Goal: Transaction & Acquisition: Purchase product/service

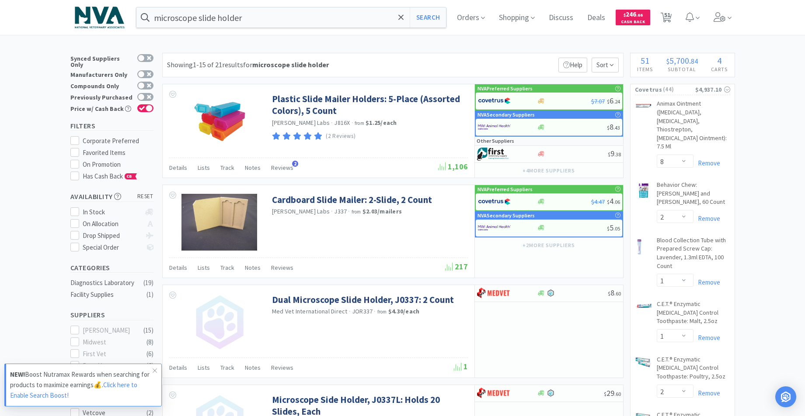
select select "8"
select select "2"
select select "1"
select select "2"
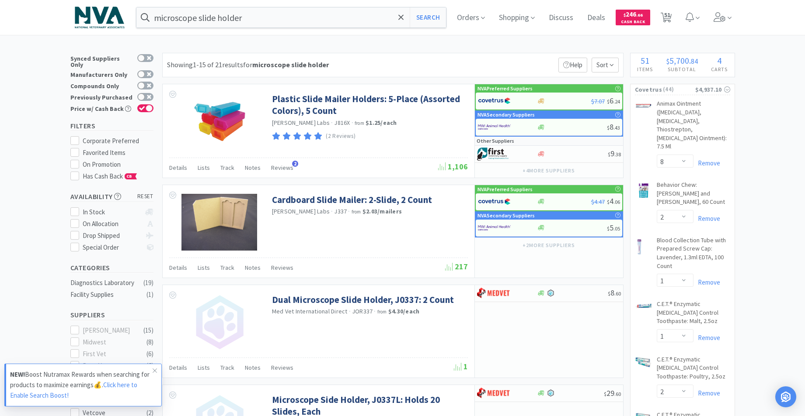
select select "1"
select select "3"
select select "1"
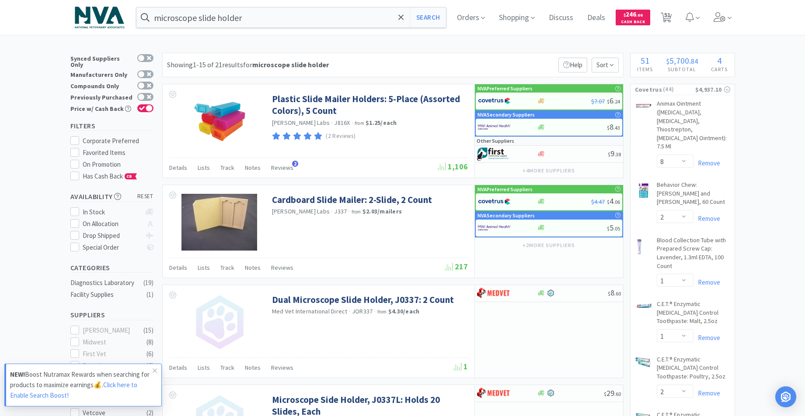
select select "1"
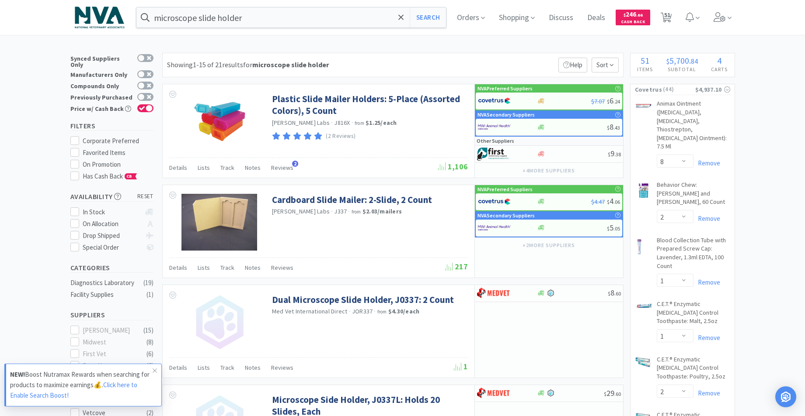
select select "1"
select select "2"
select select "1"
select select "2"
select select "4"
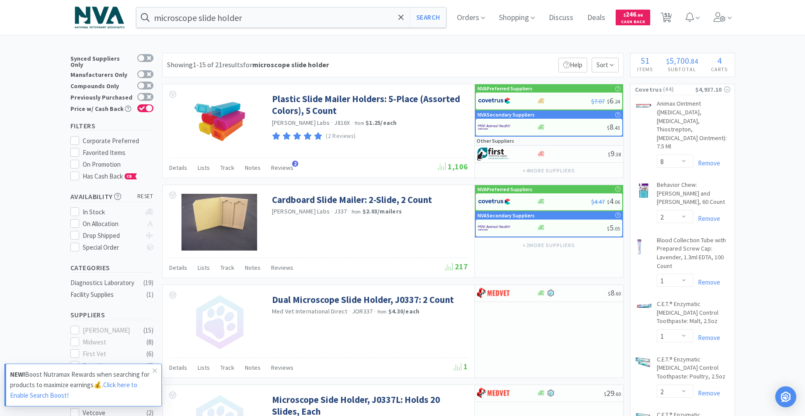
select select "1"
select select "6"
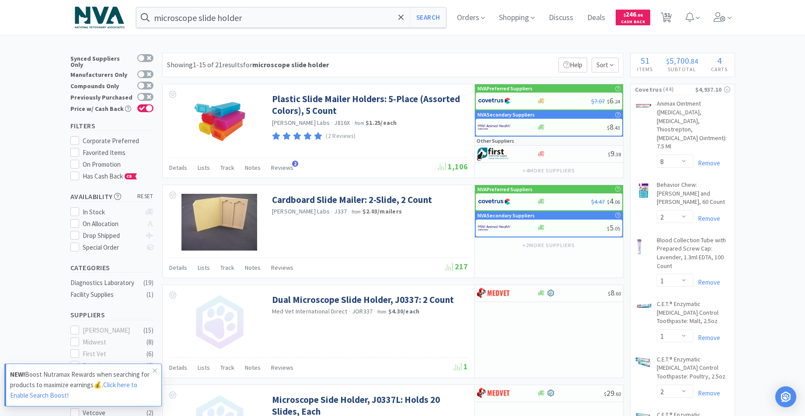
select select "1"
select select "6"
select select "3"
select select "1"
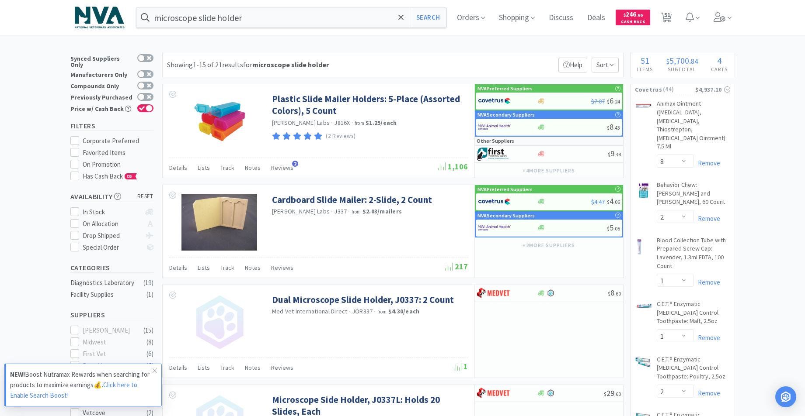
select select "1"
select select "3"
select select "1"
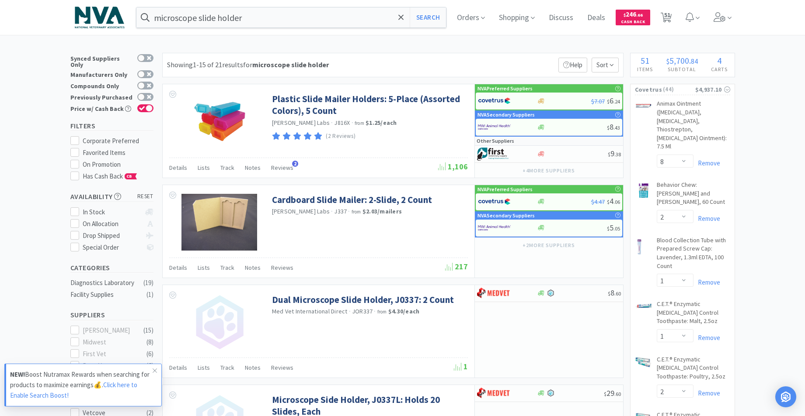
select select "2"
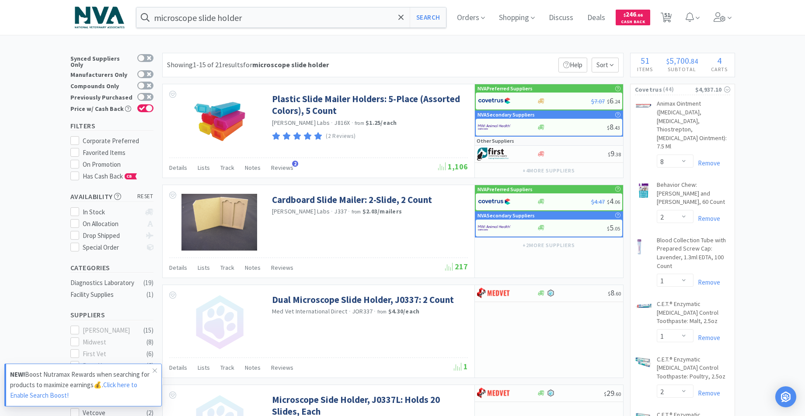
select select "1"
select select "5"
select select "2"
select select "4"
select select "1"
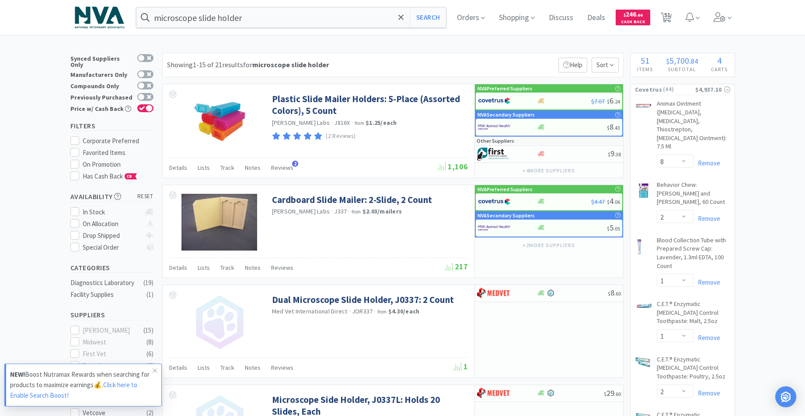
select select "1"
select select "2"
select select "4"
select select "50"
select select "25"
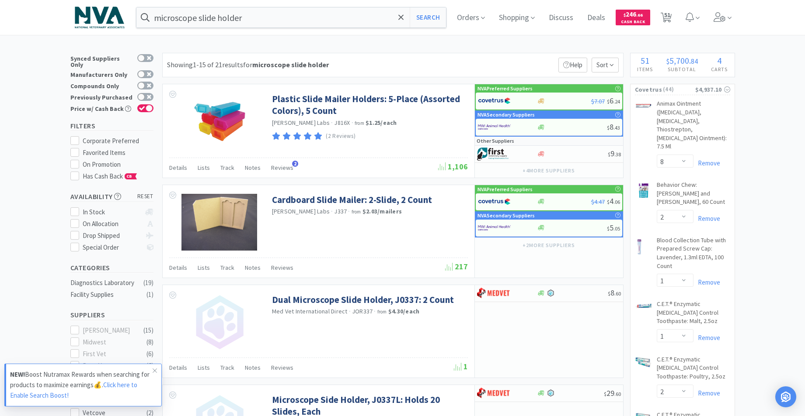
select select "20"
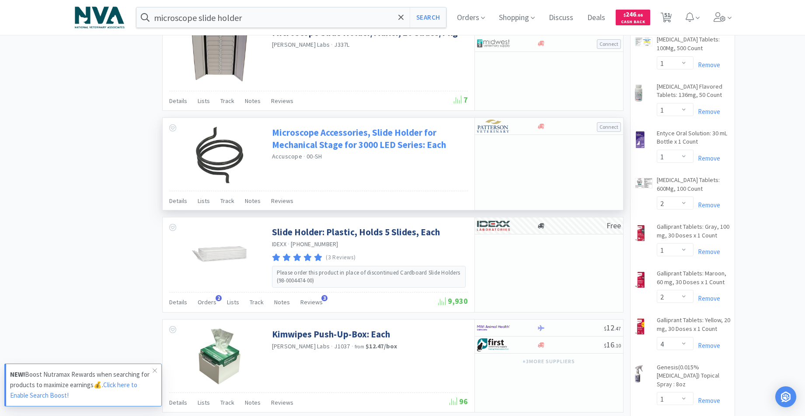
scroll to position [767, 0]
click at [369, 150] on link "Microscope Accessories, Slide Holder for Mechanical Stage for 3000 LED Series: …" at bounding box center [369, 139] width 194 height 24
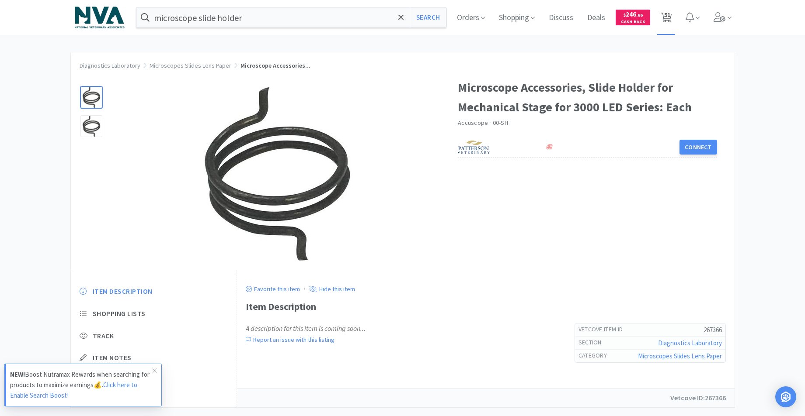
click at [669, 15] on span "51" at bounding box center [667, 14] width 6 height 35
select select "20"
select select "50"
select select "25"
select select "8"
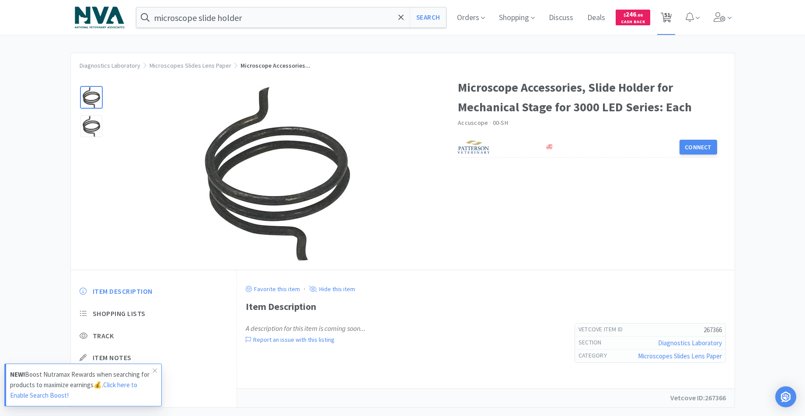
select select "2"
select select "1"
select select "2"
select select "1"
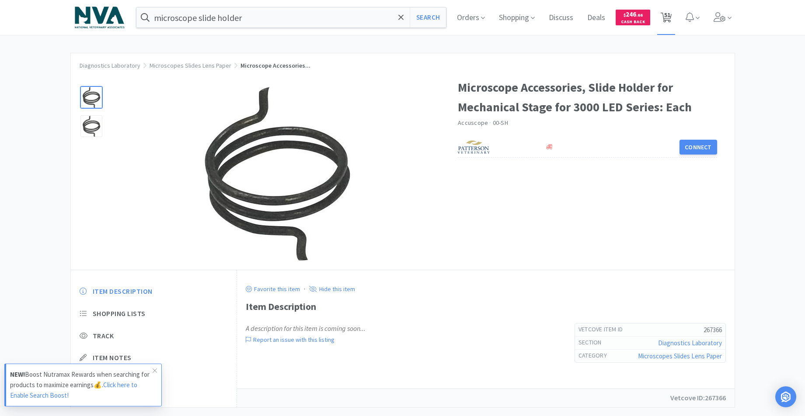
select select "1"
select select "3"
select select "1"
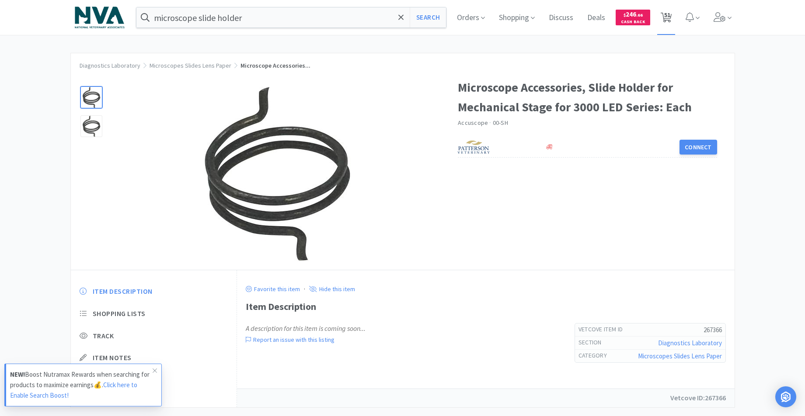
select select "1"
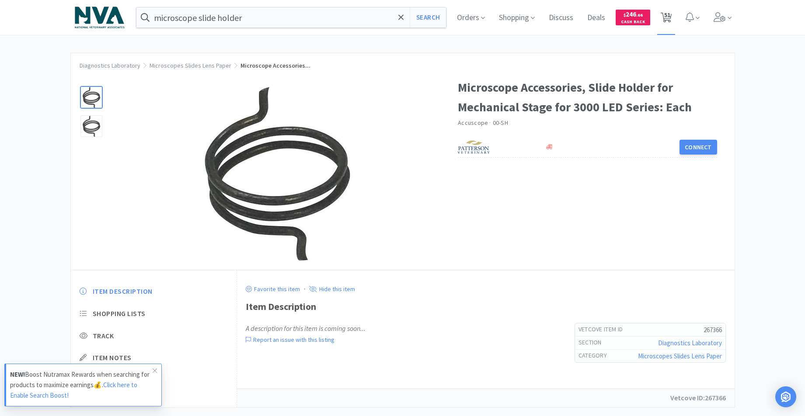
select select "2"
select select "1"
select select "2"
select select "4"
select select "1"
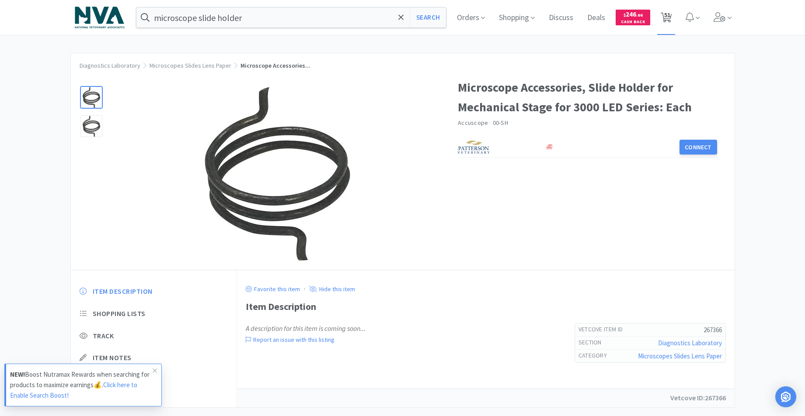
select select "1"
select select "6"
select select "1"
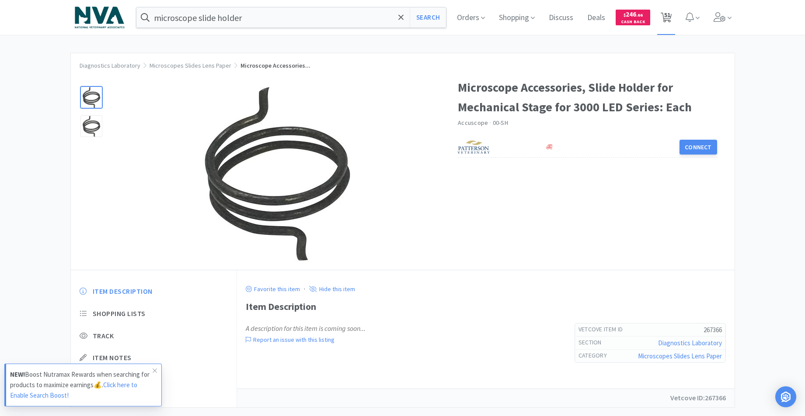
select select "6"
select select "3"
select select "1"
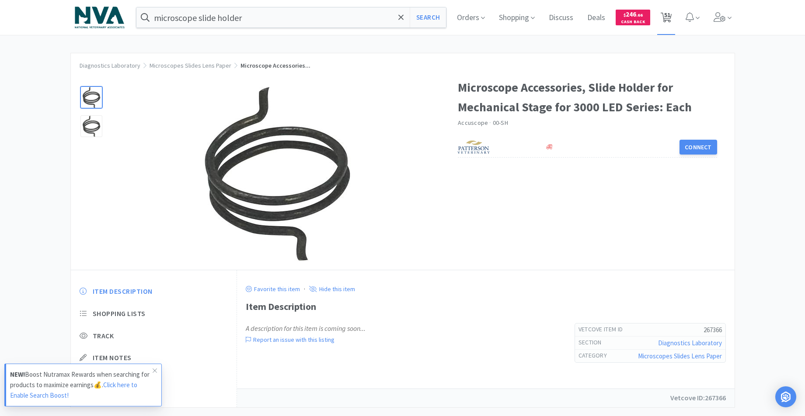
select select "1"
select select "3"
select select "1"
select select "2"
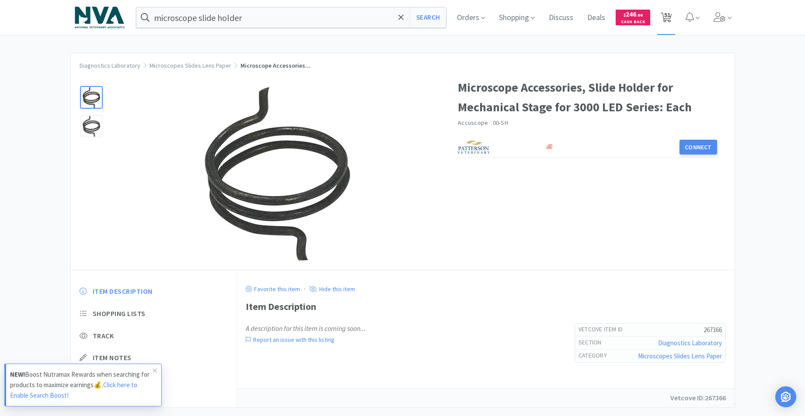
select select "2"
select select "1"
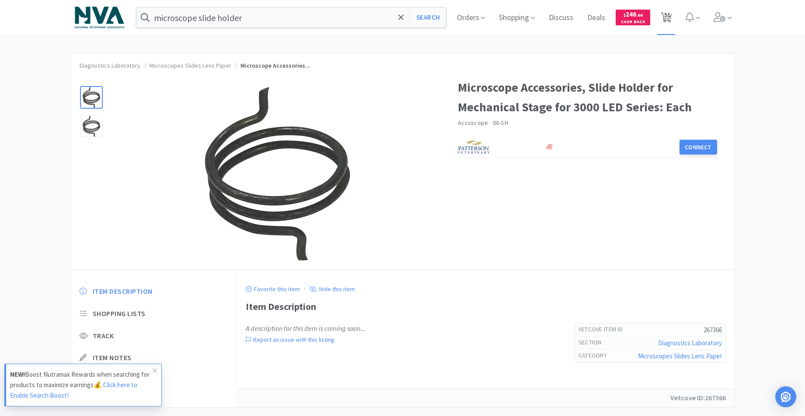
select select "5"
select select "2"
select select "4"
select select "1"
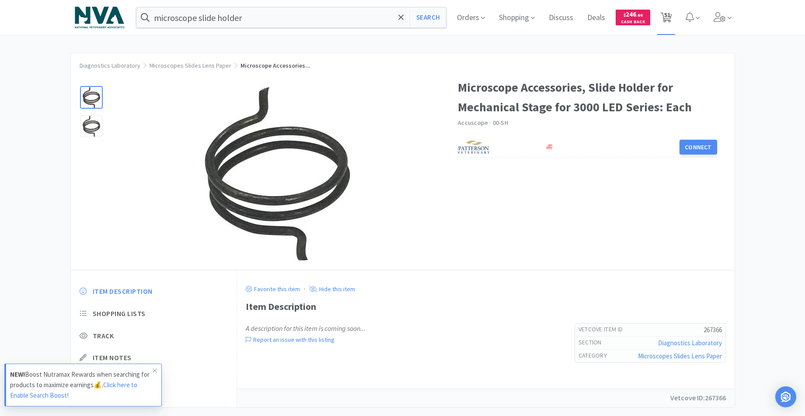
select select "2"
select select "4"
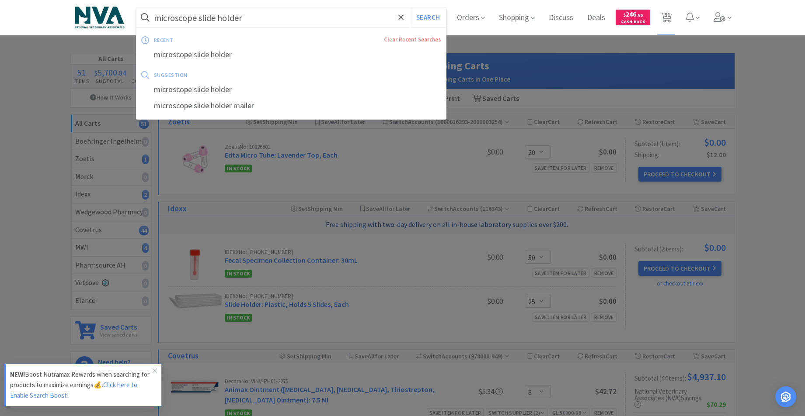
click at [269, 22] on input "microscope slide holder" at bounding box center [291, 17] width 310 height 20
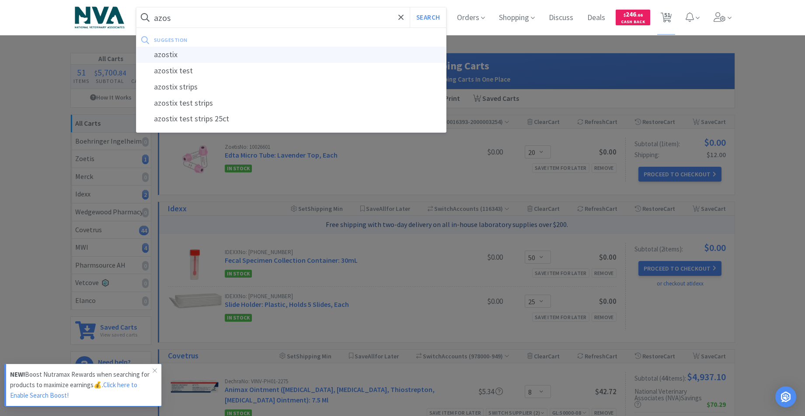
click at [171, 55] on div "azostix" at bounding box center [291, 55] width 310 height 16
type input "azostix"
select select "8"
select select "2"
select select "1"
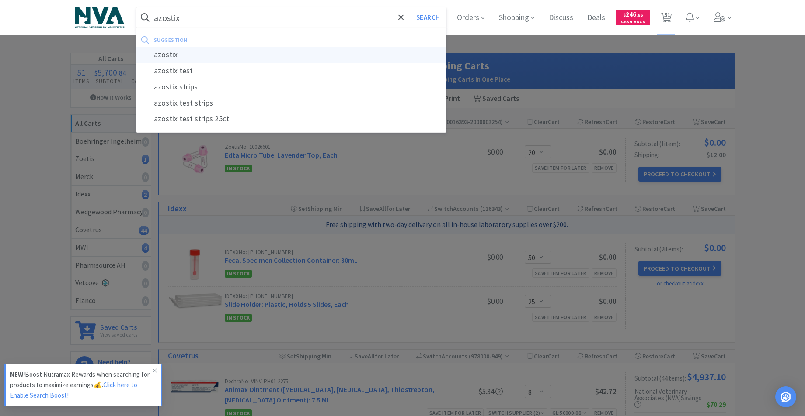
select select "1"
select select "2"
select select "1"
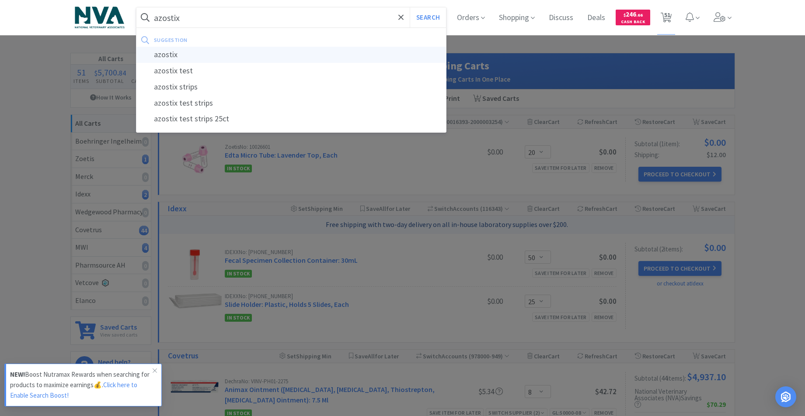
select select "3"
select select "1"
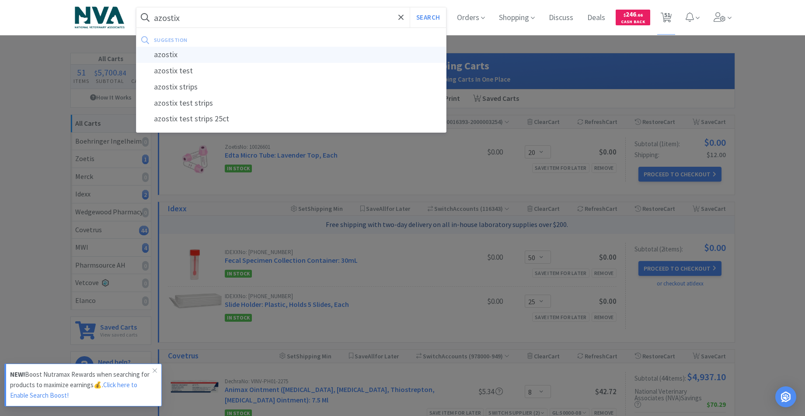
select select "1"
select select "2"
select select "1"
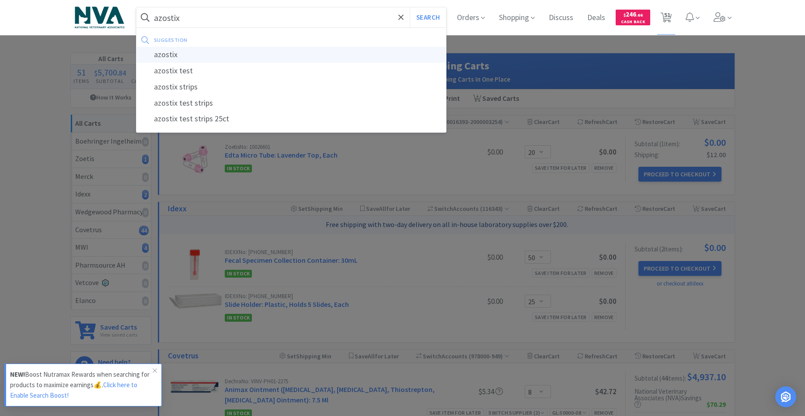
select select "2"
select select "4"
select select "1"
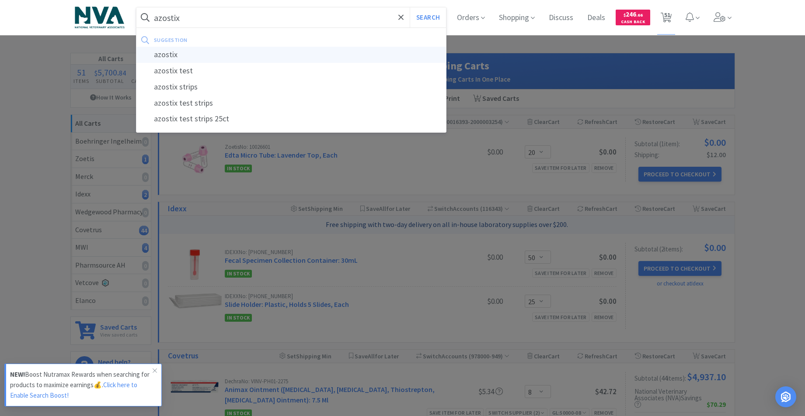
select select "1"
select select "6"
select select "1"
select select "6"
select select "3"
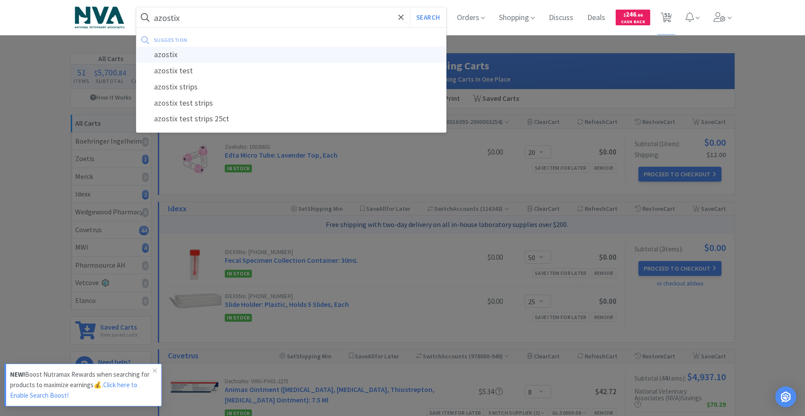
select select "1"
select select "3"
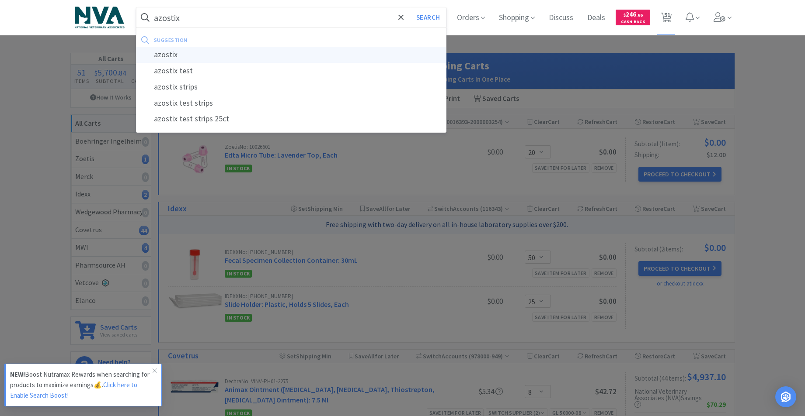
select select "1"
select select "2"
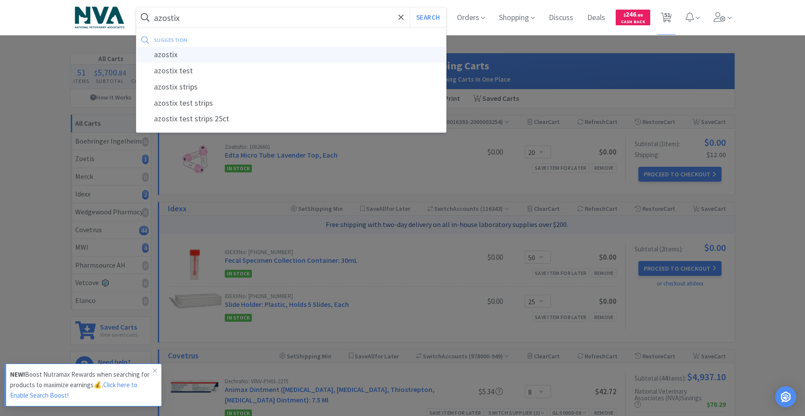
select select "2"
select select "1"
select select "5"
select select "2"
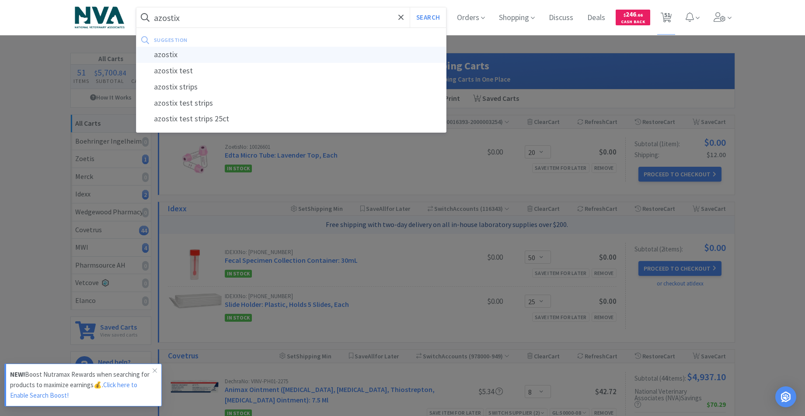
select select "4"
select select "1"
select select "2"
select select "4"
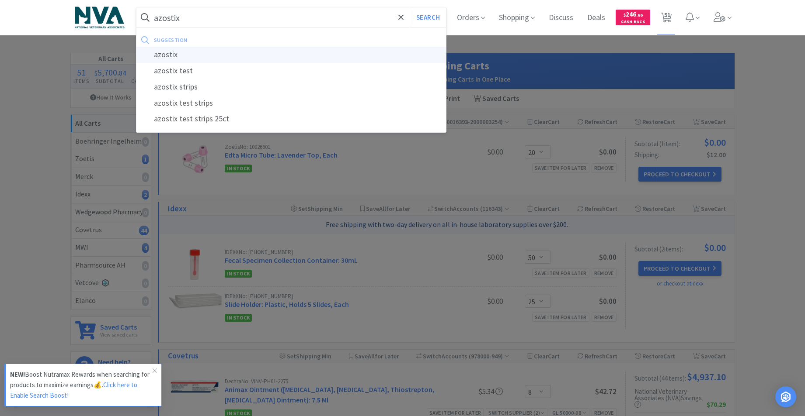
select select "50"
select select "25"
select select "20"
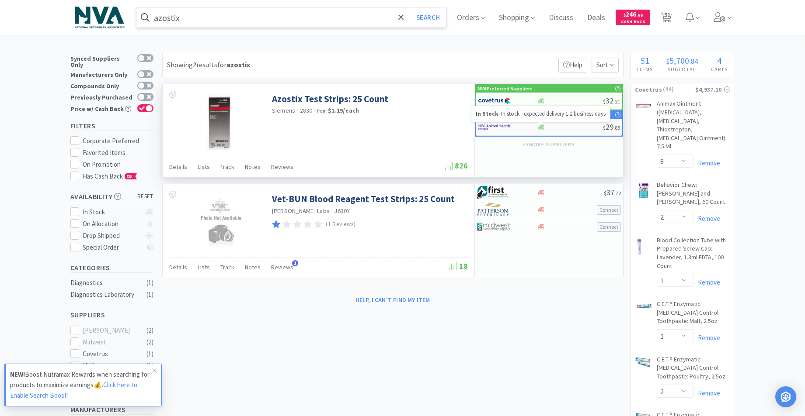
click at [540, 127] on icon at bounding box center [541, 127] width 7 height 7
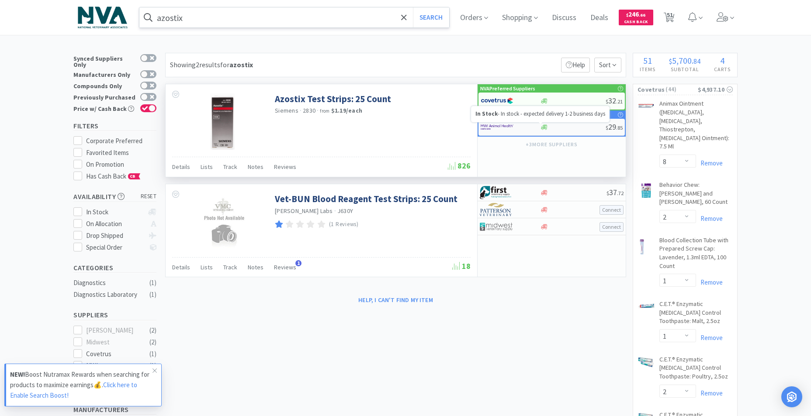
select select "1"
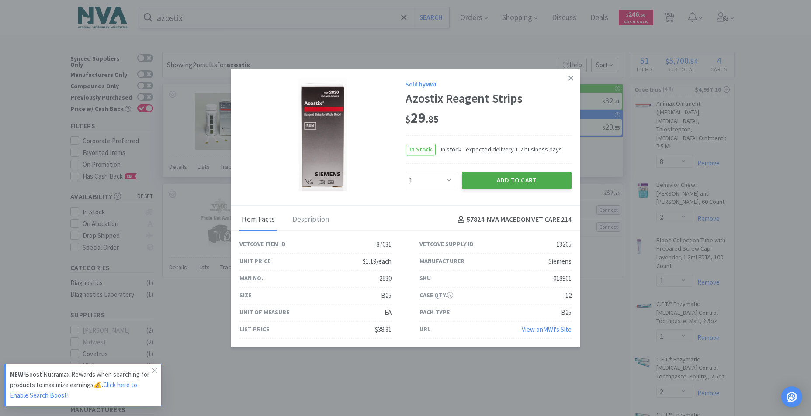
click at [513, 178] on button "Add to Cart" at bounding box center [517, 180] width 110 height 17
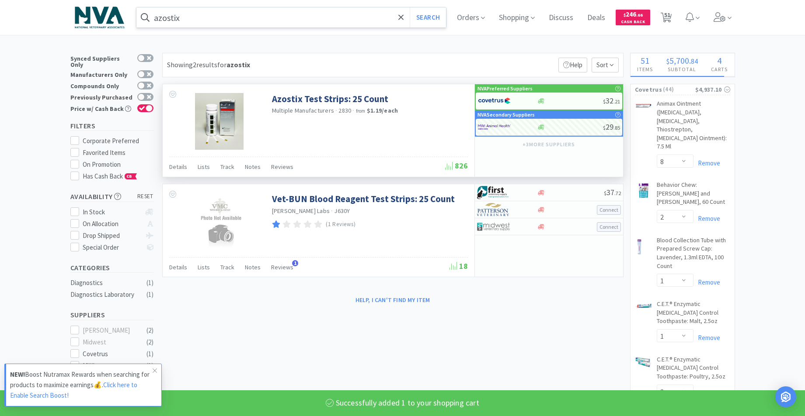
select select "1"
select select "2"
select select "4"
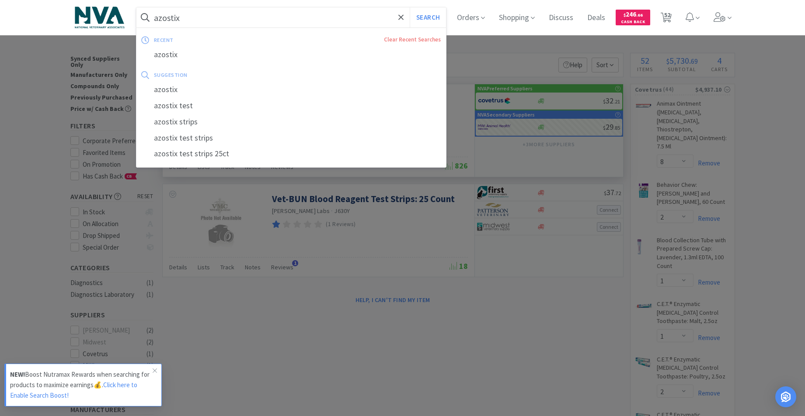
click at [265, 10] on input "azostix" at bounding box center [291, 17] width 310 height 20
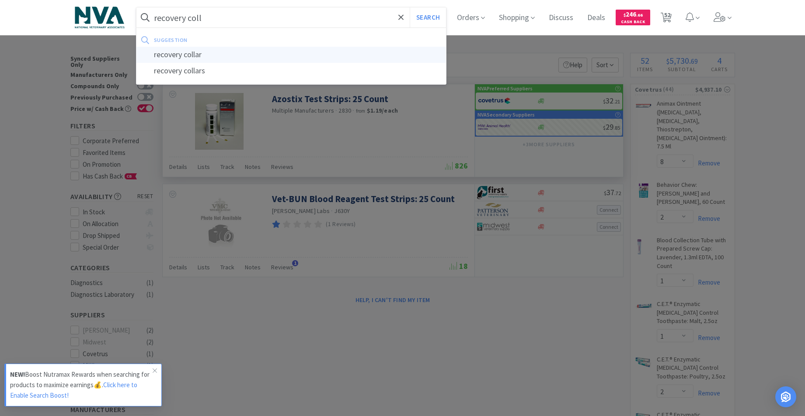
click at [212, 60] on div "recovery collar" at bounding box center [291, 55] width 310 height 16
type input "recovery collar"
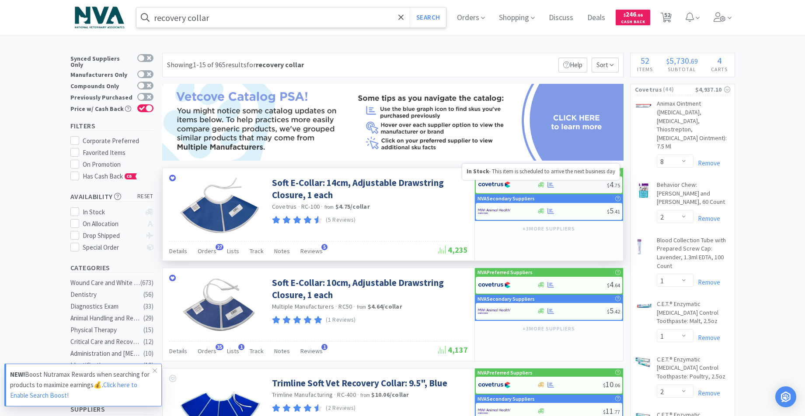
click at [538, 184] on icon at bounding box center [541, 184] width 7 height 5
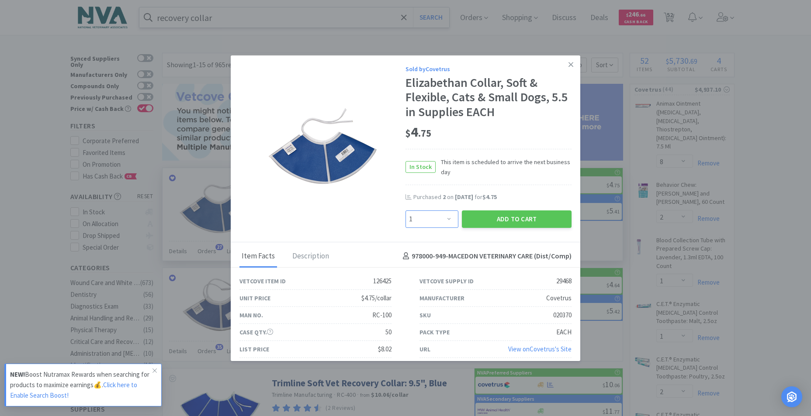
click at [444, 218] on select "Enter Quantity 1 2 3 4 5 6 7 8 9 10 11 12 13 14 15 16 17 18 19 20 Enter Quantity" at bounding box center [432, 219] width 53 height 17
select select "4"
click at [406, 211] on select "Enter Quantity 1 2 3 4 5 6 7 8 9 10 11 12 13 14 15 16 17 18 19 20 Enter Quantity" at bounding box center [432, 219] width 53 height 17
click at [516, 219] on button "Add to Cart" at bounding box center [517, 219] width 110 height 17
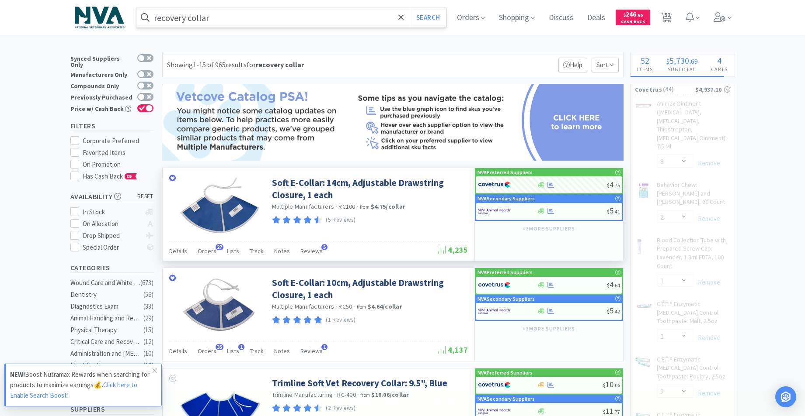
select select "4"
select select "2"
select select "1"
select select "5"
select select "2"
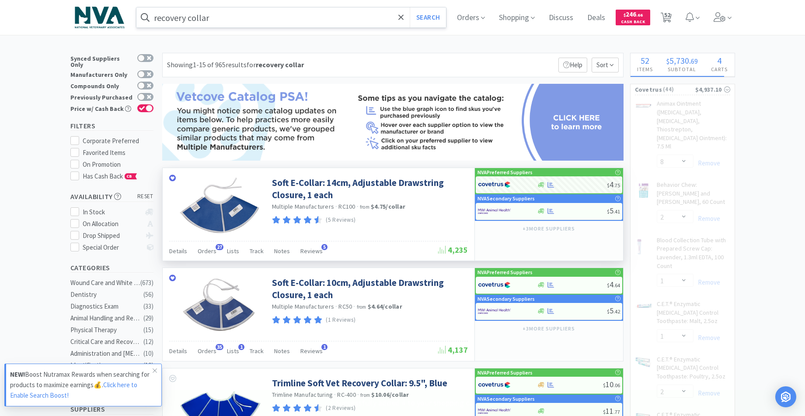
select select "4"
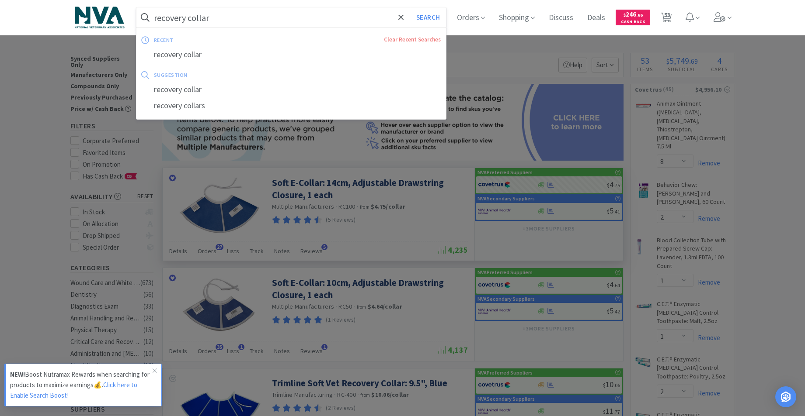
click at [294, 24] on input "recovery collar" at bounding box center [291, 17] width 310 height 20
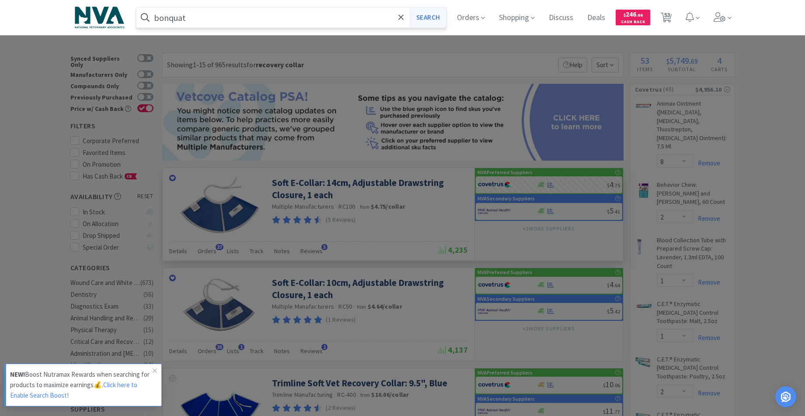
type input "bonquat"
click at [429, 16] on button "Search" at bounding box center [427, 17] width 36 height 20
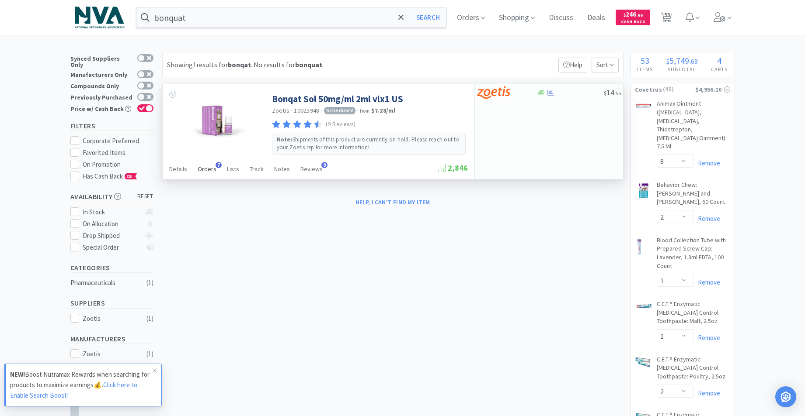
click at [212, 170] on span "Orders" at bounding box center [207, 169] width 19 height 8
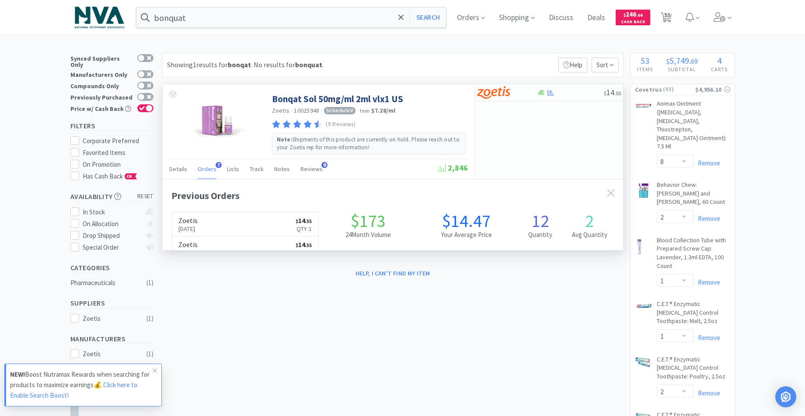
scroll to position [226, 460]
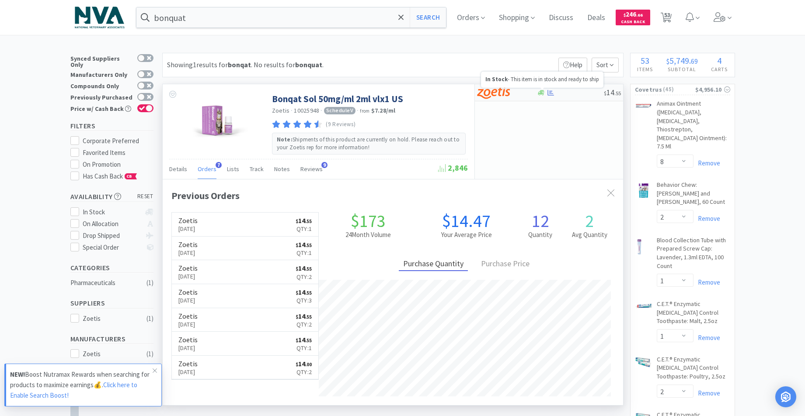
click at [542, 94] on icon at bounding box center [541, 93] width 7 height 7
select select "1"
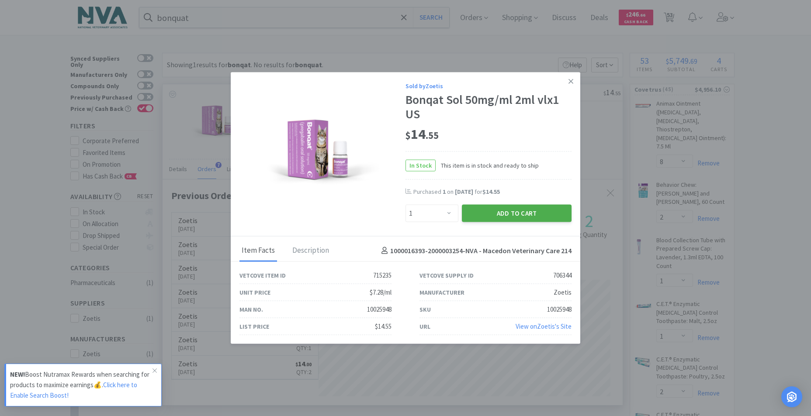
click at [513, 215] on button "Add to Cart" at bounding box center [517, 213] width 110 height 17
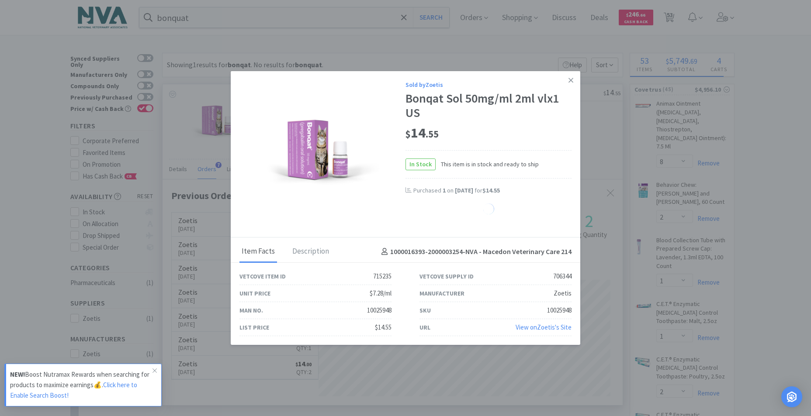
select select "1"
select select "20"
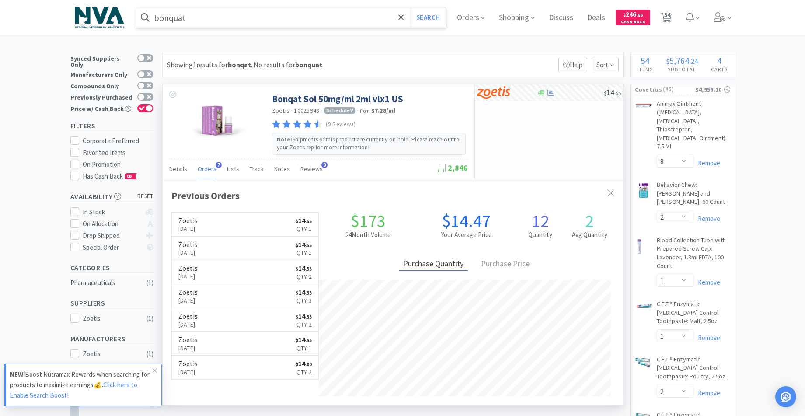
click at [336, 10] on input "bonquat" at bounding box center [291, 17] width 310 height 20
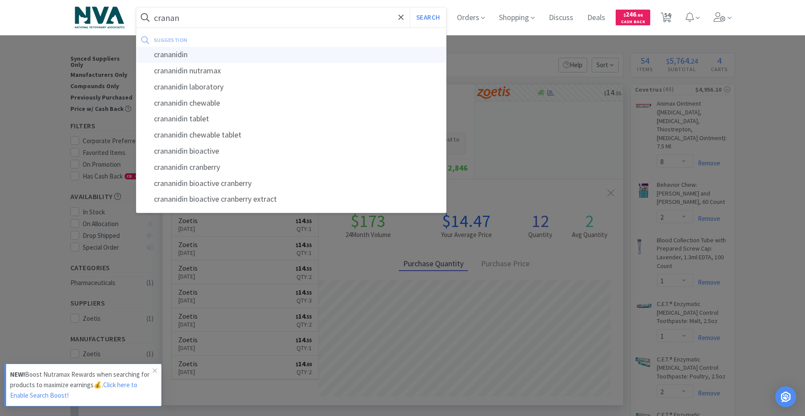
click at [206, 52] on div "crananidin" at bounding box center [291, 55] width 310 height 16
type input "crananidin"
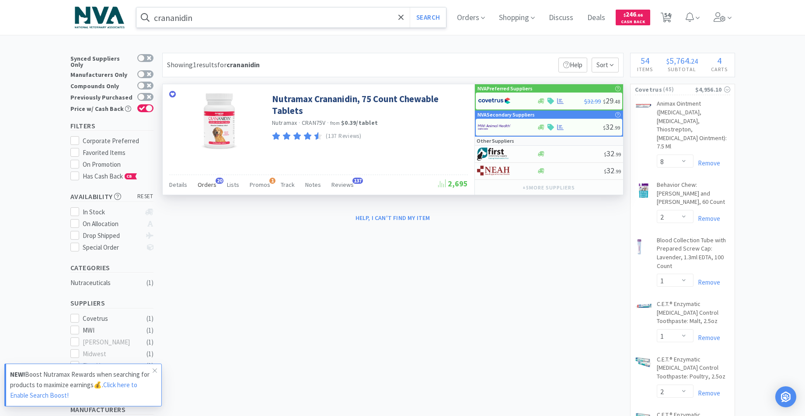
click at [208, 185] on span "Orders" at bounding box center [207, 185] width 19 height 8
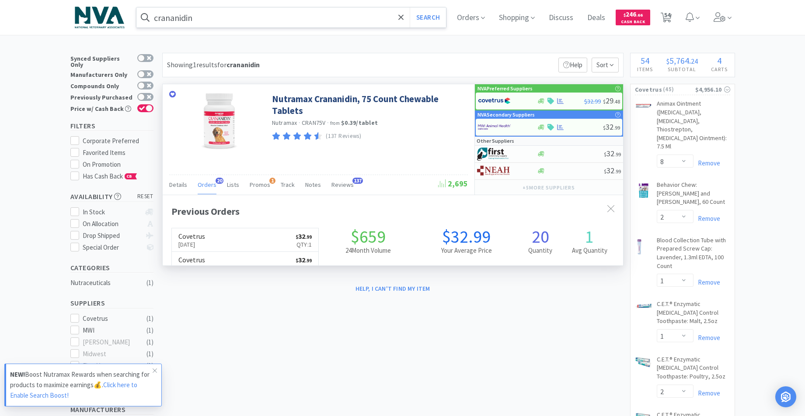
scroll to position [234, 460]
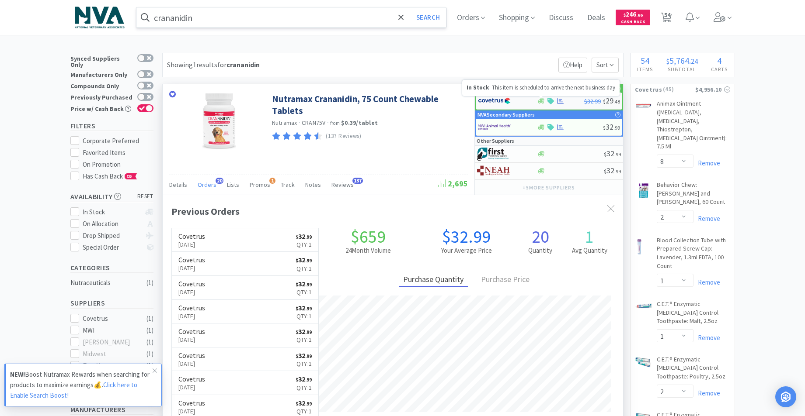
click at [541, 101] on icon at bounding box center [541, 100] width 7 height 5
select select "1"
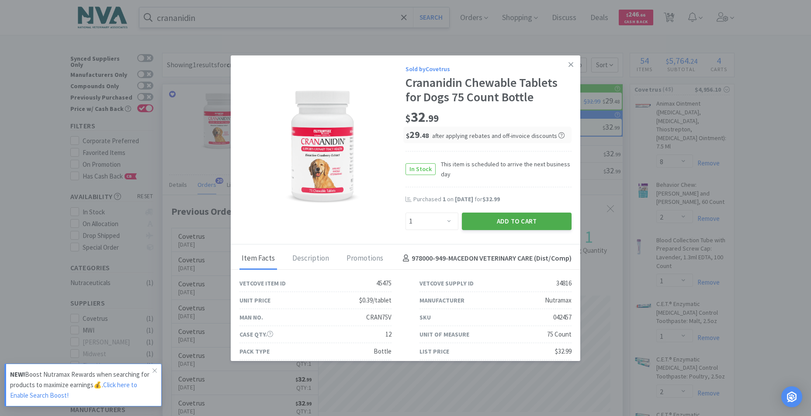
click at [505, 224] on button "Add to Cart" at bounding box center [517, 221] width 110 height 17
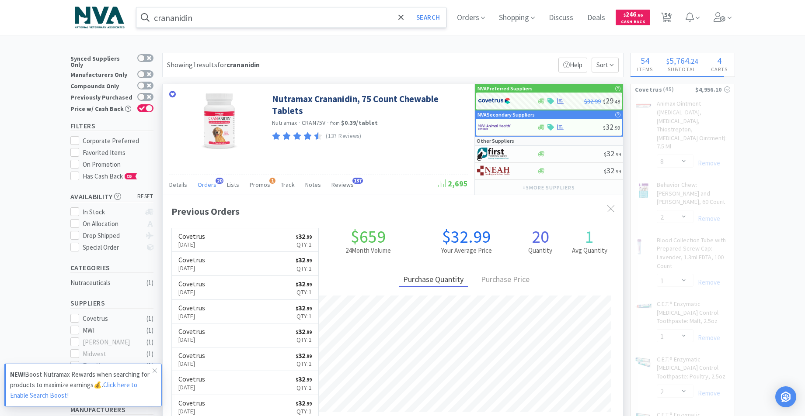
select select "1"
select select "3"
select select "2"
select select "4"
select select "2"
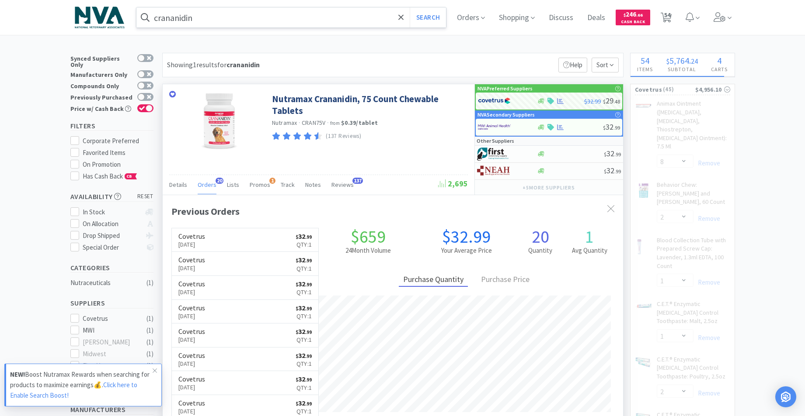
select select "1"
select select "5"
select select "2"
select select "1"
select select "4"
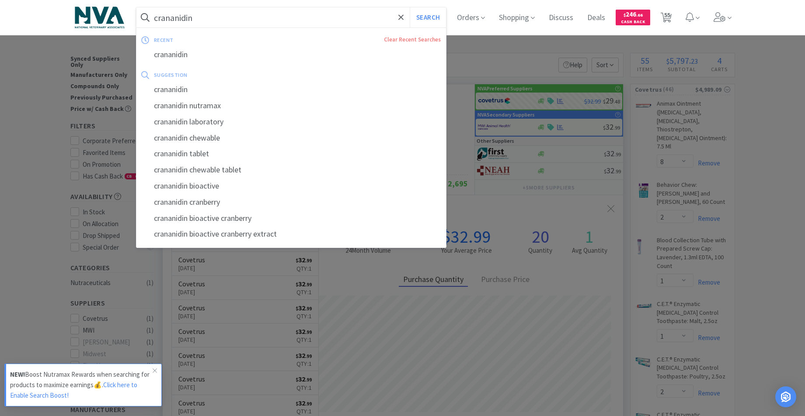
click at [232, 14] on input "crananidin" at bounding box center [291, 17] width 310 height 20
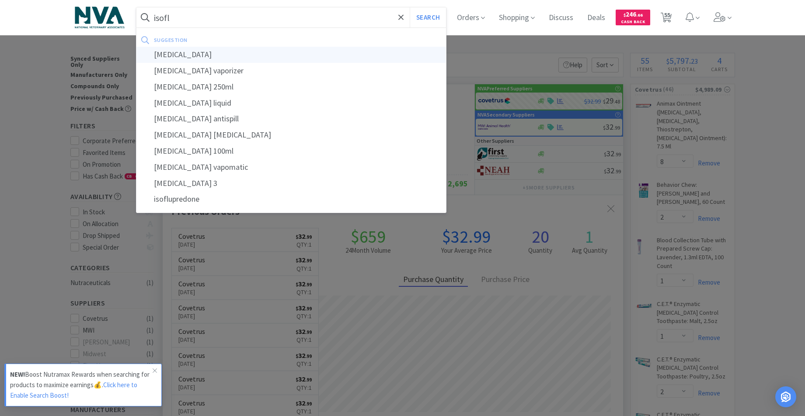
click at [209, 53] on div "[MEDICAL_DATA]" at bounding box center [291, 55] width 310 height 16
type input "[MEDICAL_DATA]"
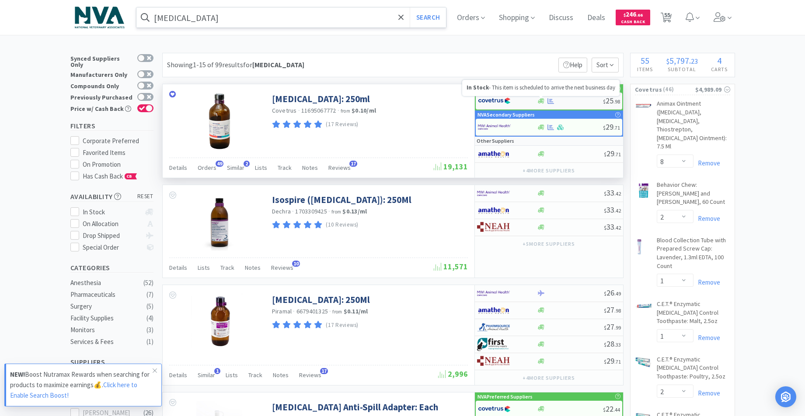
click at [539, 100] on icon at bounding box center [541, 101] width 7 height 7
select select "1"
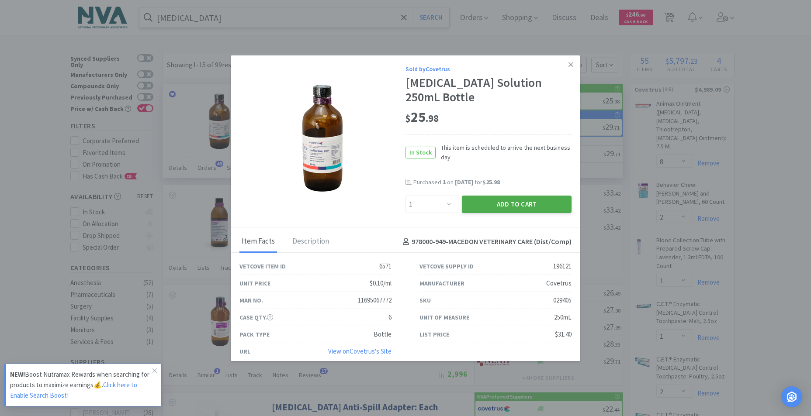
click at [489, 202] on button "Add to Cart" at bounding box center [517, 204] width 110 height 17
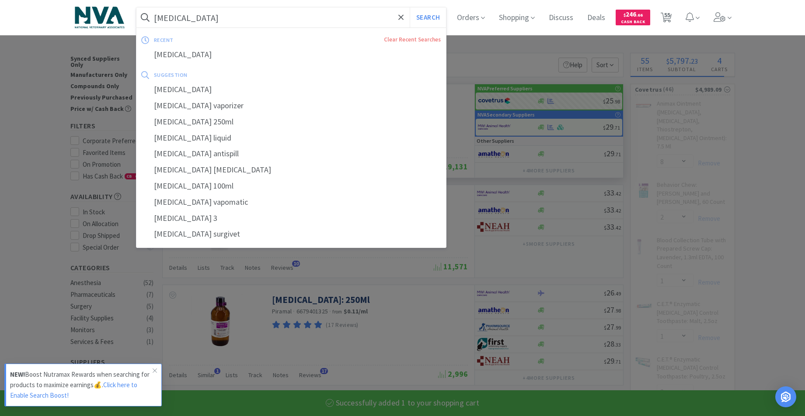
click at [238, 20] on input "[MEDICAL_DATA]" at bounding box center [291, 17] width 310 height 20
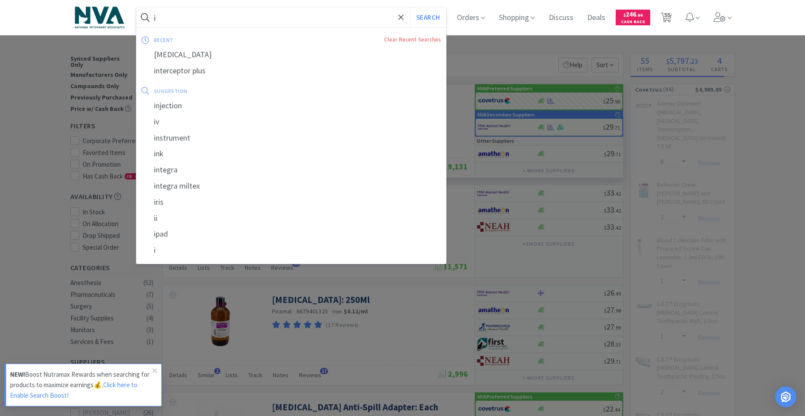
type input "id"
select select "1"
select select "6"
select select "1"
select select "6"
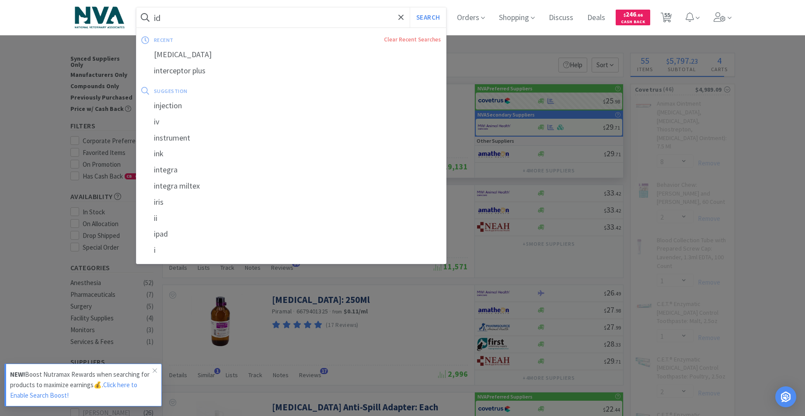
select select "3"
select select "1"
select select "3"
select select "2"
select select "4"
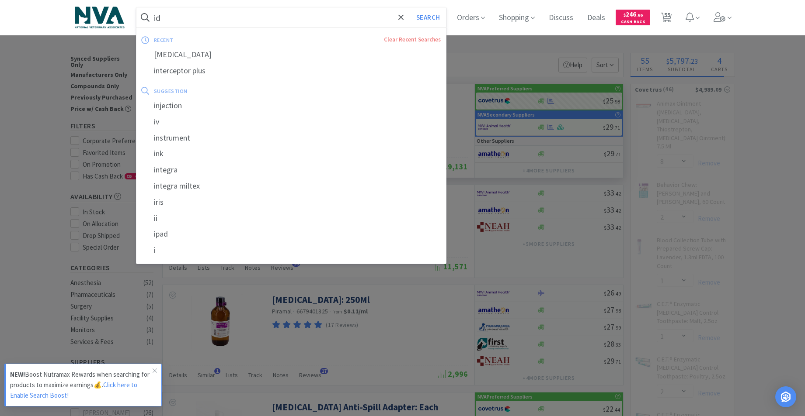
select select "2"
select select "1"
select select "5"
select select "2"
select select "1"
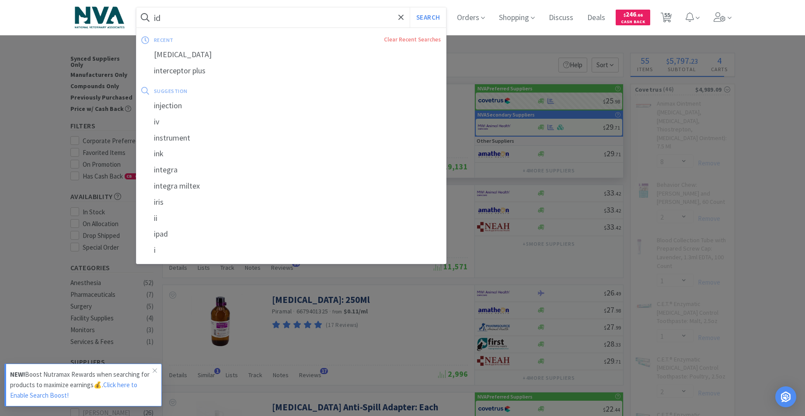
select select "4"
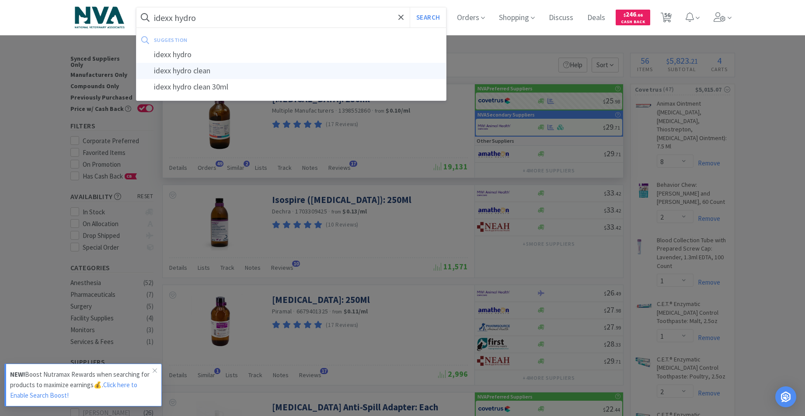
click at [201, 71] on div "idexx hydro clean" at bounding box center [291, 71] width 310 height 16
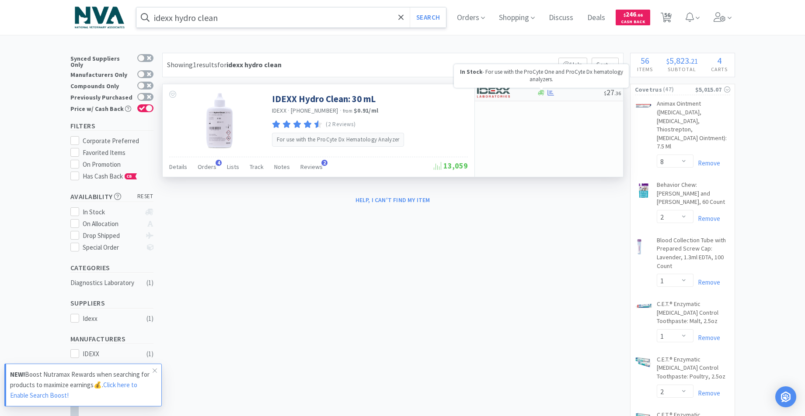
click at [542, 94] on icon at bounding box center [541, 92] width 7 height 5
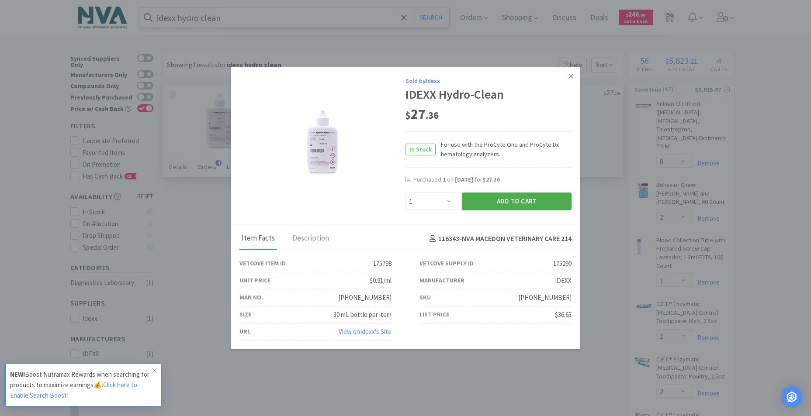
click at [492, 202] on button "Add to Cart" at bounding box center [517, 201] width 110 height 17
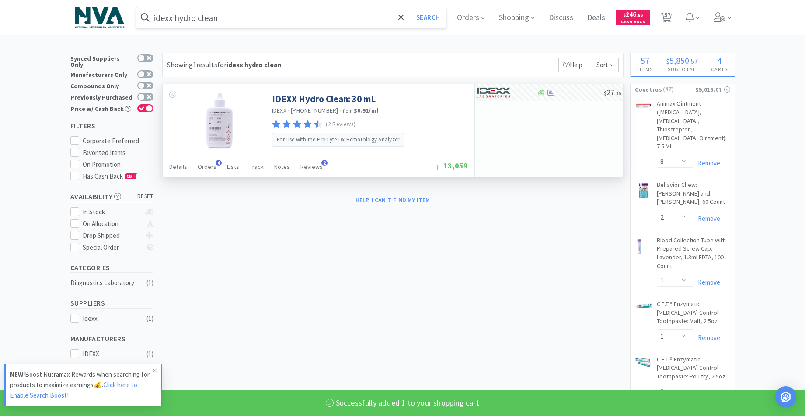
click at [277, 18] on input "idexx hydro clean" at bounding box center [291, 17] width 310 height 20
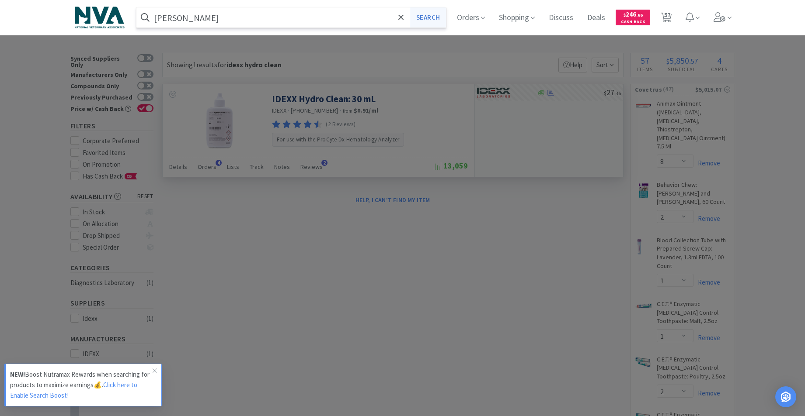
click at [440, 20] on button "Search" at bounding box center [427, 17] width 36 height 20
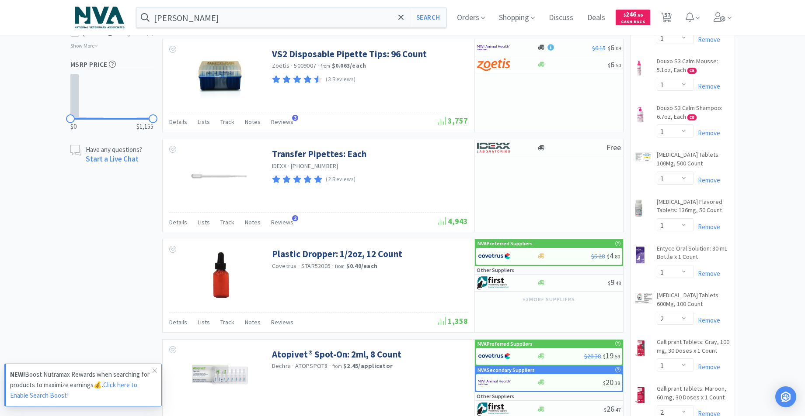
scroll to position [669, 0]
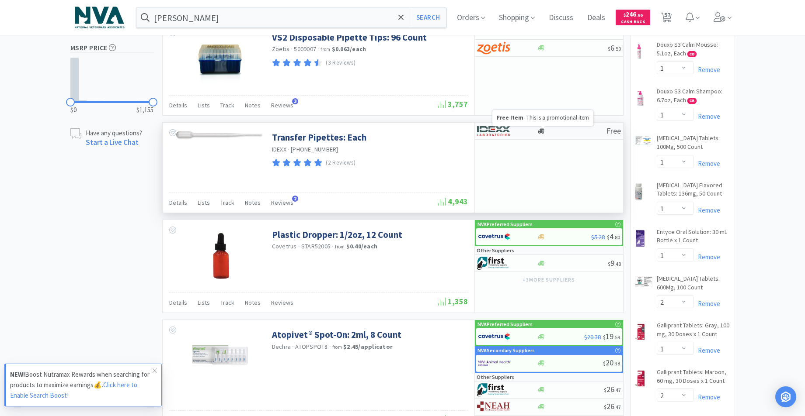
click at [539, 131] on icon at bounding box center [541, 131] width 7 height 7
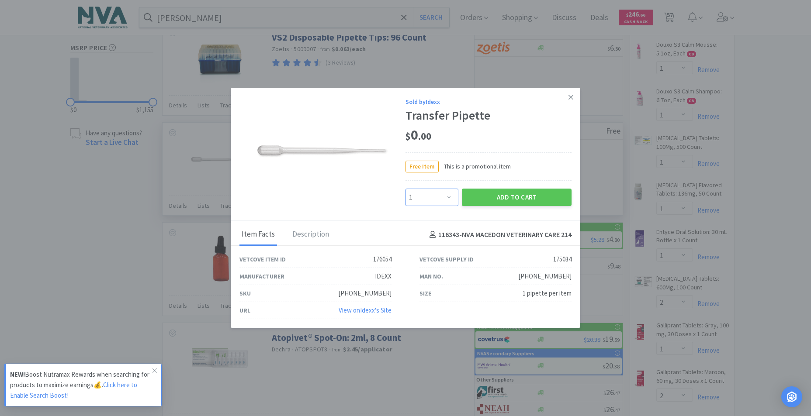
click at [449, 197] on select "Enter Quantity 1 2 3 4 5 6 7 8 9 10 11 12 13 14 15 16 17 18 19 20 Enter Quantity" at bounding box center [432, 197] width 53 height 17
click at [433, 198] on select "Enter Quantity 1 2 3 4 5 6 7 8 9 10 11 12 13 14 15 16 17 18 19 20 Enter Quantity" at bounding box center [432, 197] width 53 height 17
click at [426, 200] on select "Enter Quantity 1 2 3 4 5 6 7 8 9 10 11 12 13 14 15 16 17 18 19 20 Enter Quantity" at bounding box center [432, 197] width 53 height 17
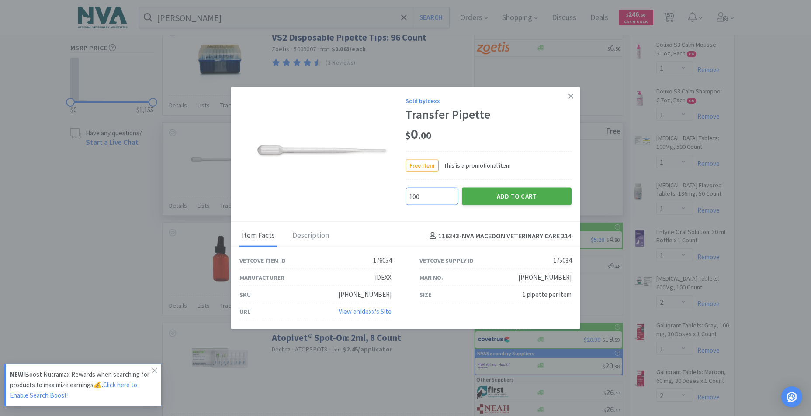
click at [514, 195] on button "Add to Cart" at bounding box center [517, 196] width 110 height 17
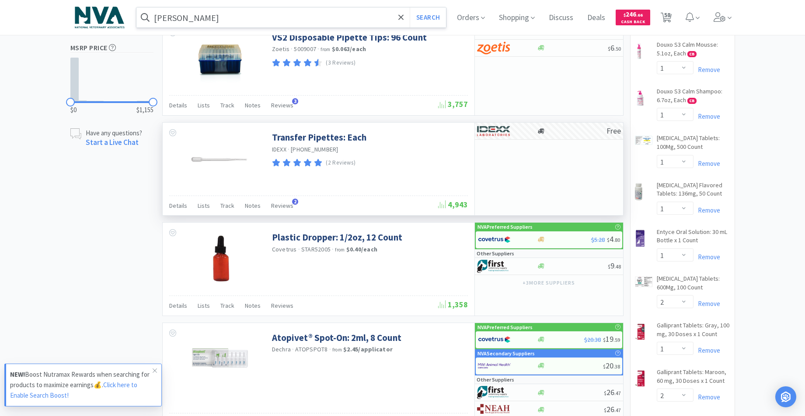
click at [236, 23] on input "[PERSON_NAME]" at bounding box center [291, 17] width 310 height 20
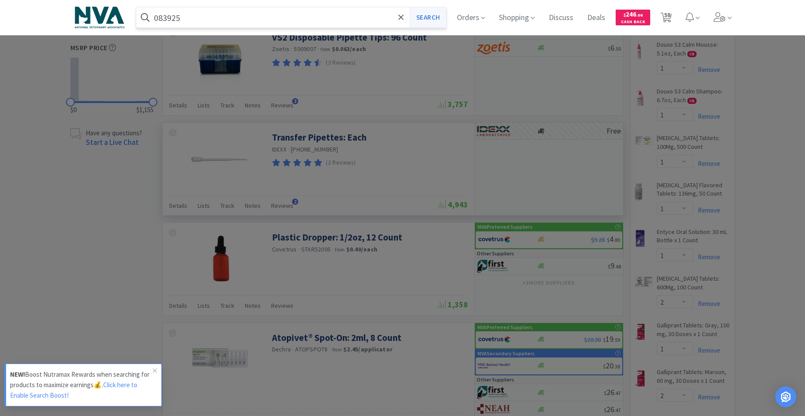
click at [430, 21] on button "Search" at bounding box center [427, 17] width 36 height 20
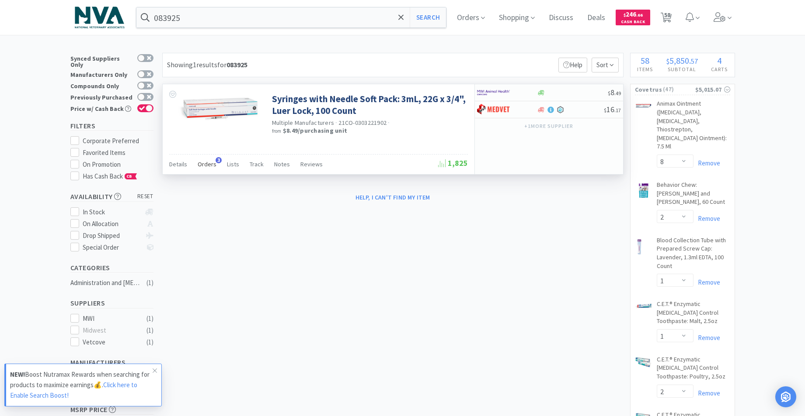
click at [208, 162] on span "Orders" at bounding box center [207, 164] width 19 height 8
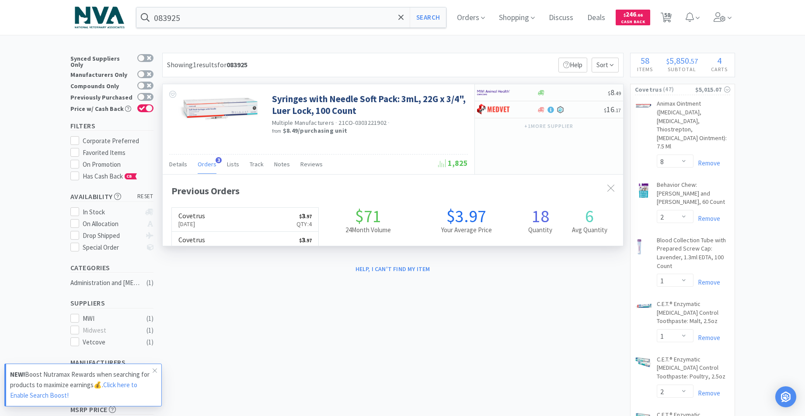
scroll to position [226, 460]
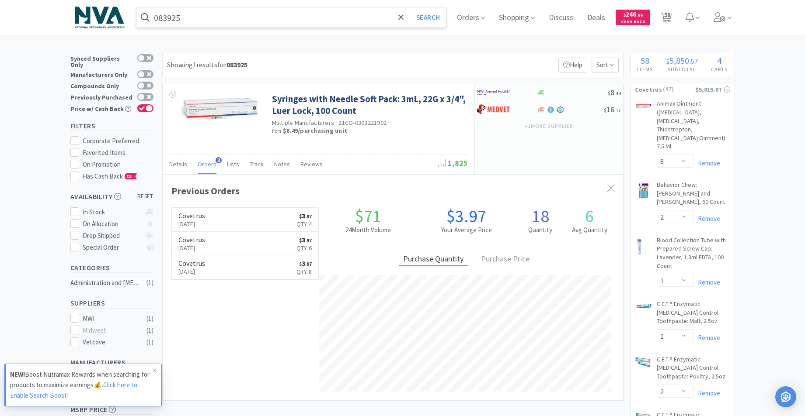
click at [322, 18] on input "083925" at bounding box center [291, 17] width 310 height 20
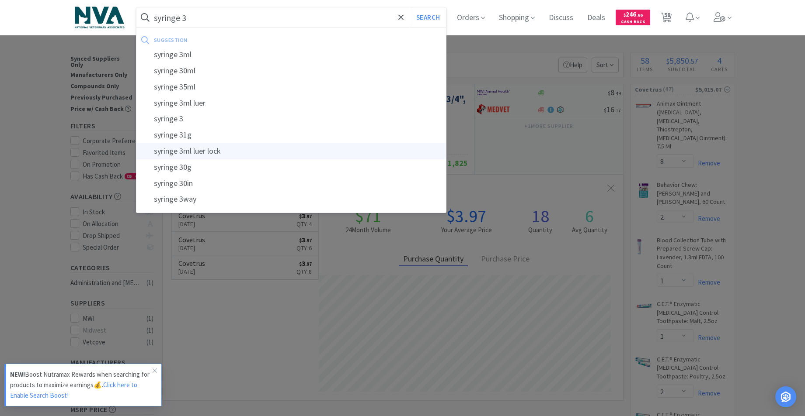
click at [223, 153] on div "syringe 3ml luer lock" at bounding box center [291, 151] width 310 height 16
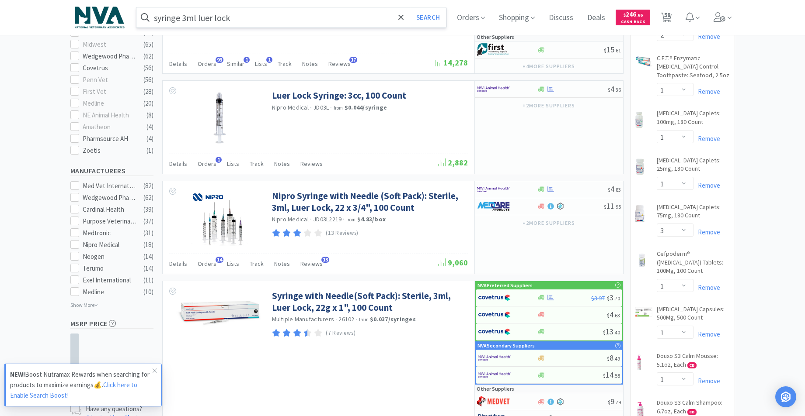
scroll to position [294, 0]
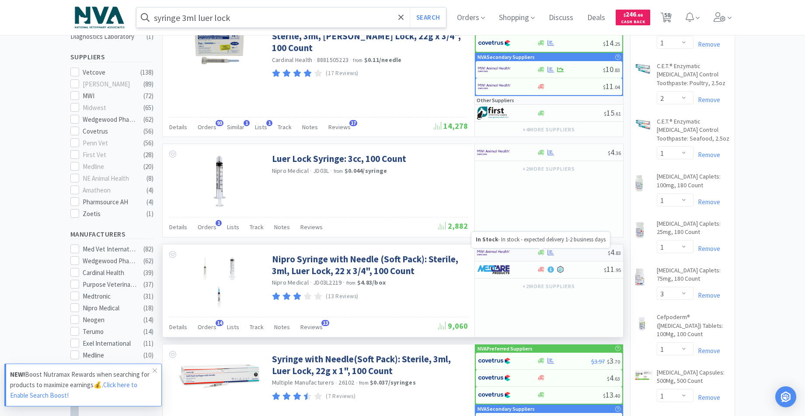
click at [542, 253] on icon at bounding box center [541, 252] width 7 height 5
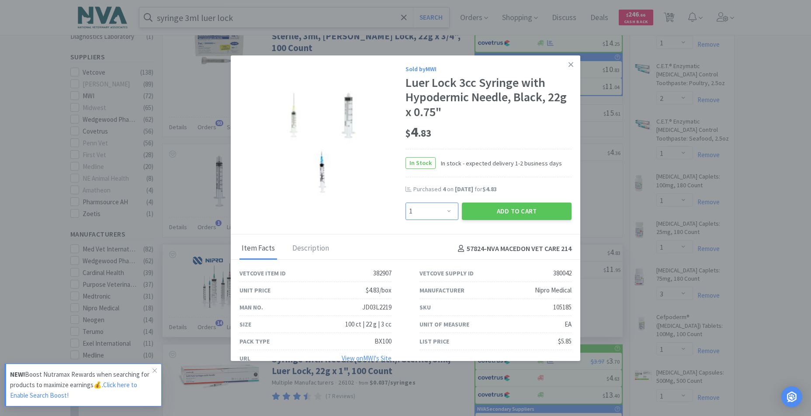
click at [444, 209] on select "Enter Quantity 1 2 3 4 5 6 7 8 9 10 11 12 13 14 15 16 17 18 19 20 Enter Quantity" at bounding box center [432, 211] width 53 height 17
click at [406, 203] on select "Enter Quantity 1 2 3 4 5 6 7 8 9 10 11 12 13 14 15 16 17 18 19 20 Enter Quantity" at bounding box center [432, 211] width 53 height 17
click at [516, 213] on button "Add to Cart" at bounding box center [517, 211] width 110 height 17
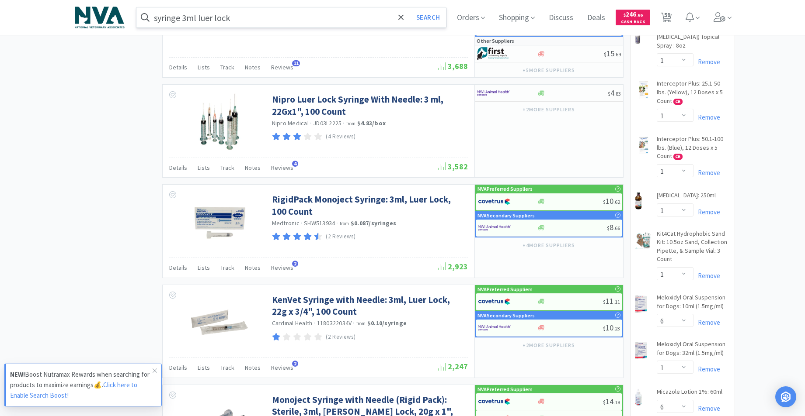
scroll to position [1127, 0]
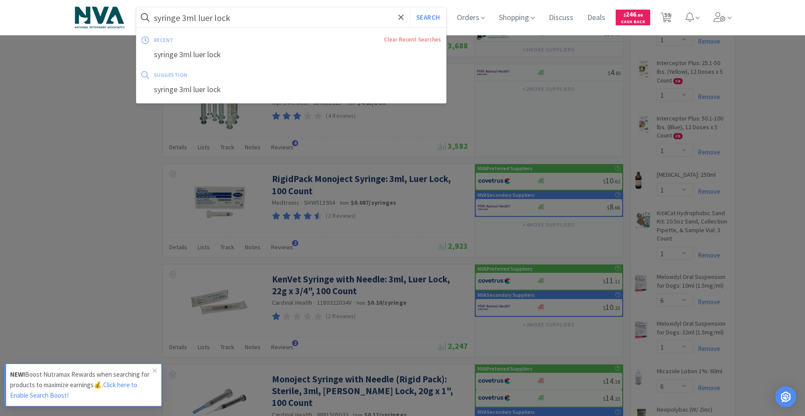
click at [284, 16] on input "syringe 3ml luer lock" at bounding box center [291, 17] width 310 height 20
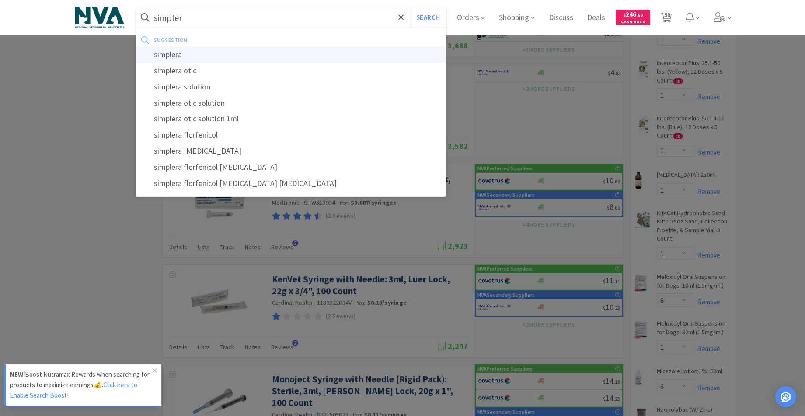
click at [181, 56] on div "simplera" at bounding box center [291, 55] width 310 height 16
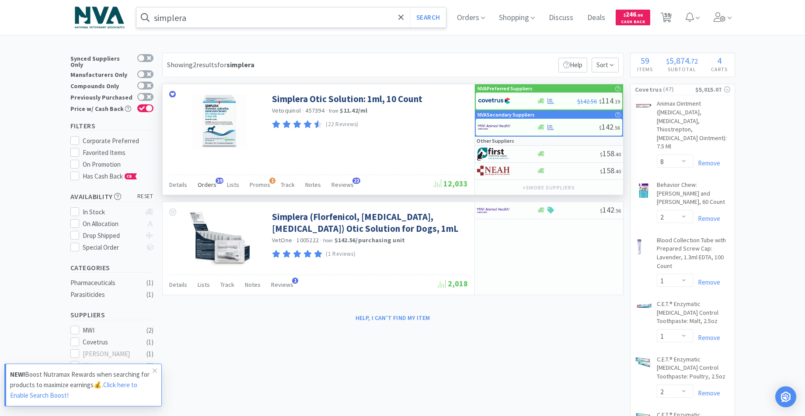
click at [208, 184] on span "Orders" at bounding box center [207, 185] width 19 height 8
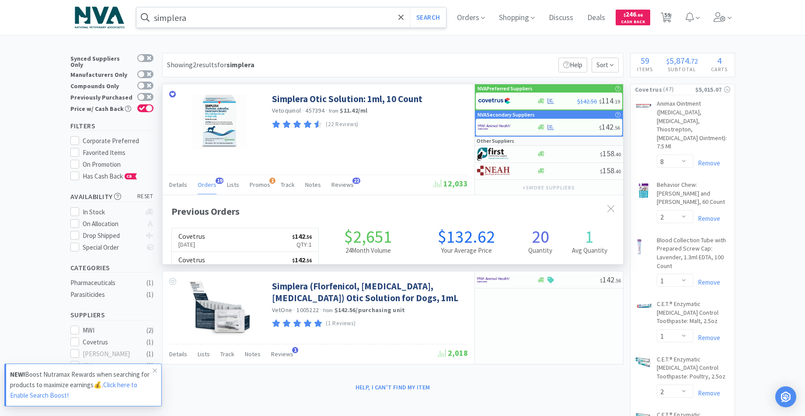
scroll to position [234, 460]
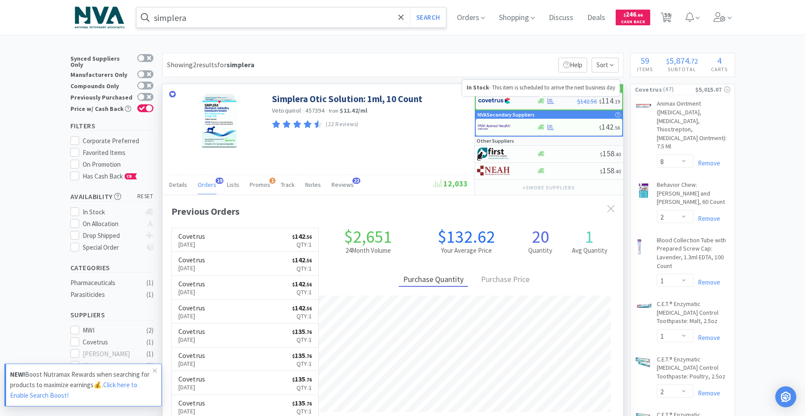
click at [541, 103] on icon at bounding box center [541, 101] width 7 height 7
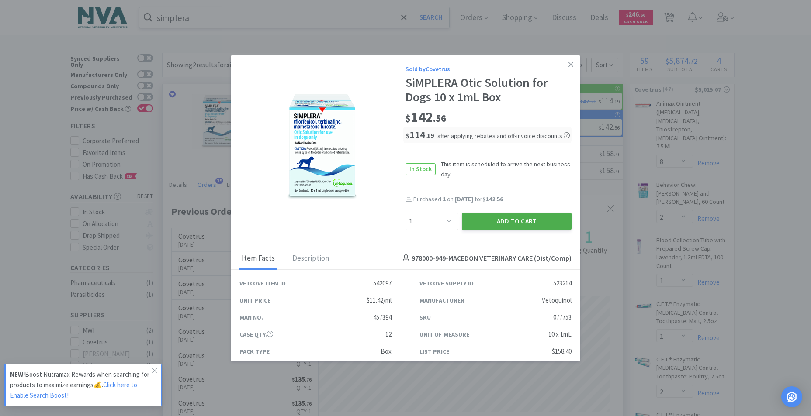
click at [504, 223] on button "Add to Cart" at bounding box center [517, 221] width 110 height 17
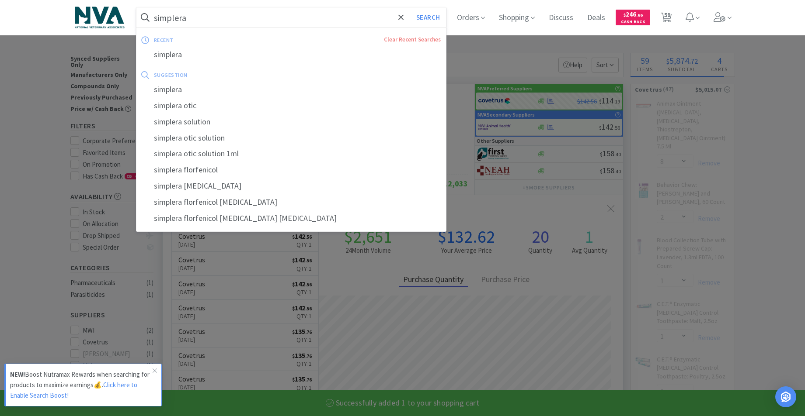
click at [219, 13] on input "simplera" at bounding box center [291, 17] width 310 height 20
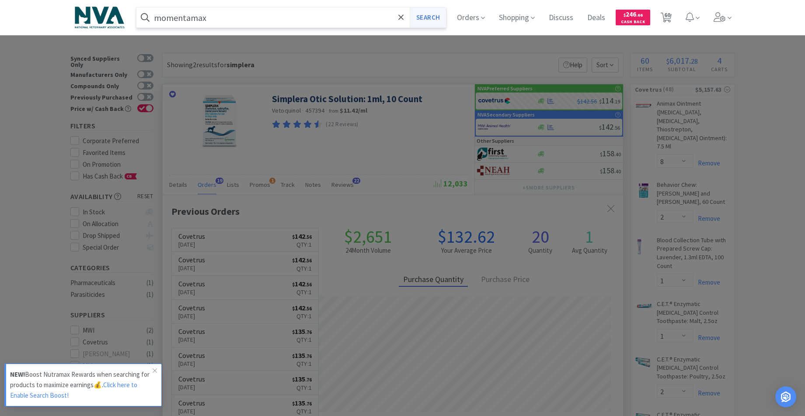
click at [429, 17] on button "Search" at bounding box center [427, 17] width 36 height 20
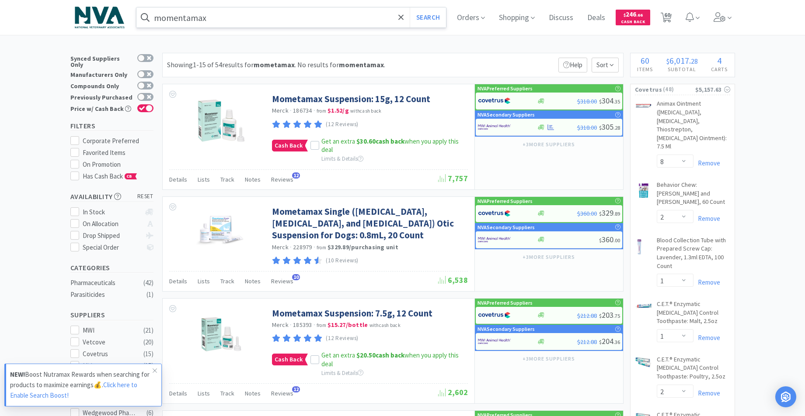
click at [248, 18] on input "momentamax" at bounding box center [291, 17] width 310 height 20
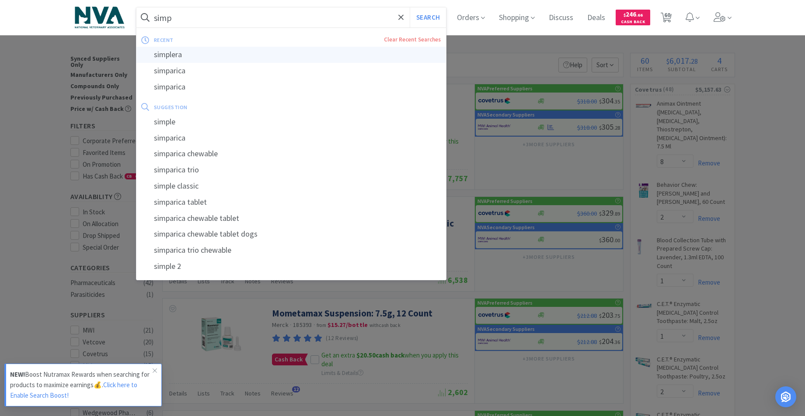
click at [180, 55] on div "simplera" at bounding box center [291, 55] width 310 height 16
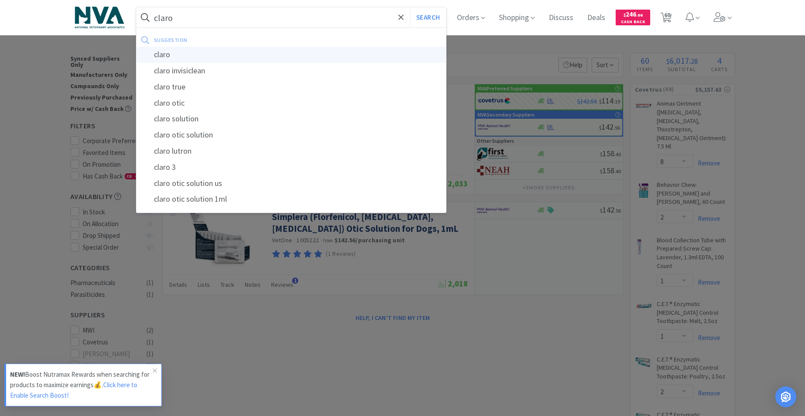
click at [163, 55] on div "claro" at bounding box center [291, 55] width 310 height 16
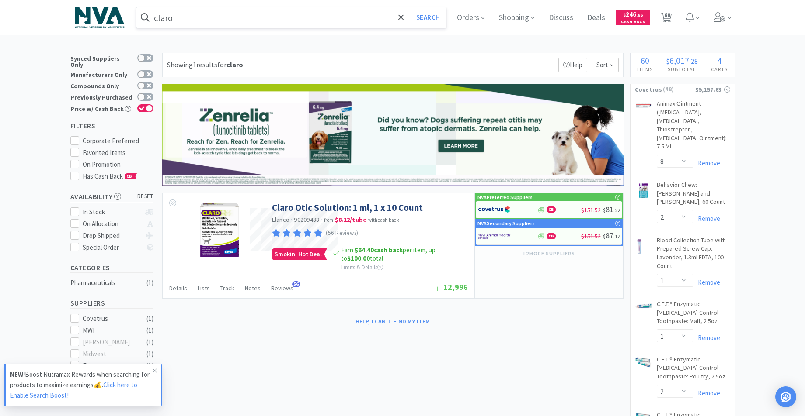
click at [270, 22] on input "claro" at bounding box center [291, 17] width 310 height 20
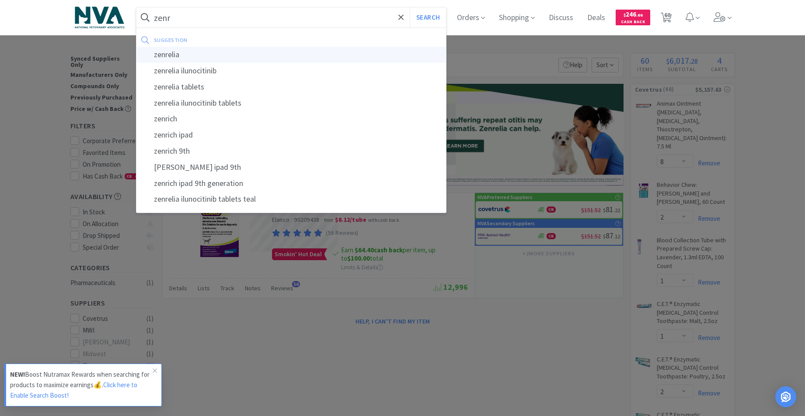
click at [181, 53] on div "zenrelia" at bounding box center [291, 55] width 310 height 16
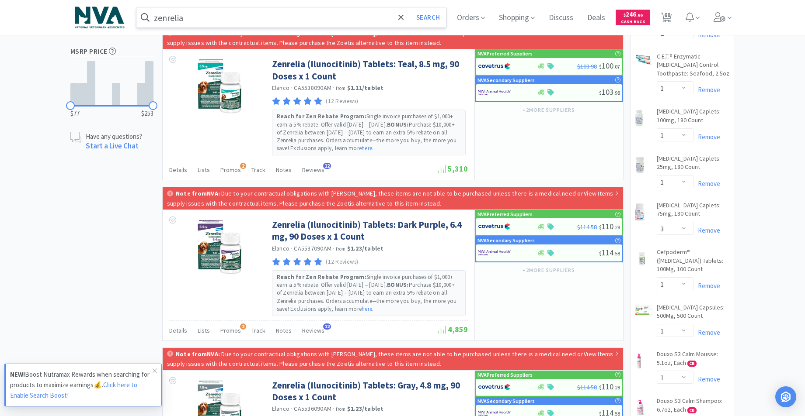
scroll to position [73, 0]
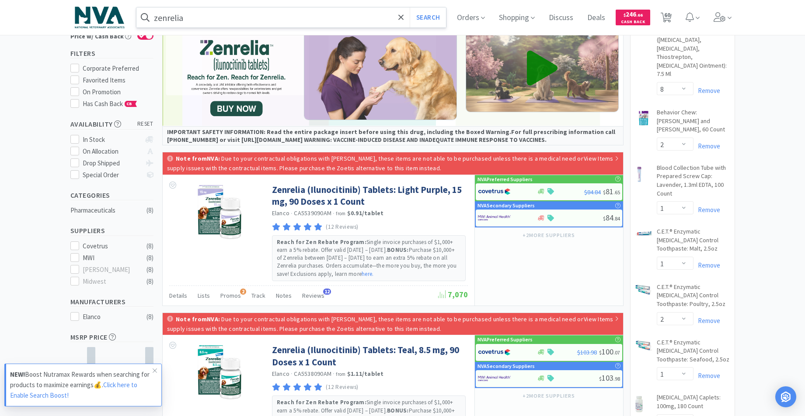
click at [227, 16] on input "zenrelia" at bounding box center [291, 17] width 310 height 20
click at [194, 14] on input "zenrelia" at bounding box center [291, 17] width 310 height 20
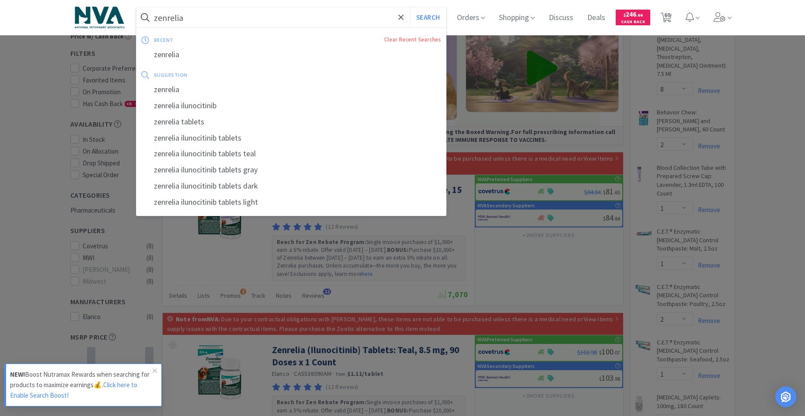
click at [246, 14] on input "zenrelia" at bounding box center [291, 17] width 310 height 20
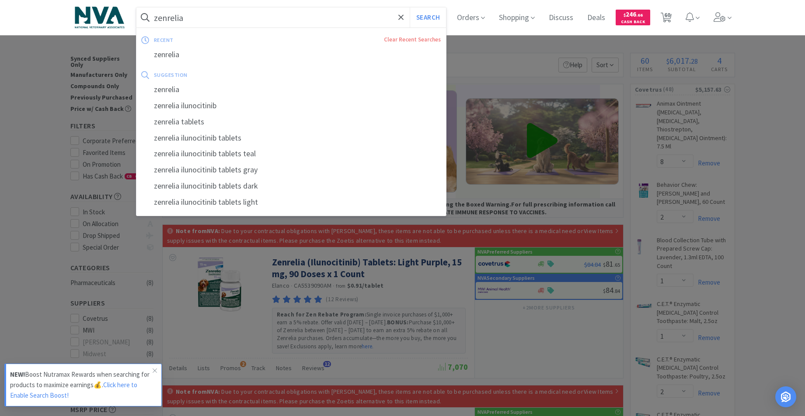
click at [245, 14] on input "zenrelia" at bounding box center [291, 17] width 310 height 20
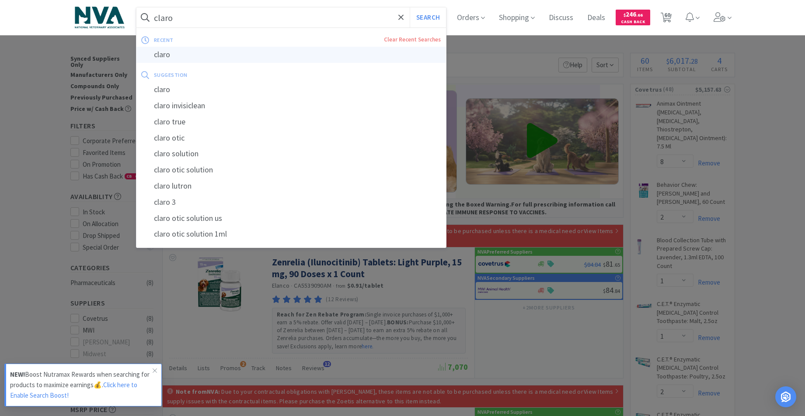
click at [169, 55] on div "claro" at bounding box center [291, 55] width 310 height 16
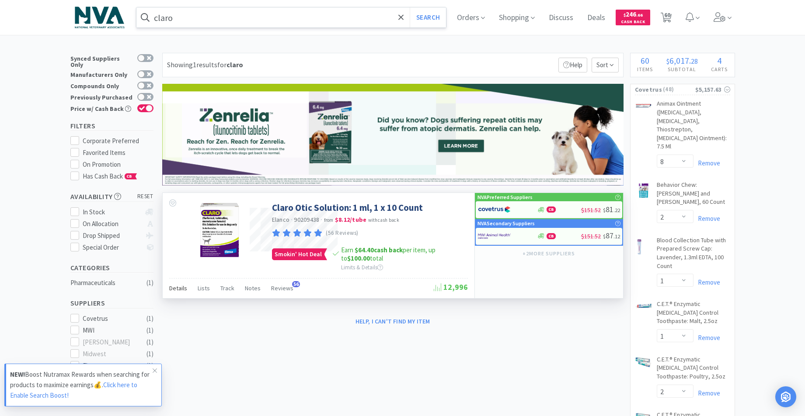
click at [183, 287] on span "Details" at bounding box center [178, 288] width 18 height 8
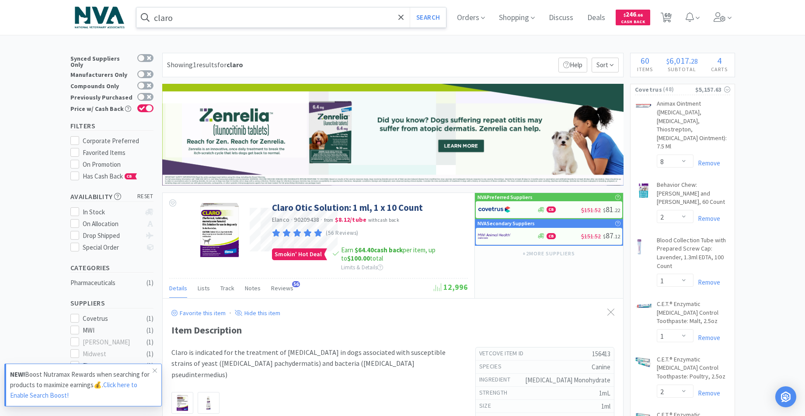
click at [204, 15] on input "claro" at bounding box center [291, 17] width 310 height 20
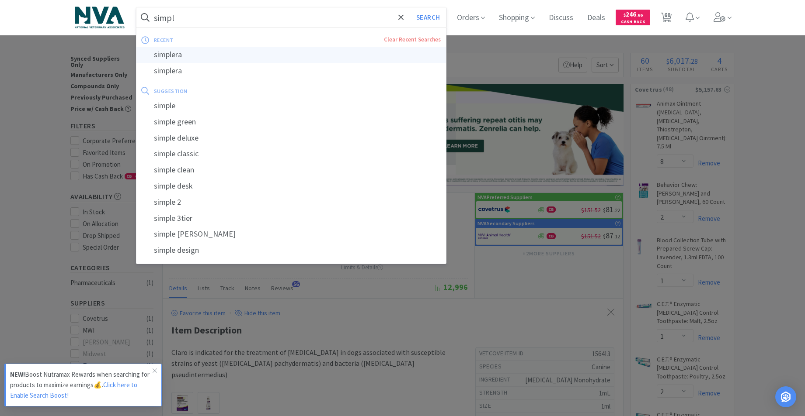
click at [163, 57] on div "simplera" at bounding box center [291, 55] width 310 height 16
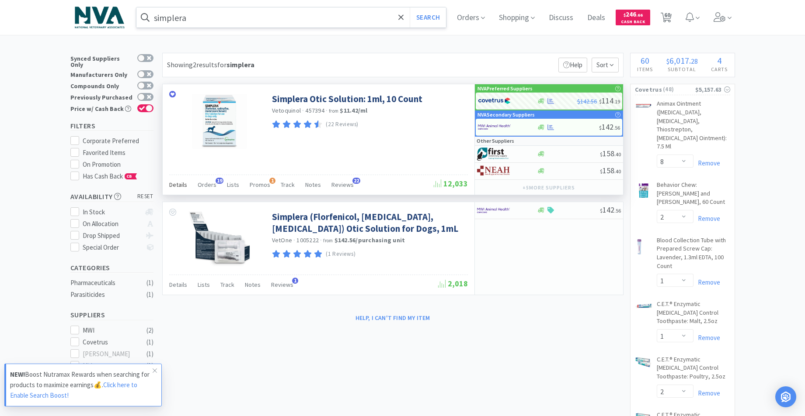
click at [177, 186] on span "Details" at bounding box center [178, 185] width 18 height 8
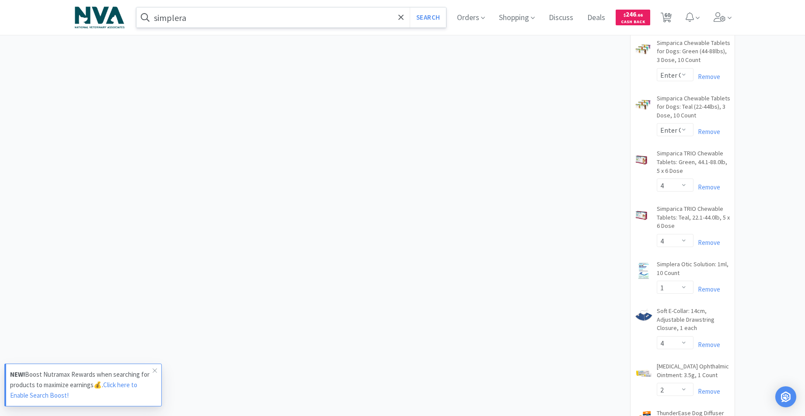
scroll to position [1880, 0]
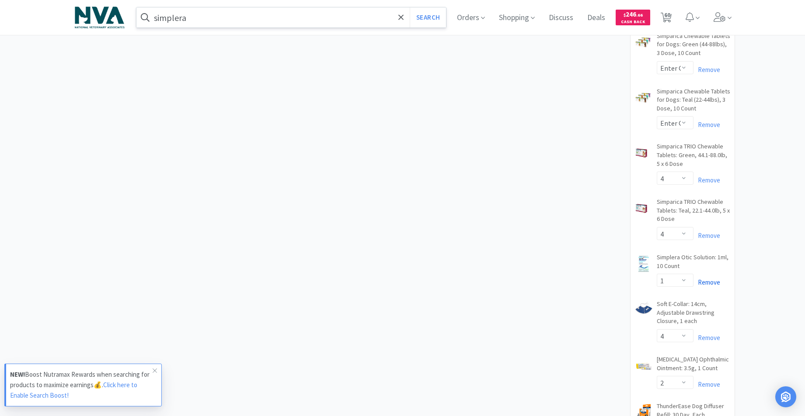
click at [705, 278] on link "Remove" at bounding box center [706, 282] width 27 height 8
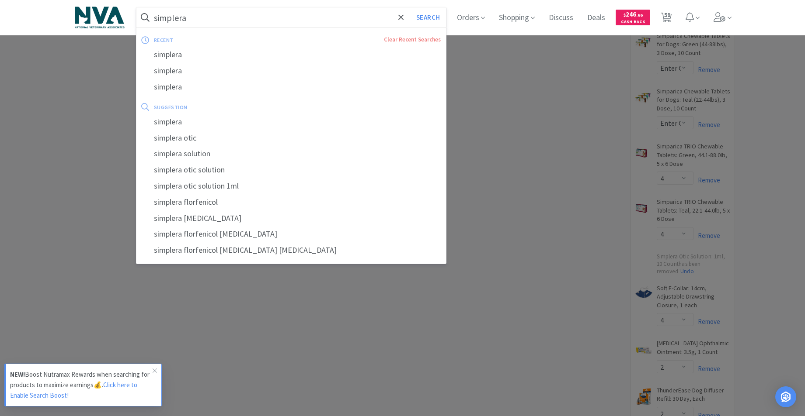
click at [212, 19] on input "simplera" at bounding box center [291, 17] width 310 height 20
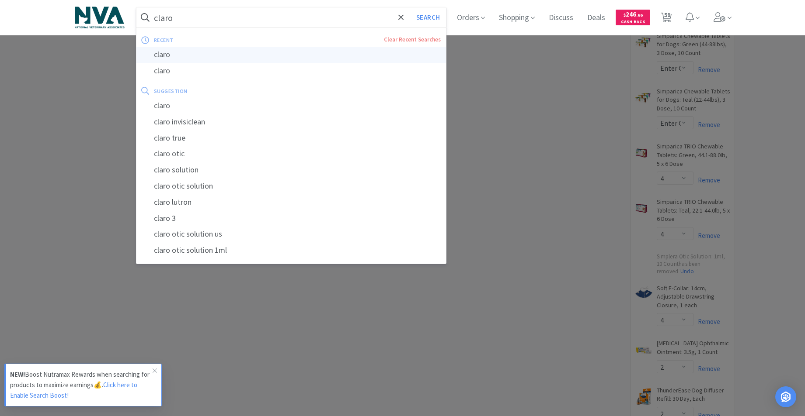
click at [173, 52] on div "claro" at bounding box center [291, 55] width 310 height 16
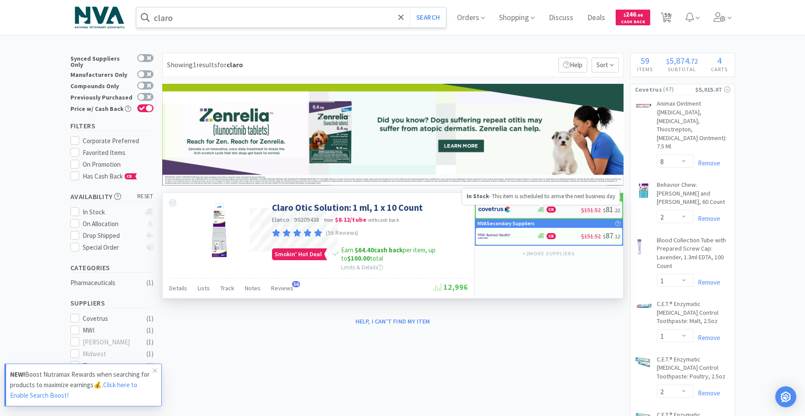
click at [541, 209] on icon at bounding box center [541, 209] width 7 height 5
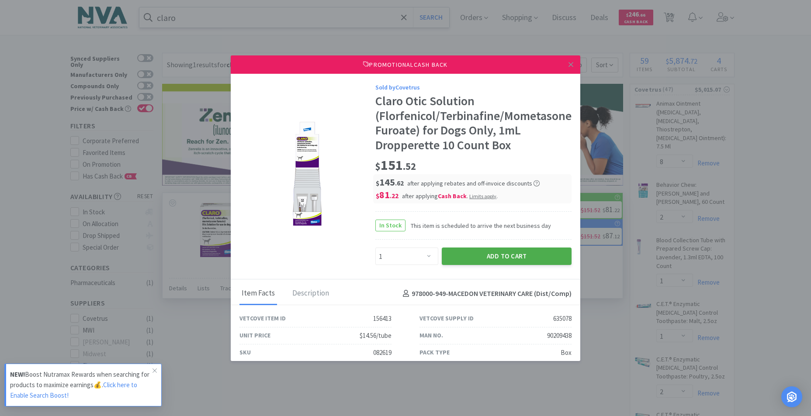
click at [473, 254] on button "Add to Cart" at bounding box center [507, 256] width 130 height 17
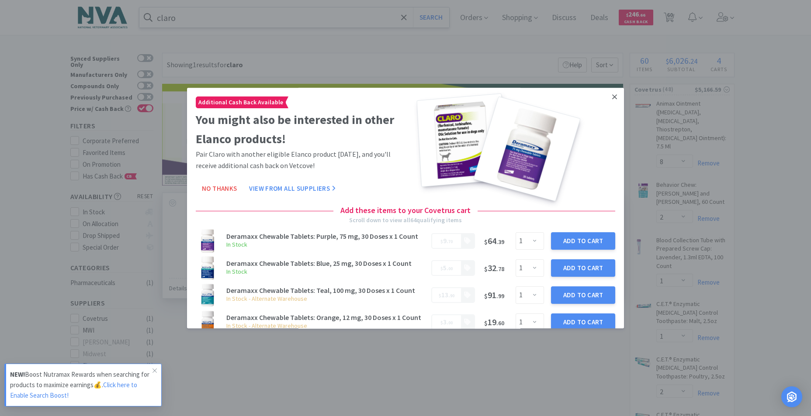
click at [612, 97] on icon at bounding box center [614, 96] width 5 height 5
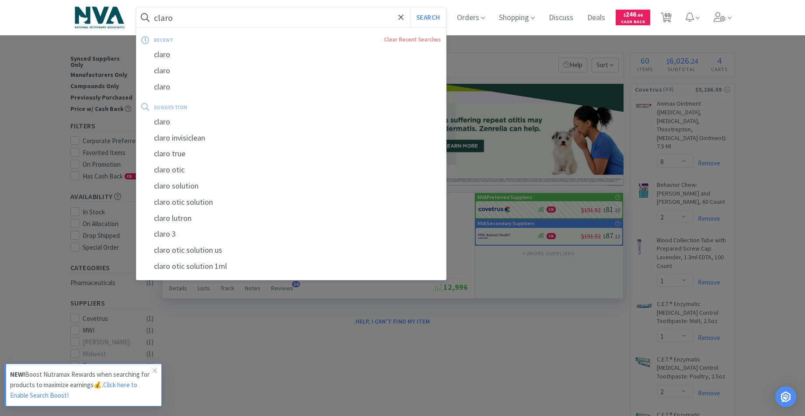
click at [337, 10] on input "claro" at bounding box center [291, 17] width 310 height 20
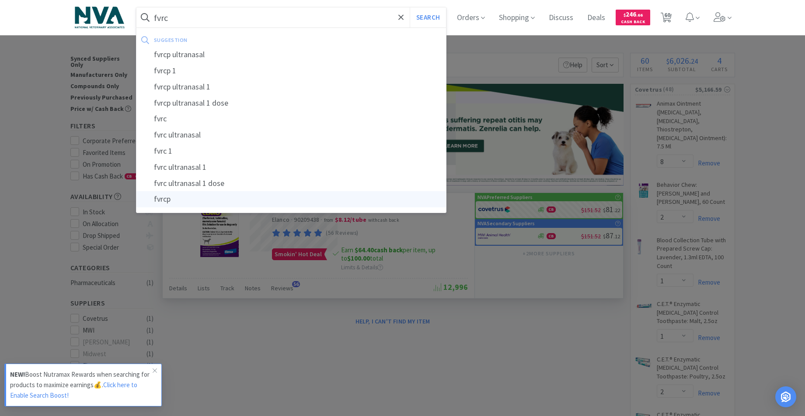
click at [168, 197] on div "fvrcp" at bounding box center [291, 199] width 310 height 16
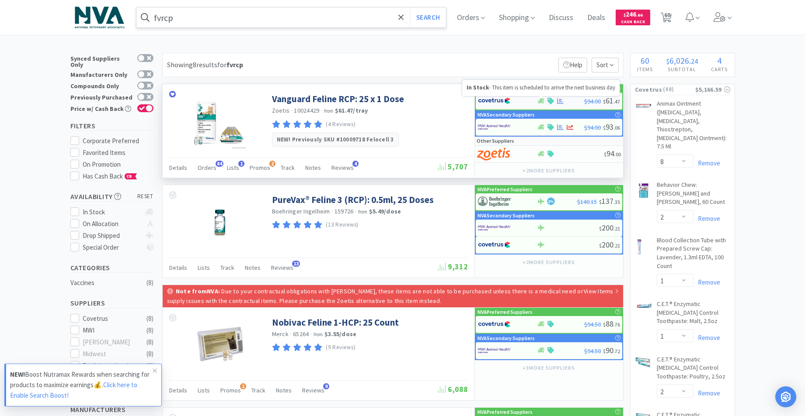
click at [542, 101] on icon at bounding box center [541, 101] width 7 height 7
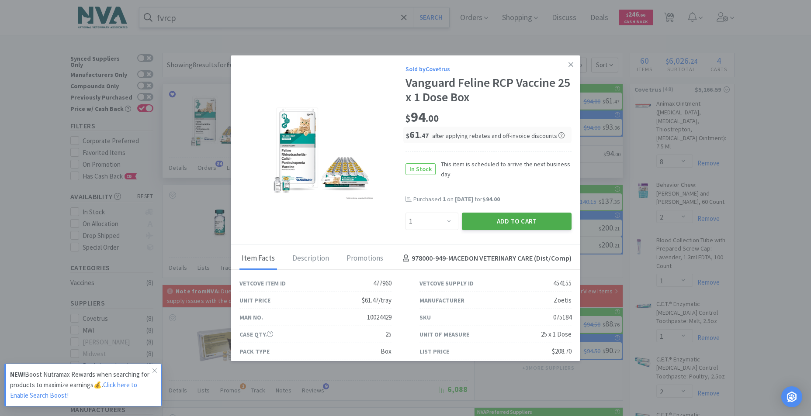
click at [504, 218] on button "Add to Cart" at bounding box center [517, 221] width 110 height 17
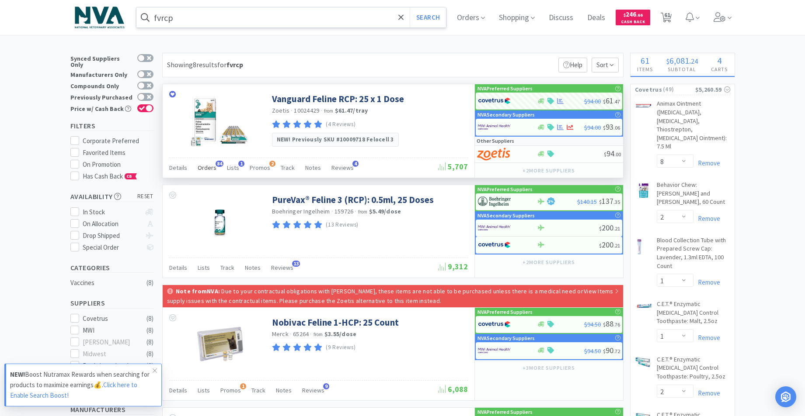
click at [209, 168] on span "Orders" at bounding box center [207, 168] width 19 height 8
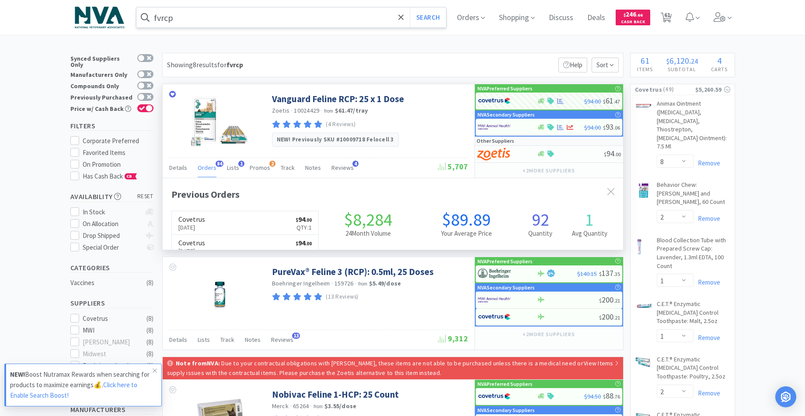
scroll to position [234, 460]
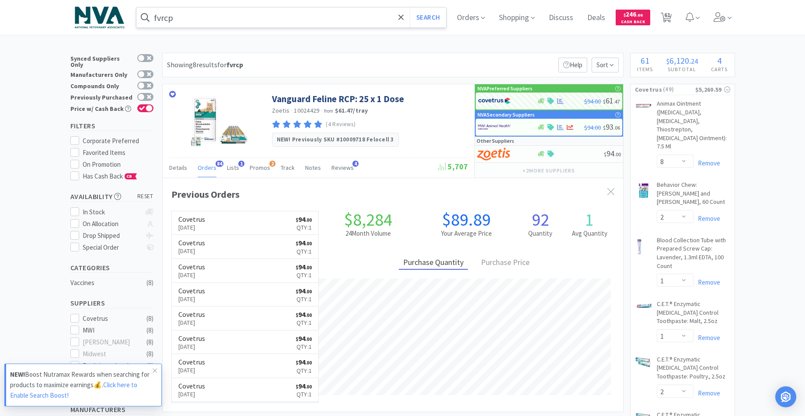
click at [250, 21] on input "fvrcp" at bounding box center [291, 17] width 310 height 20
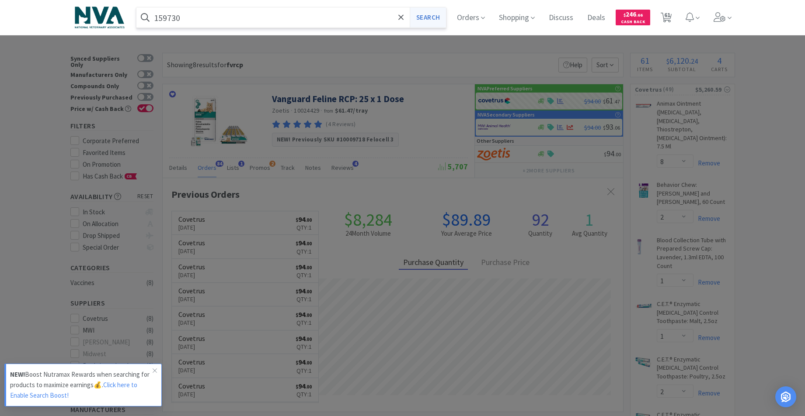
click at [430, 14] on button "Search" at bounding box center [427, 17] width 36 height 20
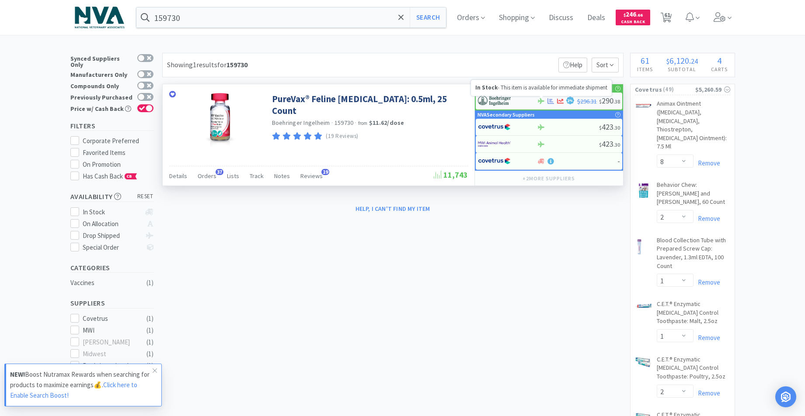
click at [540, 102] on icon at bounding box center [541, 101] width 7 height 6
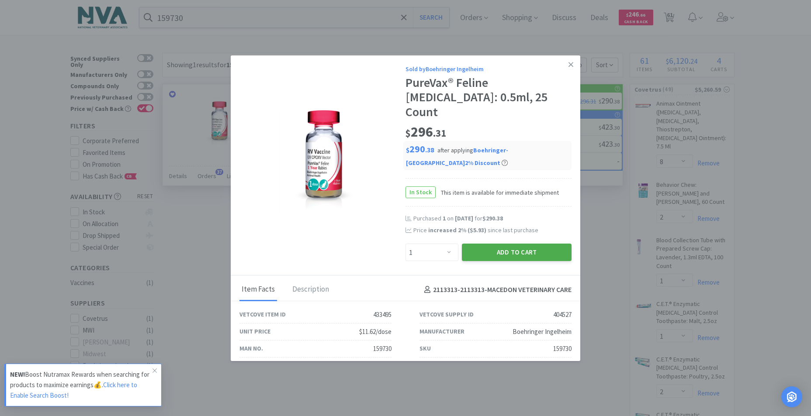
click at [494, 244] on button "Add to Cart" at bounding box center [517, 252] width 110 height 17
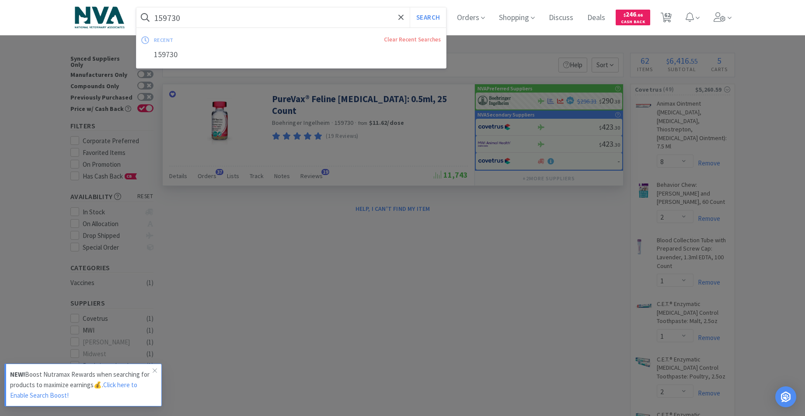
click at [222, 16] on input "159730" at bounding box center [291, 17] width 310 height 20
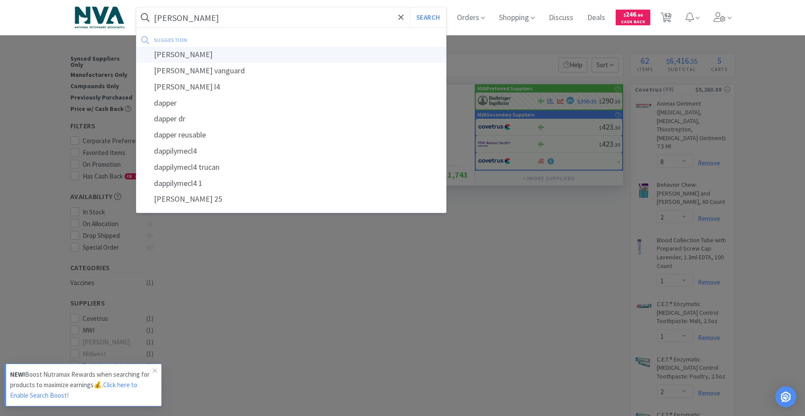
click at [169, 55] on div "[PERSON_NAME]" at bounding box center [291, 55] width 310 height 16
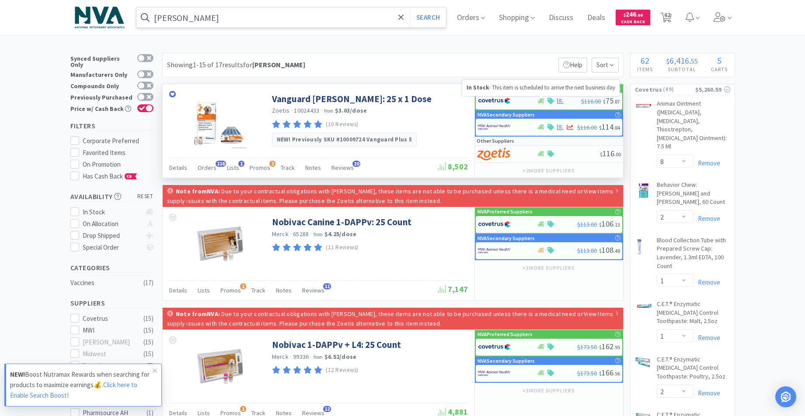
click at [540, 103] on icon at bounding box center [541, 100] width 7 height 5
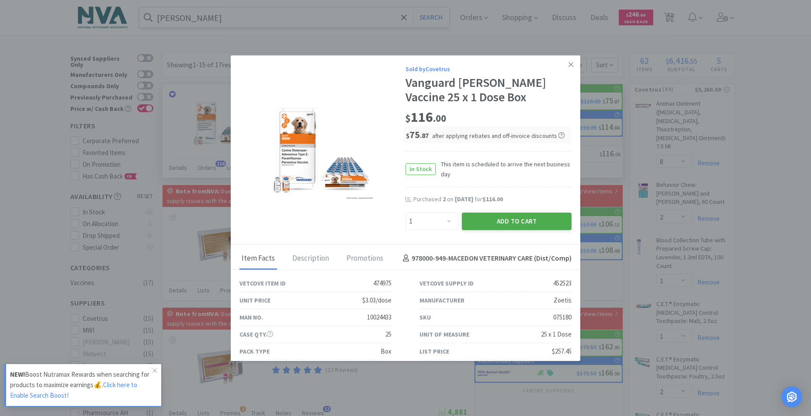
click at [512, 220] on button "Add to Cart" at bounding box center [517, 221] width 110 height 17
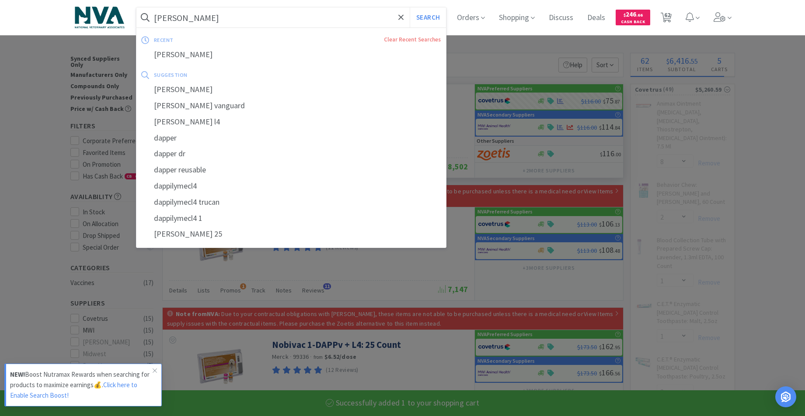
click at [202, 21] on input "[PERSON_NAME]" at bounding box center [291, 17] width 310 height 20
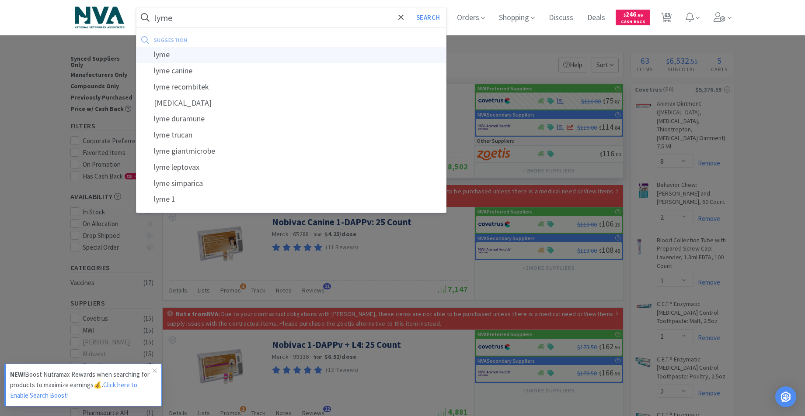
click at [163, 55] on div "lyme" at bounding box center [291, 55] width 310 height 16
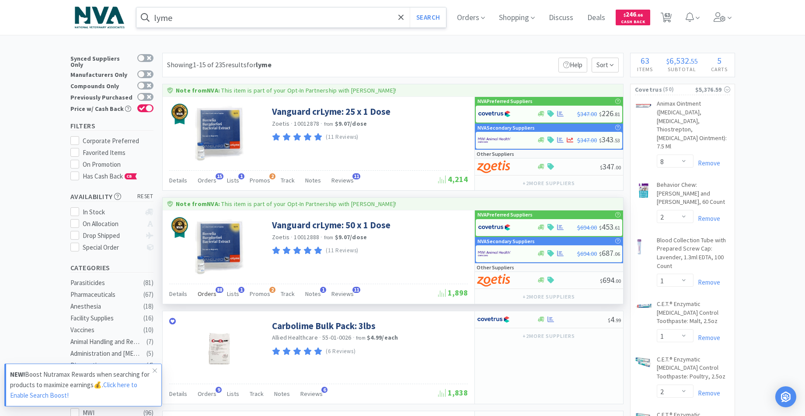
click at [206, 293] on span "Orders" at bounding box center [207, 294] width 19 height 8
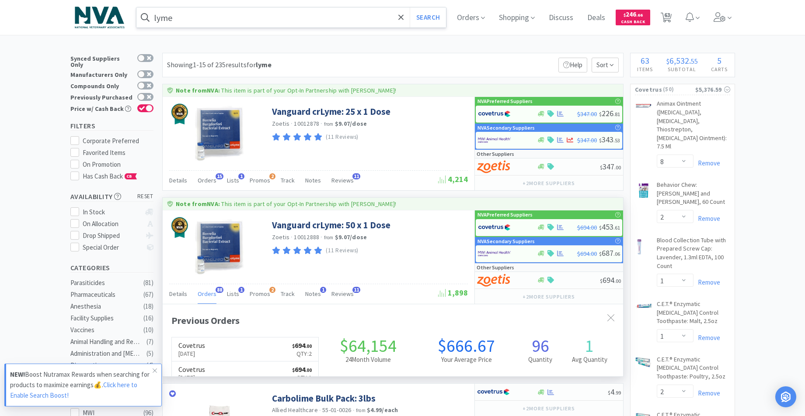
scroll to position [234, 460]
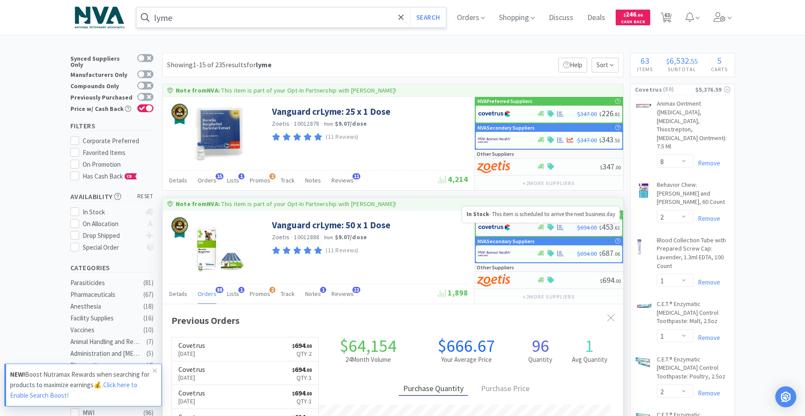
click at [541, 228] on icon at bounding box center [541, 227] width 7 height 5
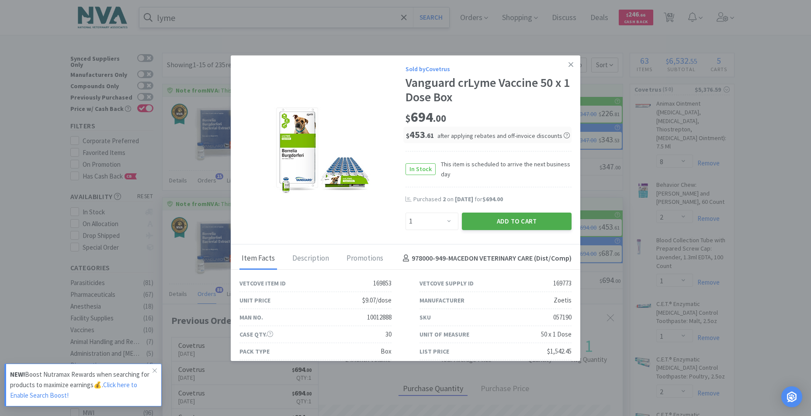
click at [489, 220] on button "Add to Cart" at bounding box center [517, 221] width 110 height 17
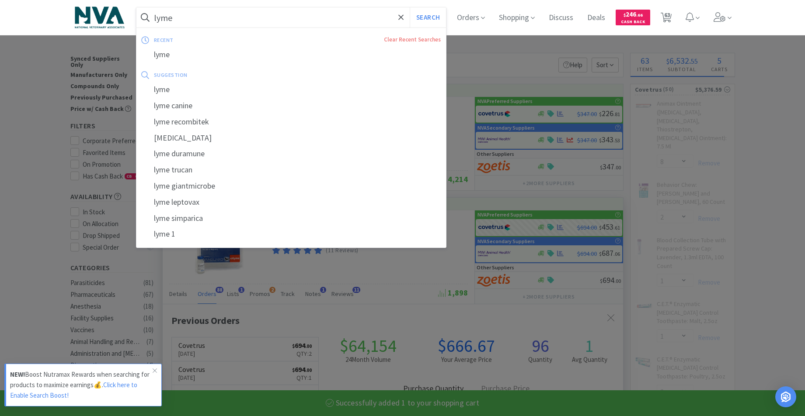
click at [257, 20] on input "lyme" at bounding box center [291, 17] width 310 height 20
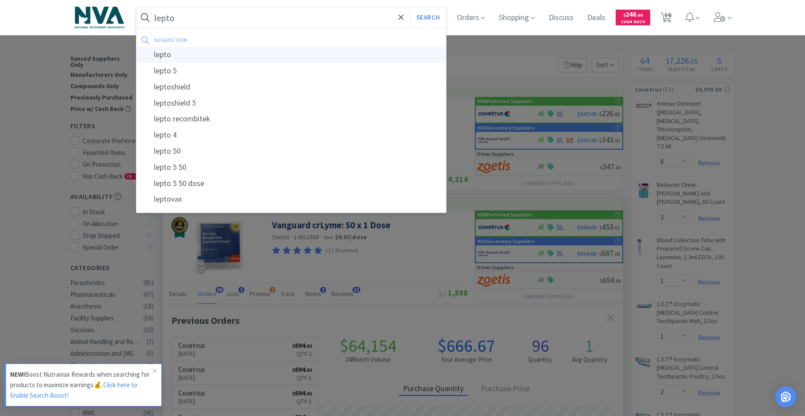
click at [171, 54] on div "lepto" at bounding box center [291, 55] width 310 height 16
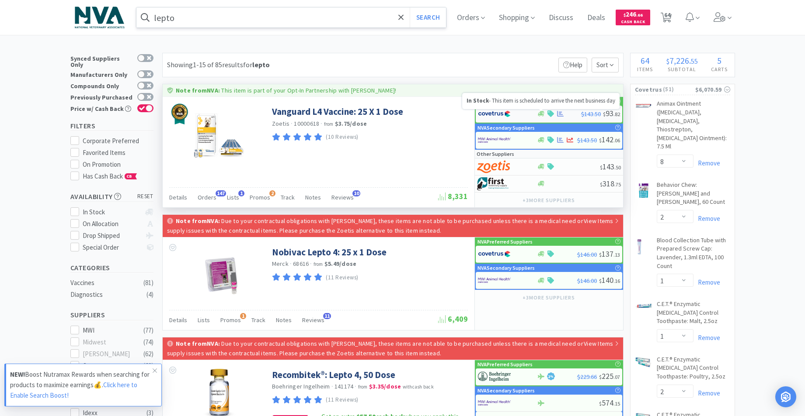
click at [542, 114] on icon at bounding box center [541, 113] width 7 height 5
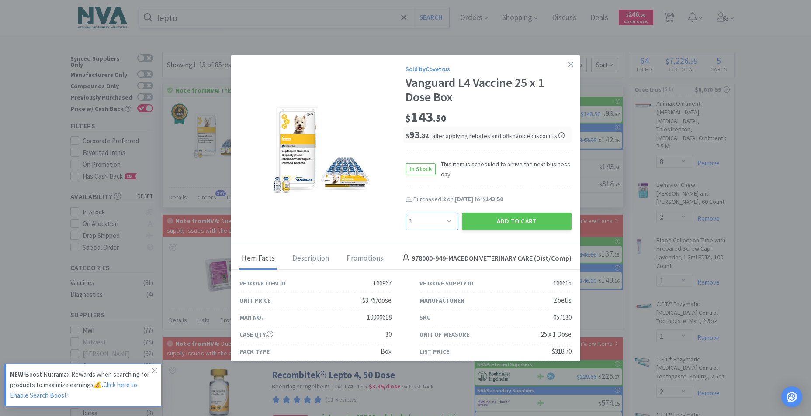
click at [444, 220] on select "Enter Quantity 1 2 3 4 5 6 7 8 9 10 11 12 13 14 15 16 17 18 19 20 Enter Quantity" at bounding box center [432, 221] width 53 height 17
click at [406, 213] on select "Enter Quantity 1 2 3 4 5 6 7 8 9 10 11 12 13 14 15 16 17 18 19 20 Enter Quantity" at bounding box center [432, 221] width 53 height 17
click at [507, 219] on button "Add to Cart" at bounding box center [517, 221] width 110 height 17
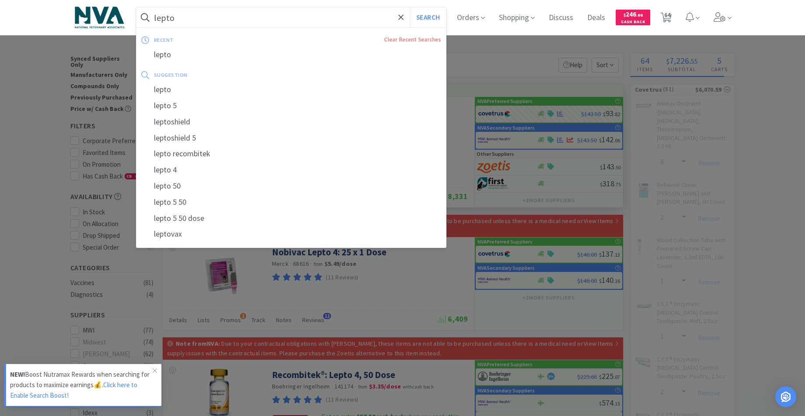
click at [202, 21] on input "lepto" at bounding box center [291, 17] width 310 height 20
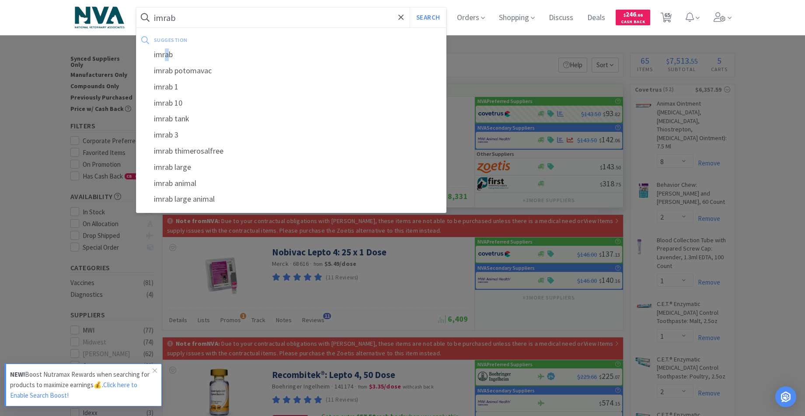
click at [170, 55] on div "imrab" at bounding box center [291, 55] width 310 height 16
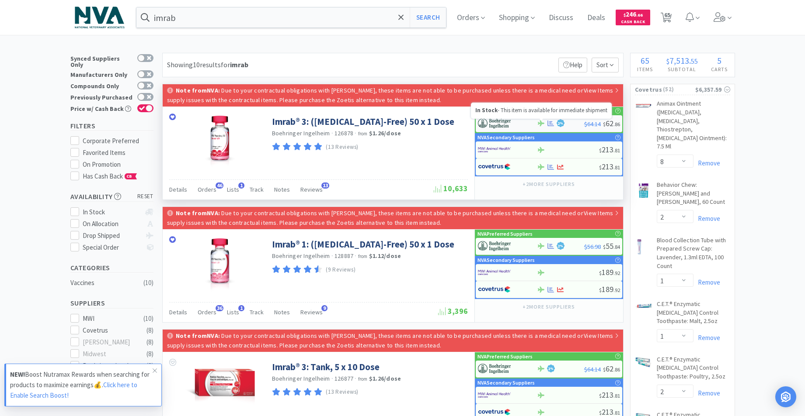
click at [541, 123] on icon at bounding box center [541, 124] width 7 height 6
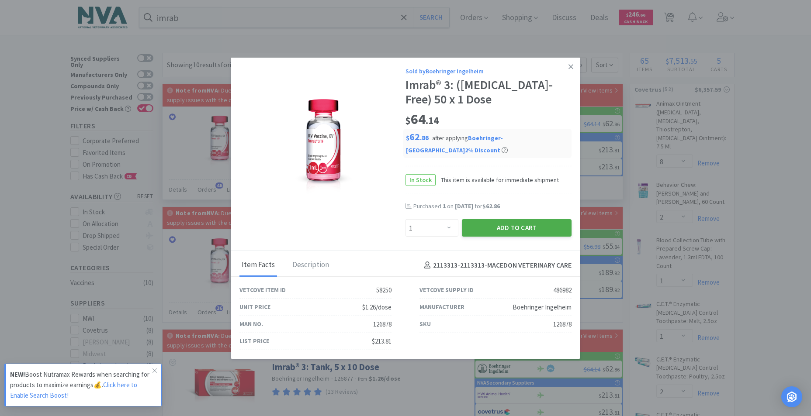
click at [493, 222] on button "Add to Cart" at bounding box center [517, 227] width 110 height 17
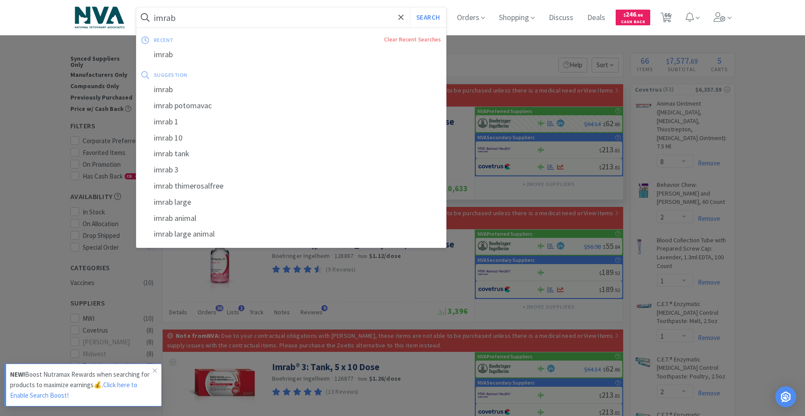
click at [230, 17] on input "imrab" at bounding box center [291, 17] width 310 height 20
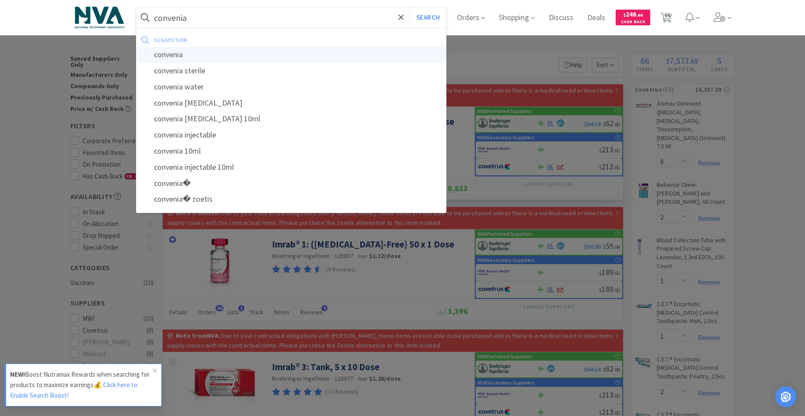
click at [182, 50] on div "convenia" at bounding box center [291, 55] width 310 height 16
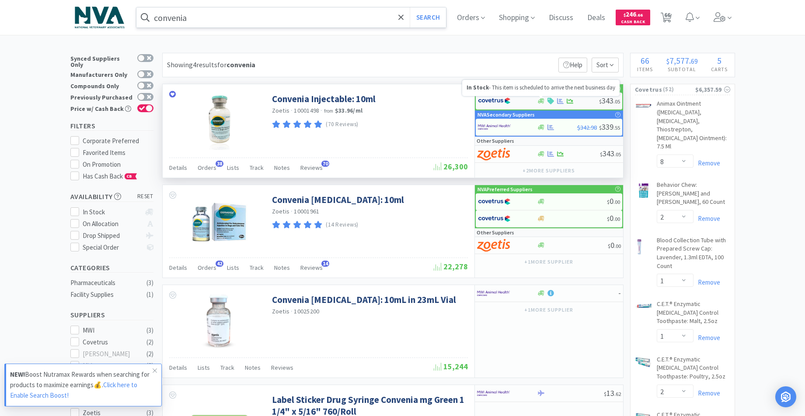
click at [541, 100] on icon at bounding box center [541, 100] width 7 height 5
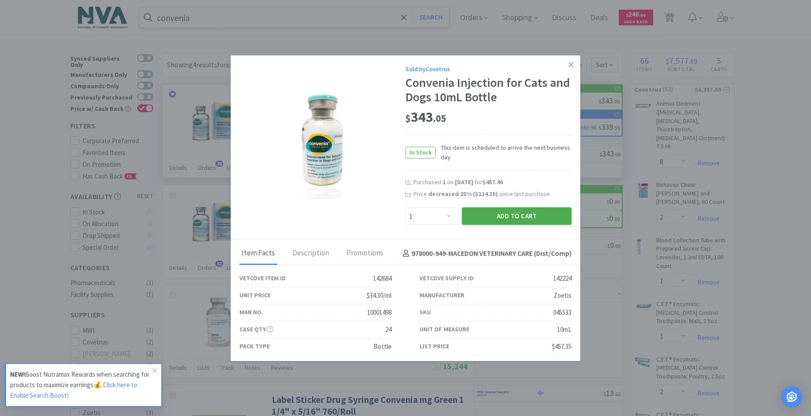
click at [493, 215] on button "Add to Cart" at bounding box center [517, 216] width 110 height 17
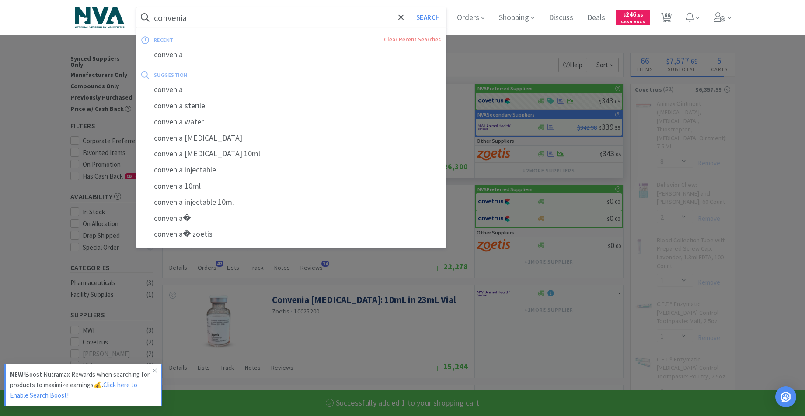
click at [258, 23] on input "convenia" at bounding box center [291, 17] width 310 height 20
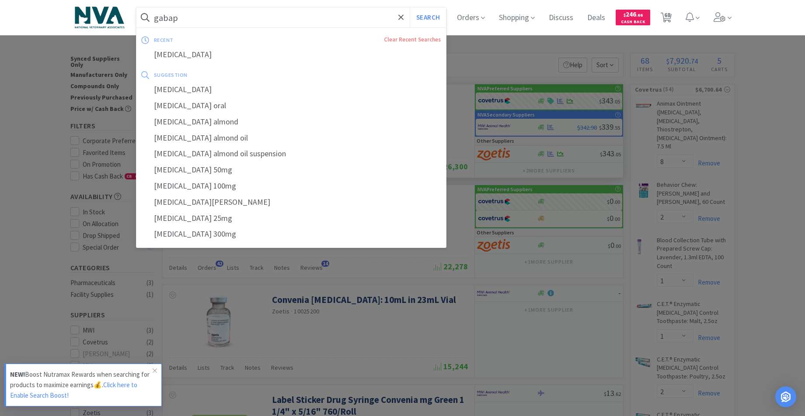
click at [170, 52] on div "[MEDICAL_DATA]" at bounding box center [291, 55] width 310 height 16
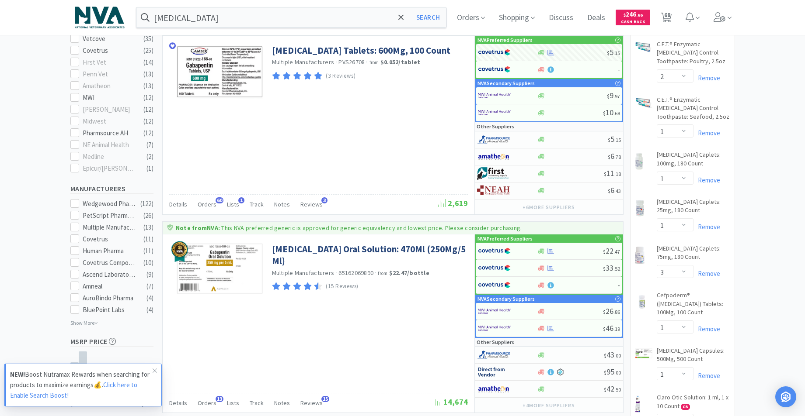
scroll to position [416, 0]
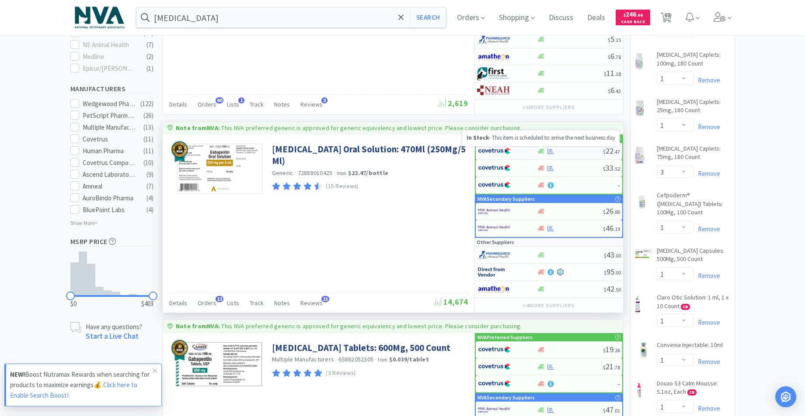
click at [541, 151] on icon at bounding box center [541, 151] width 7 height 5
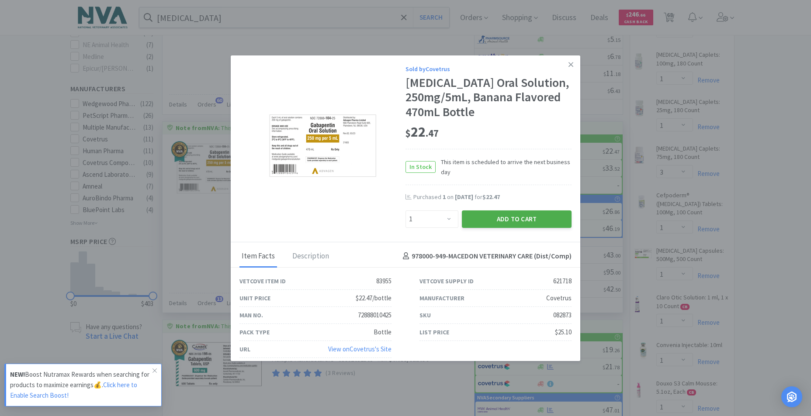
click at [489, 218] on button "Add to Cart" at bounding box center [517, 219] width 110 height 17
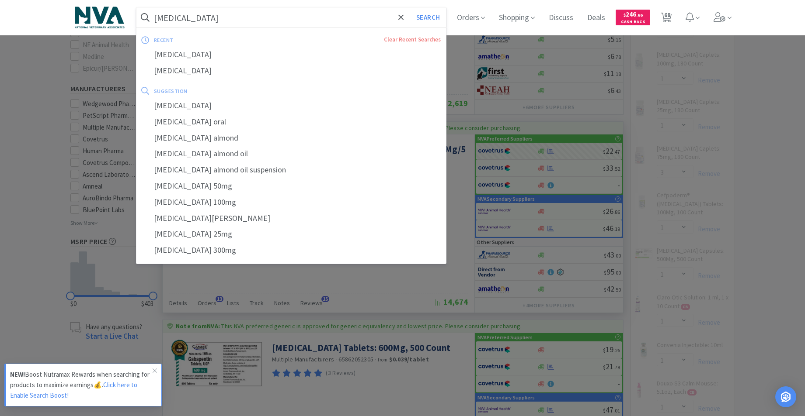
click at [235, 16] on input "[MEDICAL_DATA]" at bounding box center [291, 17] width 310 height 20
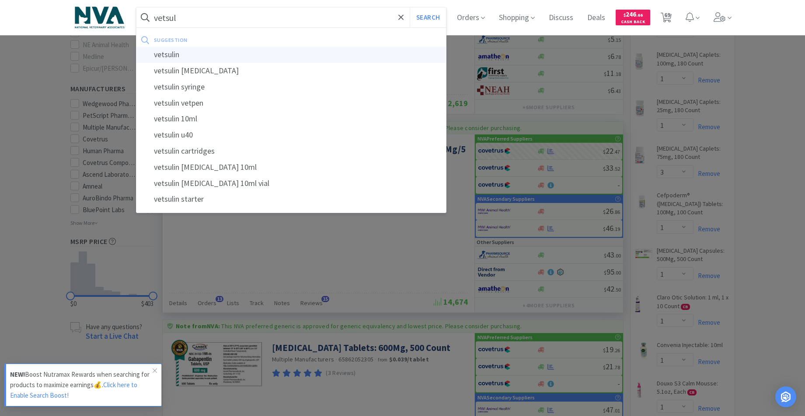
click at [180, 54] on div "vetsulin" at bounding box center [291, 55] width 310 height 16
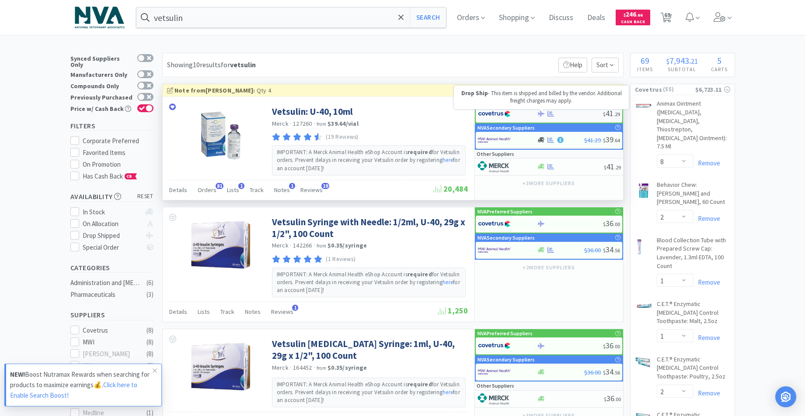
click at [541, 116] on icon at bounding box center [541, 114] width 7 height 7
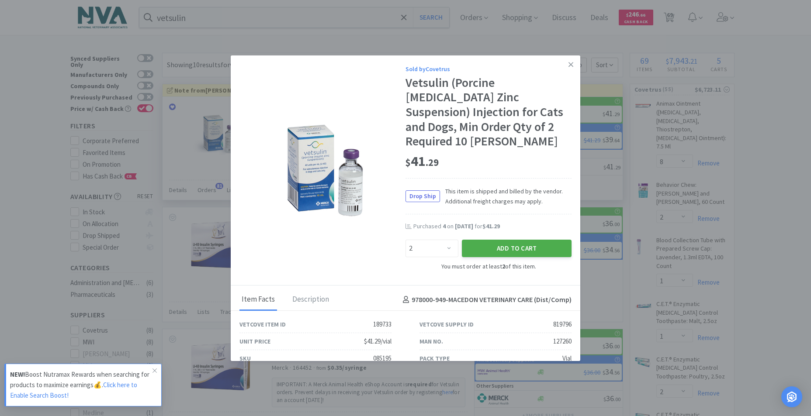
click at [484, 240] on button "Add to Cart" at bounding box center [517, 248] width 110 height 17
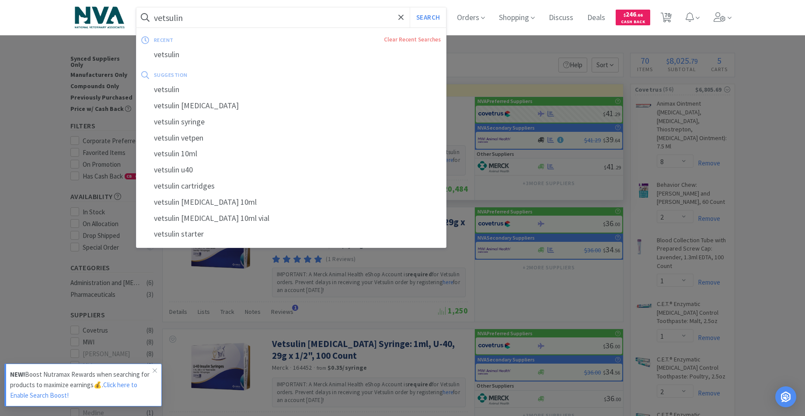
click at [214, 10] on input "vetsulin" at bounding box center [291, 17] width 310 height 20
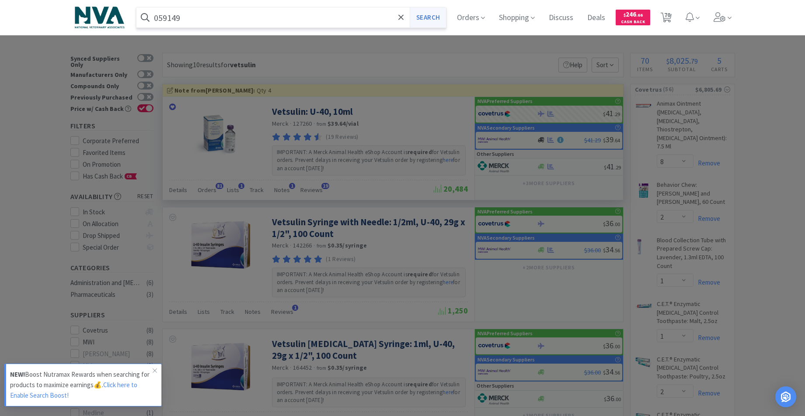
click at [434, 16] on button "Search" at bounding box center [427, 17] width 36 height 20
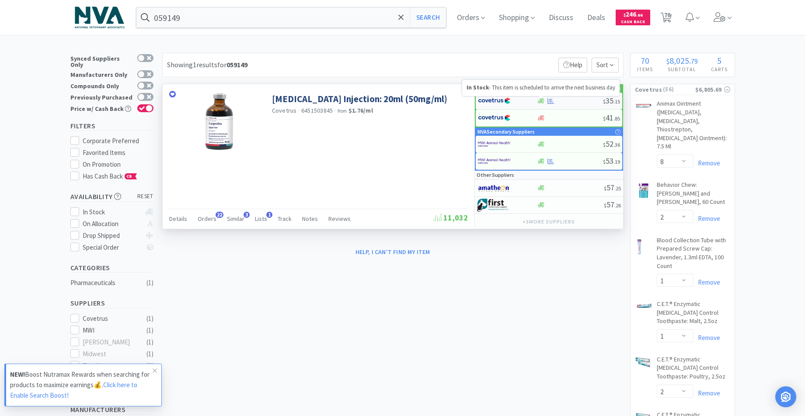
click at [541, 100] on icon at bounding box center [541, 100] width 7 height 5
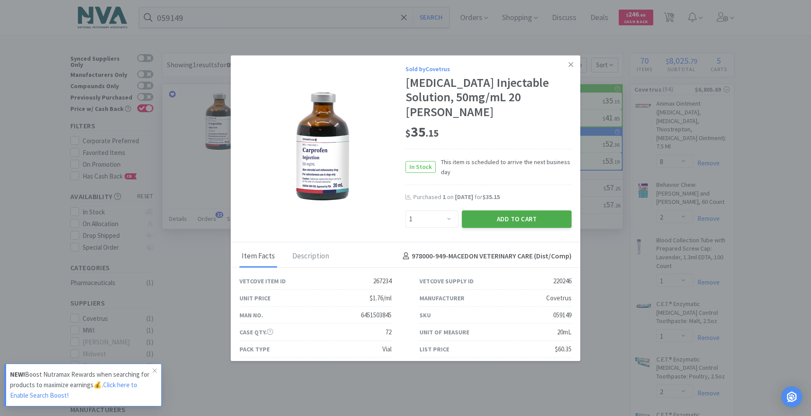
click at [513, 211] on button "Add to Cart" at bounding box center [517, 219] width 110 height 17
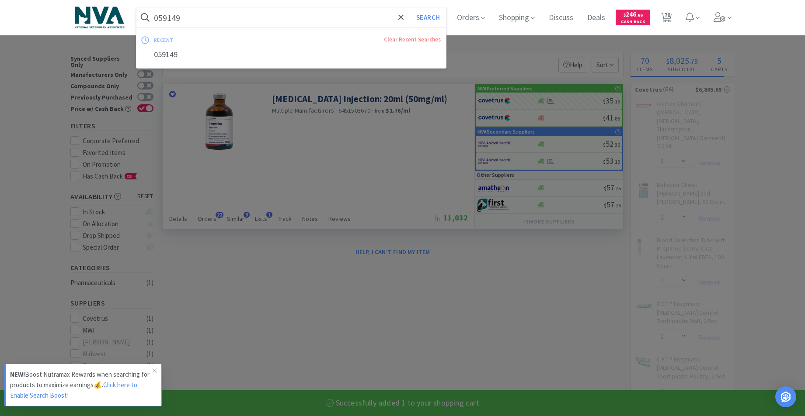
click at [303, 21] on input "059149" at bounding box center [291, 17] width 310 height 20
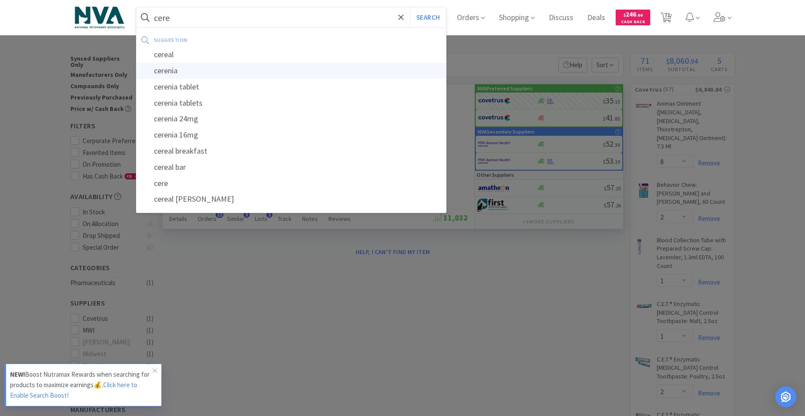
click at [177, 71] on div "cerenia" at bounding box center [291, 71] width 310 height 16
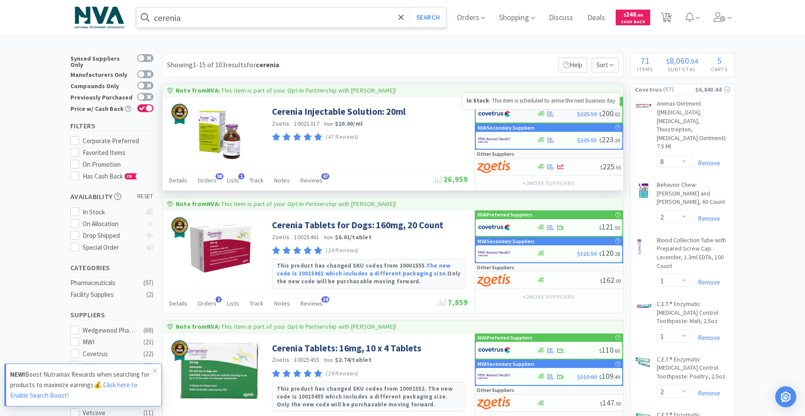
click at [539, 115] on icon at bounding box center [541, 113] width 7 height 5
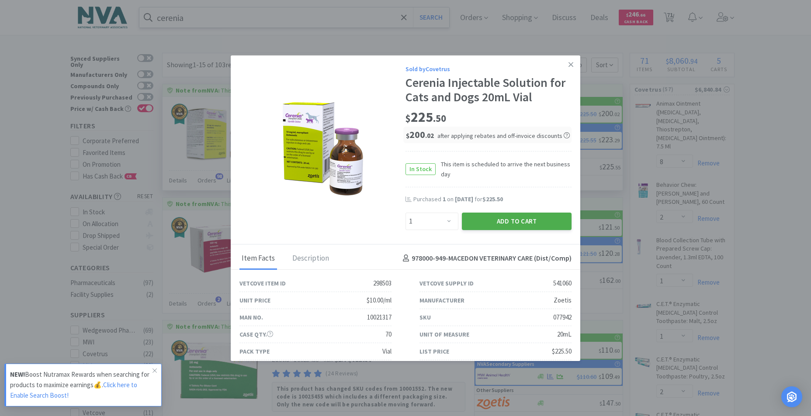
click at [488, 222] on button "Add to Cart" at bounding box center [517, 221] width 110 height 17
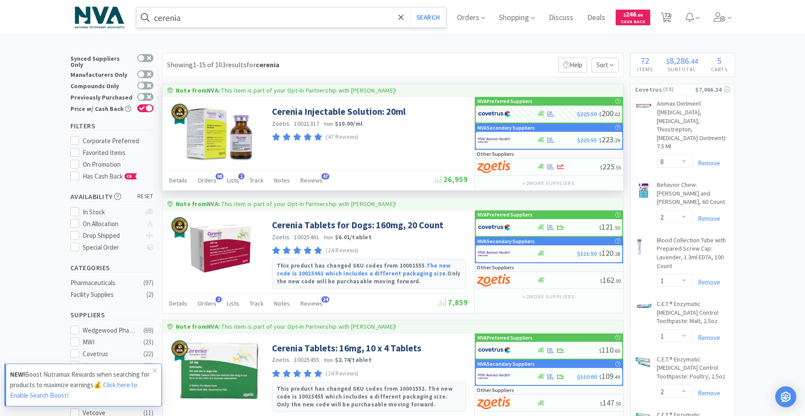
click at [309, 16] on input "cerenia" at bounding box center [291, 17] width 310 height 20
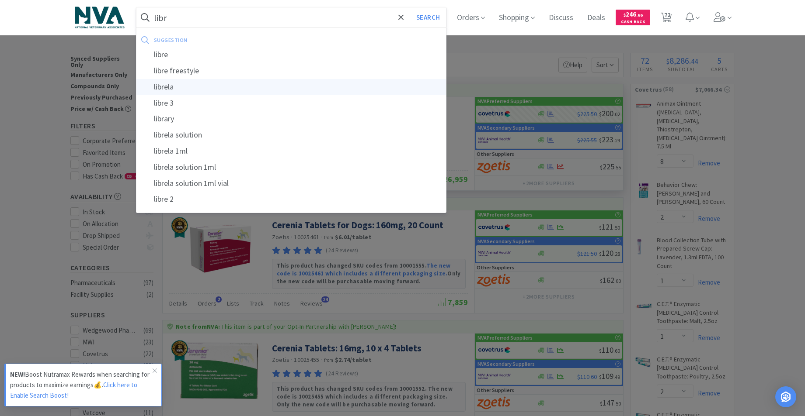
click at [169, 87] on div "librela" at bounding box center [291, 87] width 310 height 16
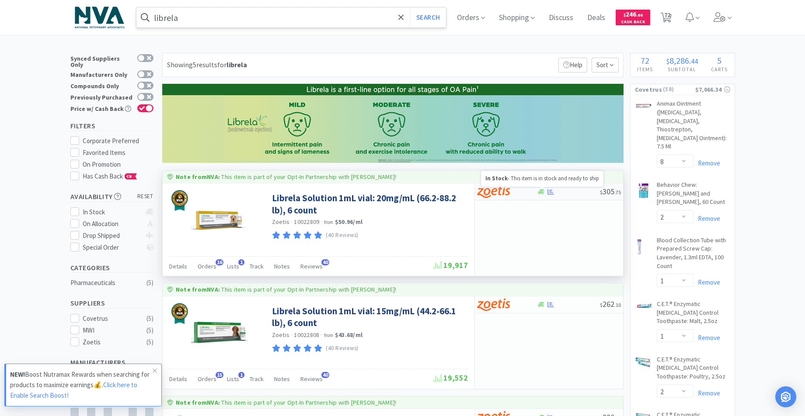
click at [540, 192] on icon at bounding box center [541, 191] width 7 height 5
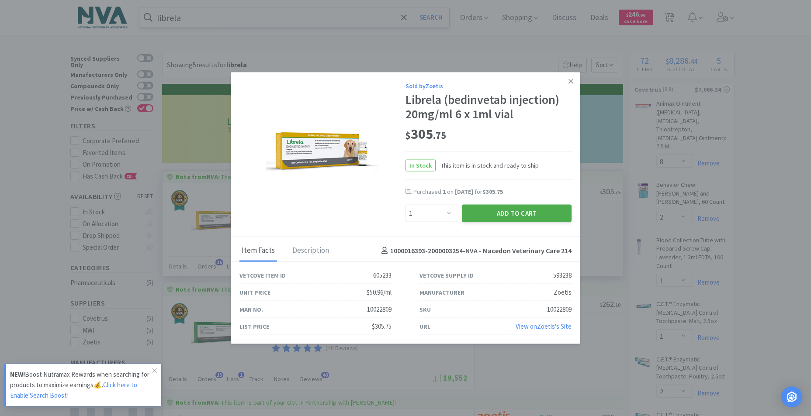
click at [510, 216] on button "Add to Cart" at bounding box center [517, 213] width 110 height 17
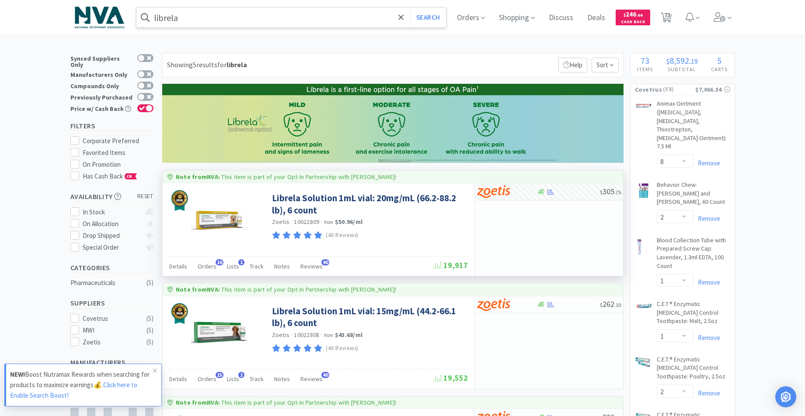
click at [219, 18] on input "librela" at bounding box center [291, 17] width 310 height 20
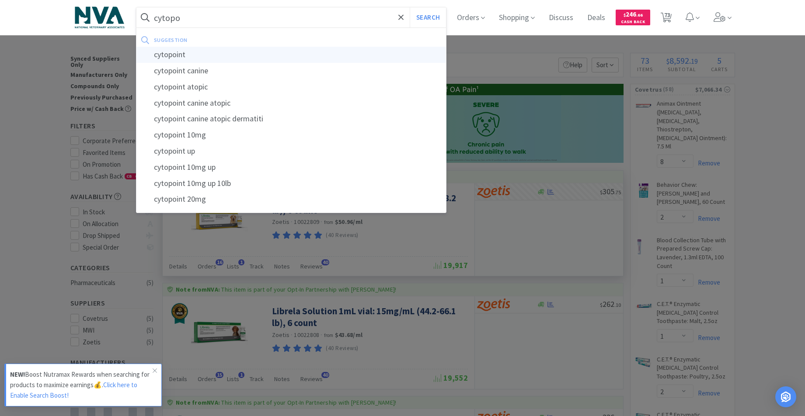
click at [158, 55] on div "cytopoint" at bounding box center [291, 55] width 310 height 16
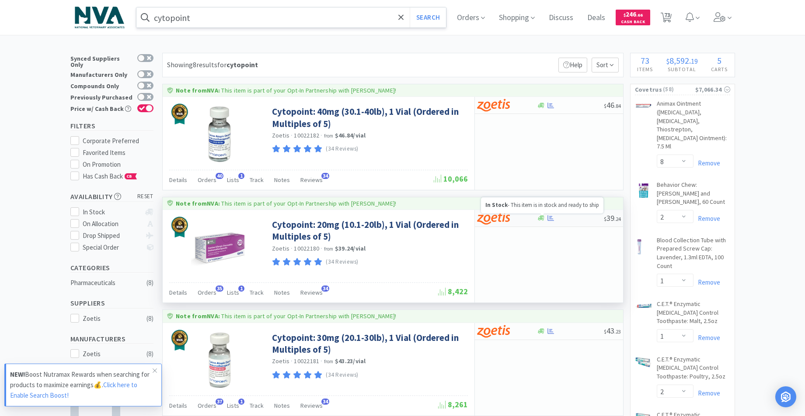
click at [540, 219] on icon at bounding box center [541, 218] width 7 height 5
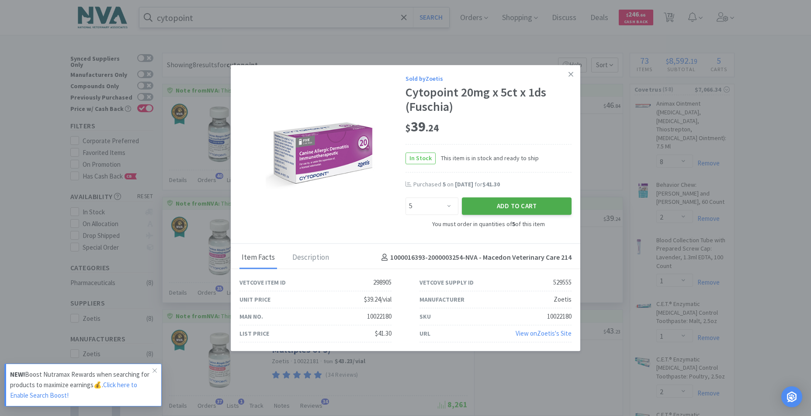
click at [503, 209] on button "Add to Cart" at bounding box center [517, 206] width 110 height 17
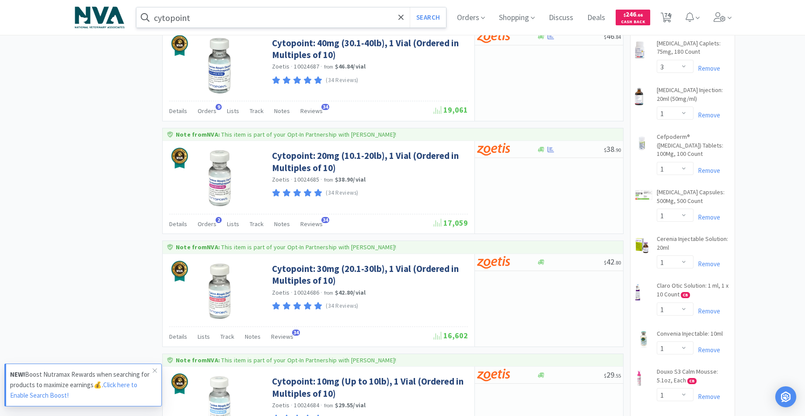
scroll to position [425, 0]
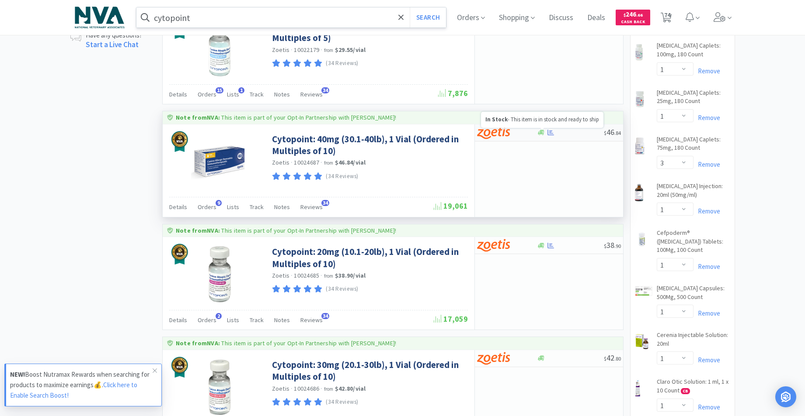
click at [541, 133] on icon at bounding box center [541, 132] width 7 height 5
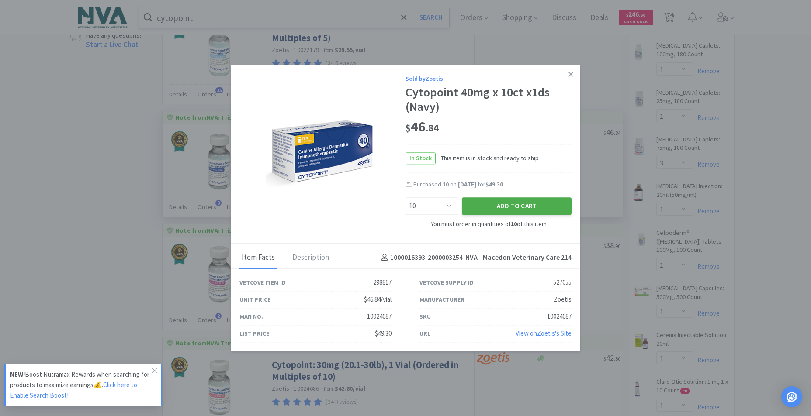
click at [513, 212] on button "Add to Cart" at bounding box center [517, 206] width 110 height 17
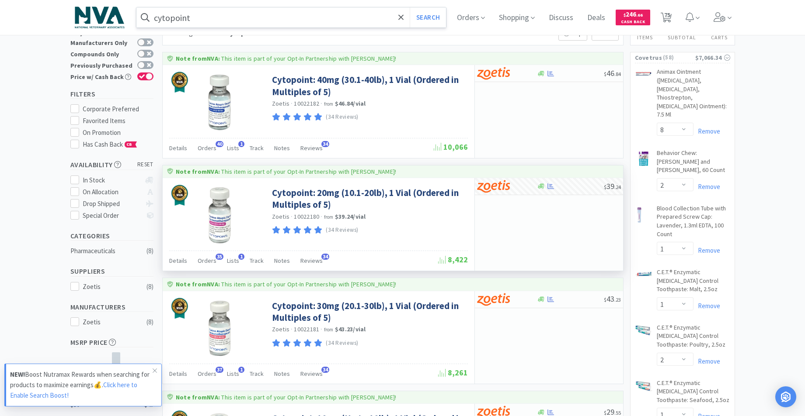
scroll to position [104, 0]
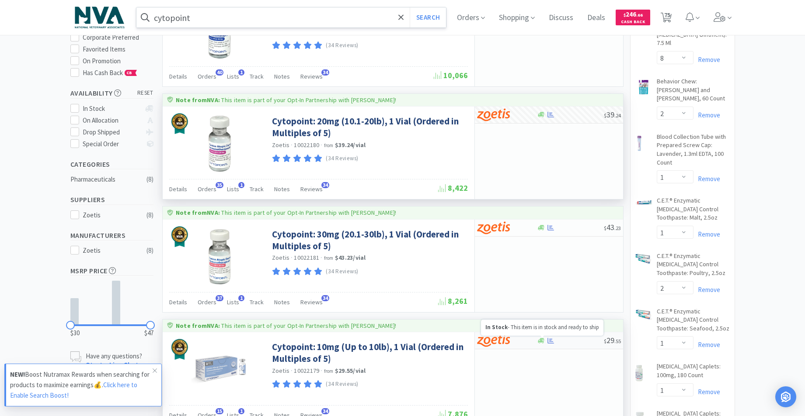
click at [542, 341] on icon at bounding box center [541, 340] width 7 height 5
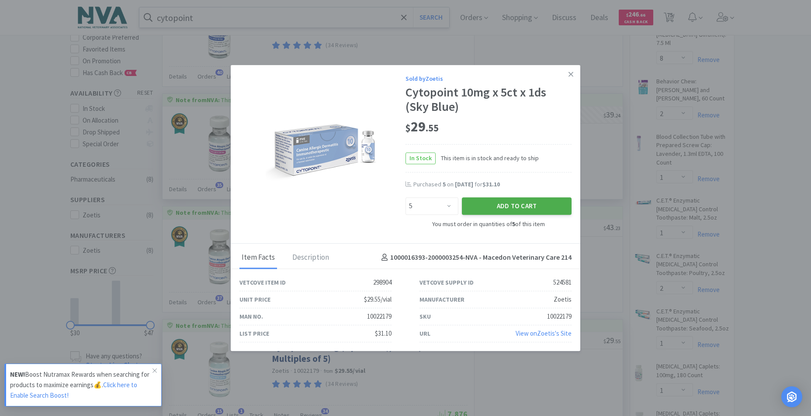
click at [549, 205] on button "Add to Cart" at bounding box center [517, 206] width 110 height 17
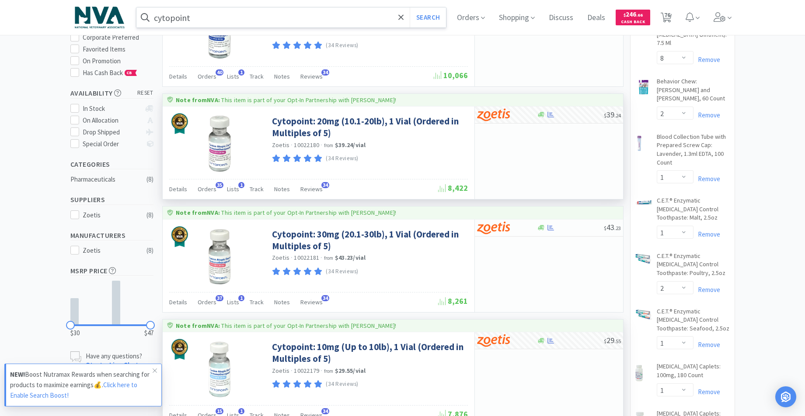
click at [283, 24] on input "cytopoint" at bounding box center [291, 17] width 310 height 20
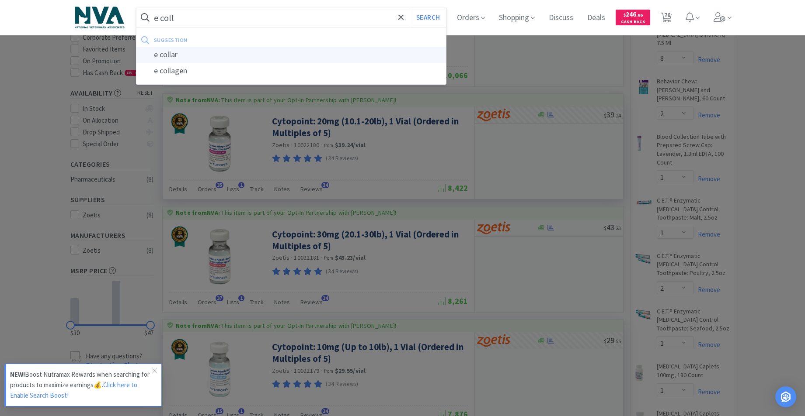
click at [177, 54] on div "e collar" at bounding box center [291, 55] width 310 height 16
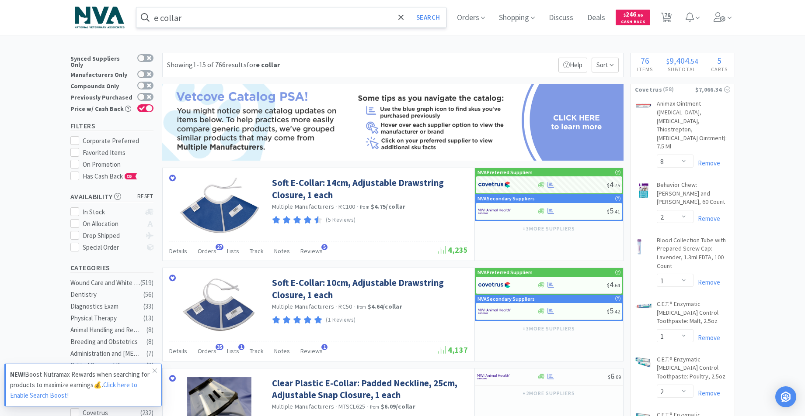
scroll to position [103, 0]
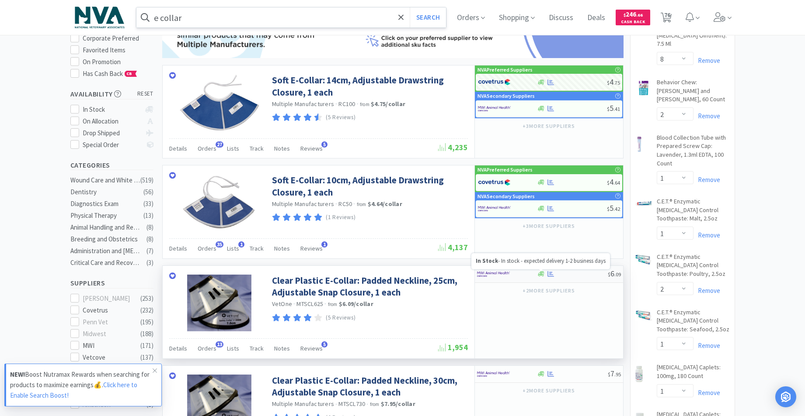
click at [539, 274] on icon at bounding box center [541, 274] width 7 height 5
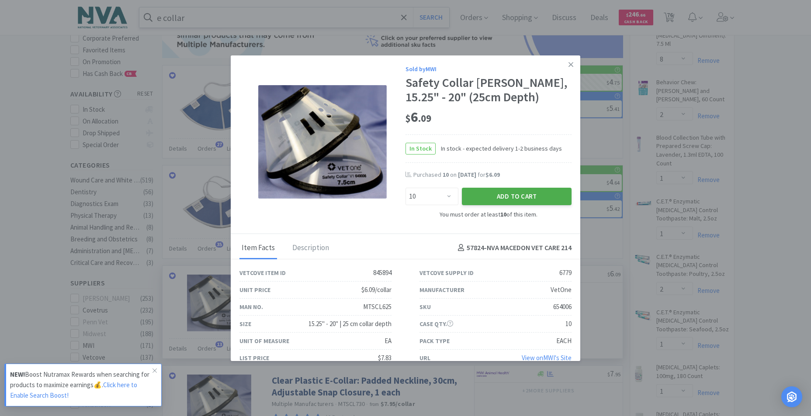
click at [543, 205] on button "Add to Cart" at bounding box center [517, 196] width 110 height 17
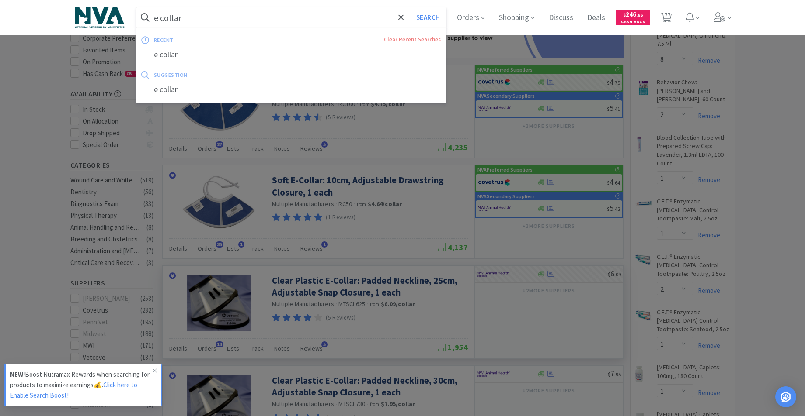
click at [249, 17] on input "e collar" at bounding box center [291, 17] width 310 height 20
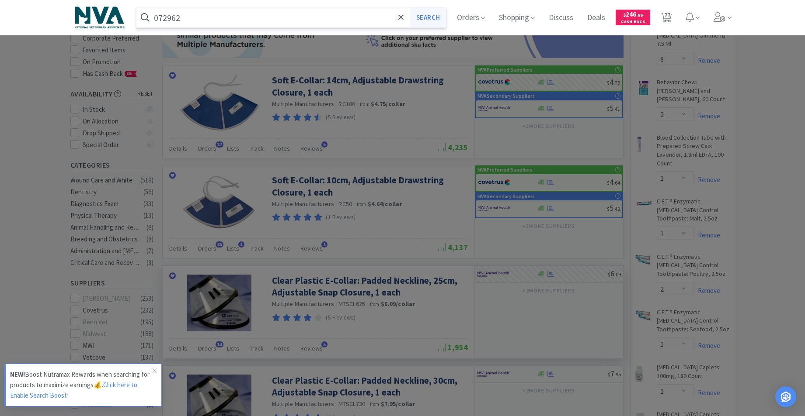
click at [433, 21] on button "Search" at bounding box center [427, 17] width 36 height 20
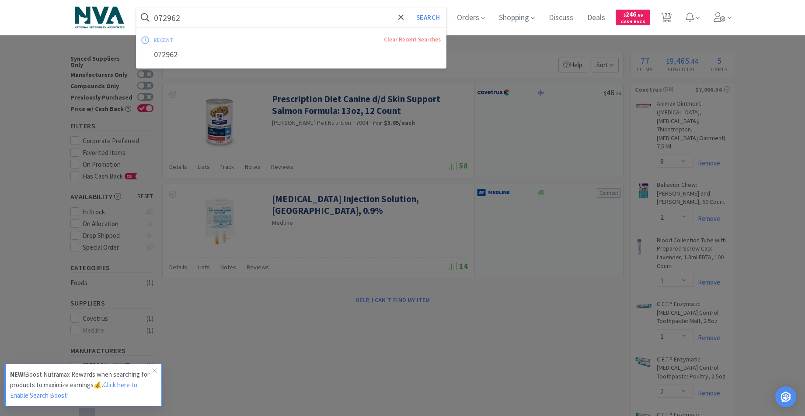
click at [225, 16] on input "072962" at bounding box center [291, 17] width 310 height 20
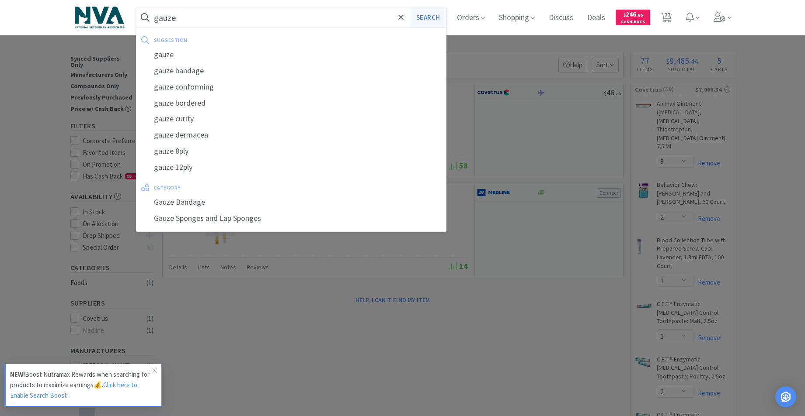
click at [432, 17] on button "Search" at bounding box center [427, 17] width 36 height 20
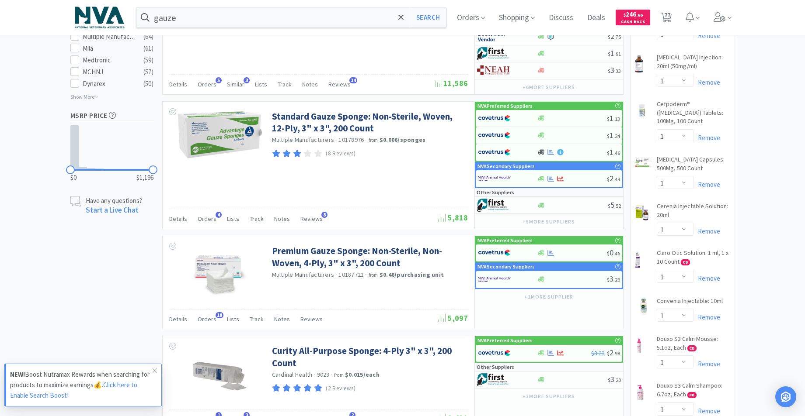
scroll to position [558, 0]
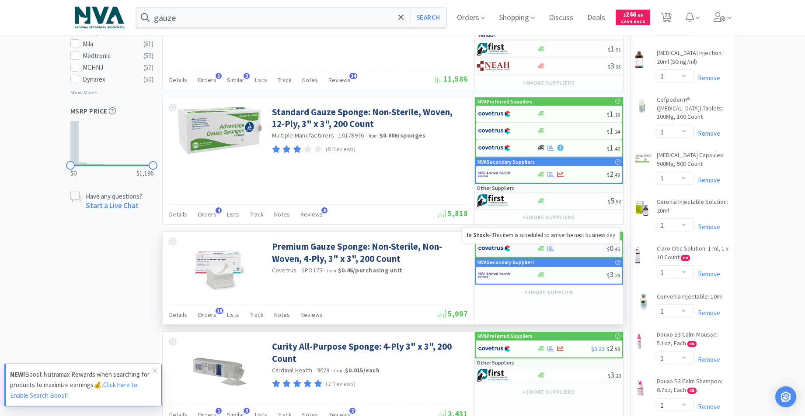
click at [544, 249] on icon at bounding box center [541, 248] width 7 height 5
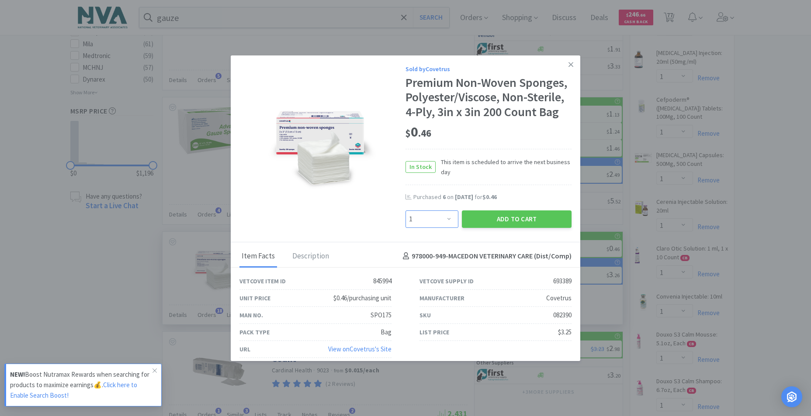
click at [444, 218] on select "Enter Quantity 1 2 3 4 5 6 7 8 9 10 11 12 13 14 15 16 17 18 19 20 Enter Quantity" at bounding box center [432, 219] width 53 height 17
click at [406, 211] on select "Enter Quantity 1 2 3 4 5 6 7 8 9 10 11 12 13 14 15 16 17 18 19 20 Enter Quantity" at bounding box center [432, 219] width 53 height 17
click at [500, 220] on button "Add to Cart" at bounding box center [517, 219] width 110 height 17
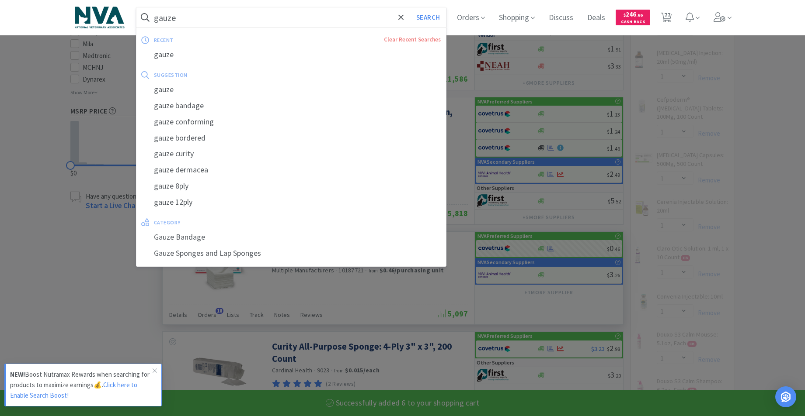
click at [256, 22] on input "gauze" at bounding box center [291, 17] width 310 height 20
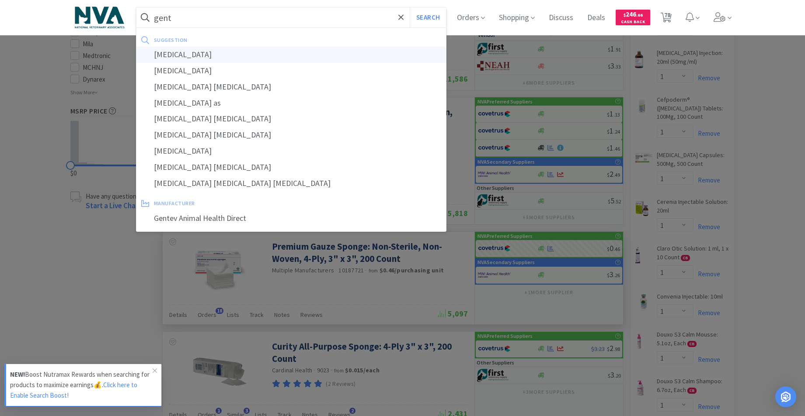
click at [185, 54] on div "[MEDICAL_DATA]" at bounding box center [291, 55] width 310 height 16
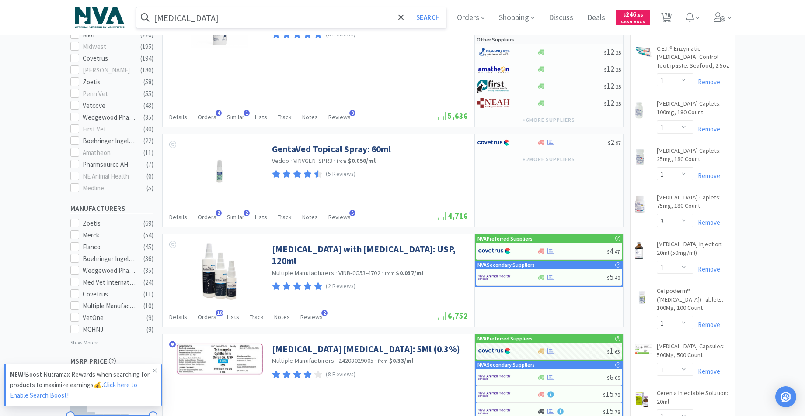
scroll to position [433, 0]
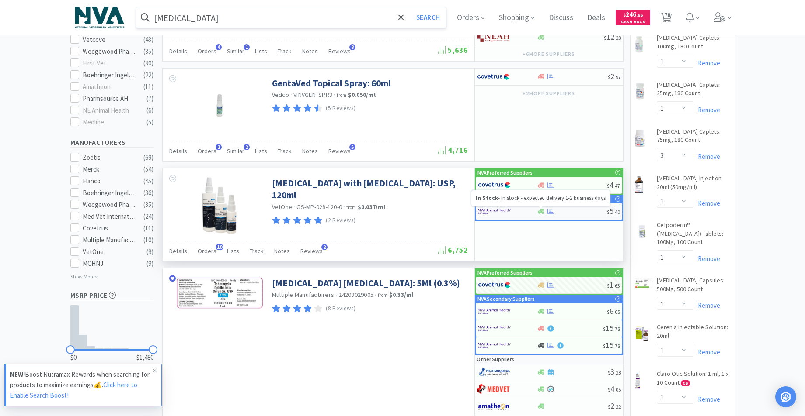
click at [541, 212] on icon at bounding box center [541, 211] width 7 height 5
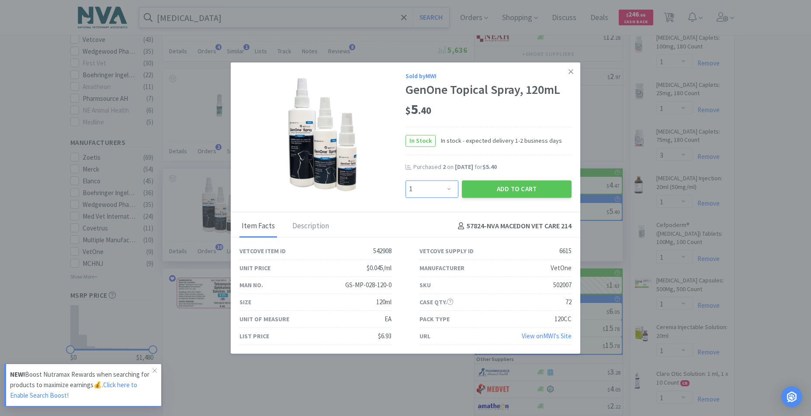
click at [450, 187] on select "Enter Quantity 1 2 3 4 5 6 7 8 9 10 11 12 13 14 15 16 17 18 19 20 Enter Quantity" at bounding box center [432, 188] width 53 height 17
click at [406, 180] on select "Enter Quantity 1 2 3 4 5 6 7 8 9 10 11 12 13 14 15 16 17 18 19 20 Enter Quantity" at bounding box center [432, 188] width 53 height 17
click at [519, 190] on button "Add to Cart" at bounding box center [517, 188] width 110 height 17
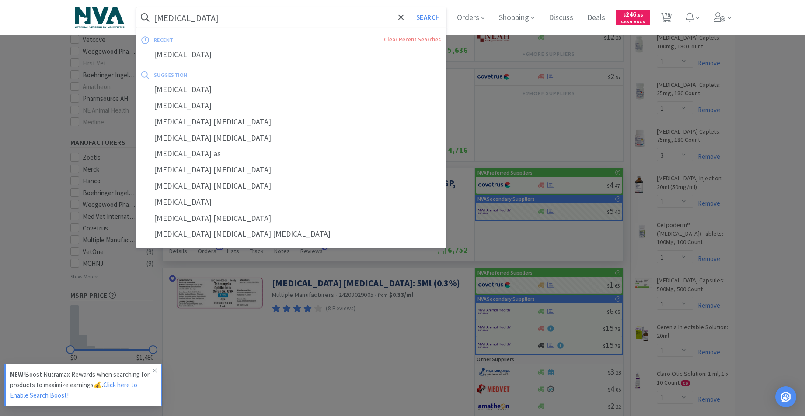
click at [260, 18] on input "[MEDICAL_DATA]" at bounding box center [291, 17] width 310 height 20
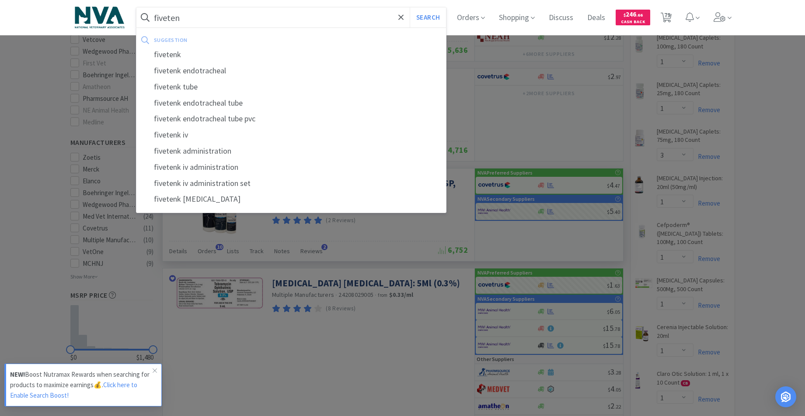
click at [169, 58] on div "fivetenk" at bounding box center [291, 55] width 310 height 16
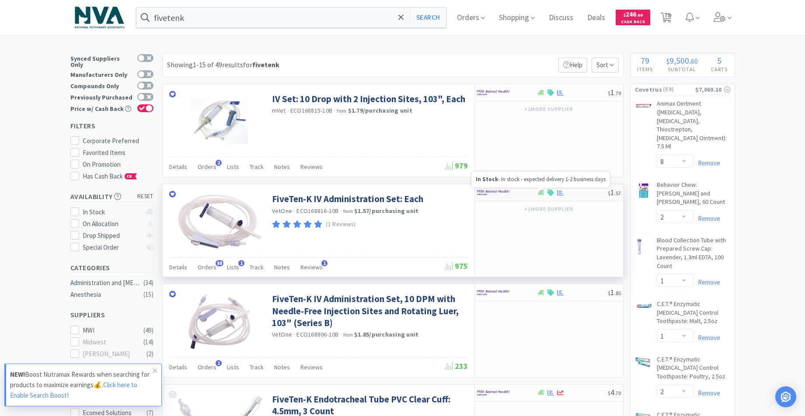
click at [541, 193] on icon at bounding box center [541, 192] width 7 height 5
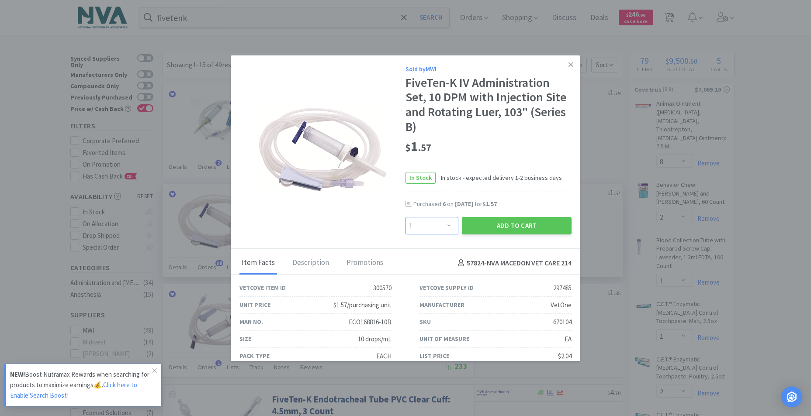
click at [446, 225] on select "Enter Quantity 1 2 3 4 5 6 7 8 9 10 11 12 13 14 15 16 17 18 19 20 Enter Quantity" at bounding box center [432, 225] width 53 height 17
click at [406, 217] on select "Enter Quantity 1 2 3 4 5 6 7 8 9 10 11 12 13 14 15 16 17 18 19 20 Enter Quantity" at bounding box center [432, 225] width 53 height 17
click at [475, 225] on button "Add to Cart" at bounding box center [517, 225] width 110 height 17
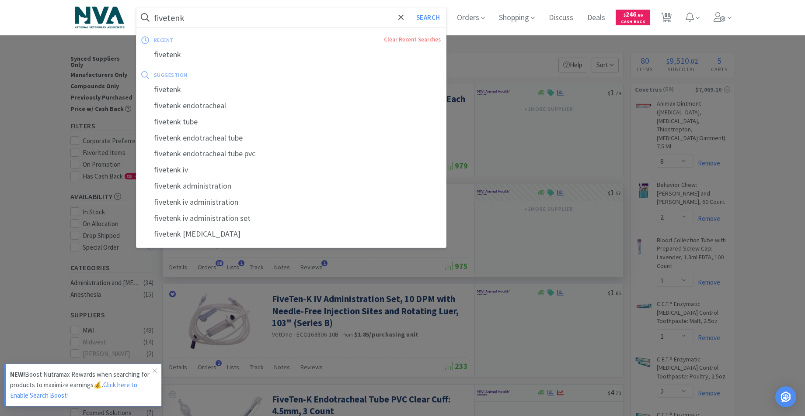
click at [230, 20] on input "fivetenk" at bounding box center [291, 17] width 310 height 20
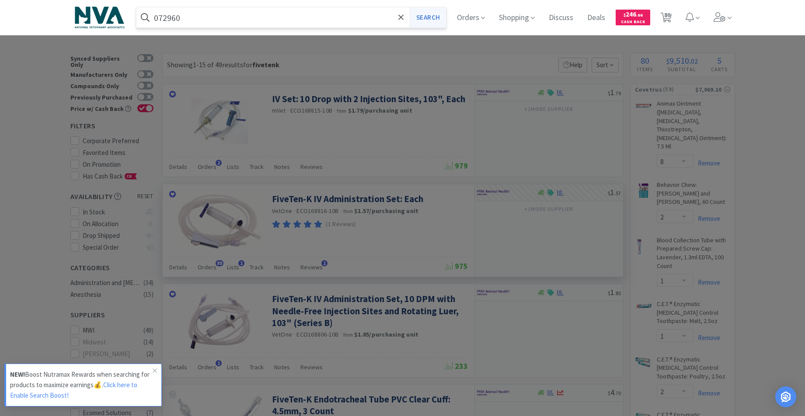
click at [437, 18] on button "Search" at bounding box center [427, 17] width 36 height 20
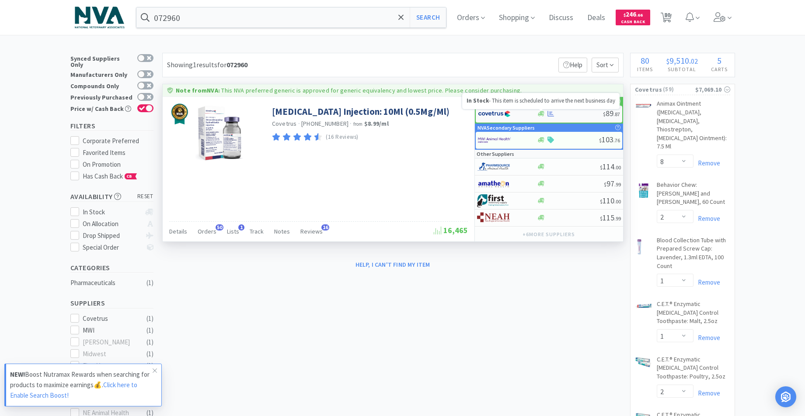
click at [538, 113] on icon at bounding box center [541, 113] width 7 height 5
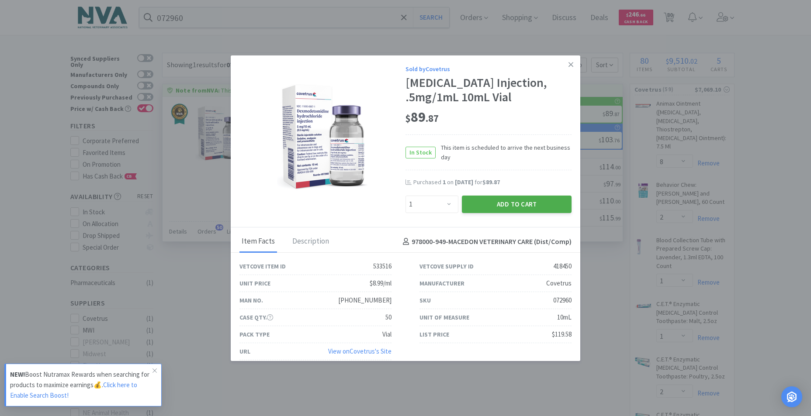
click at [513, 213] on button "Add to Cart" at bounding box center [517, 204] width 110 height 17
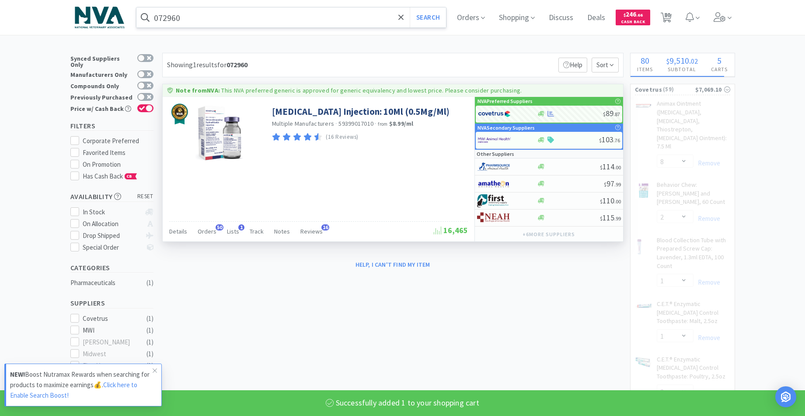
click at [202, 23] on input "072960" at bounding box center [291, 17] width 310 height 20
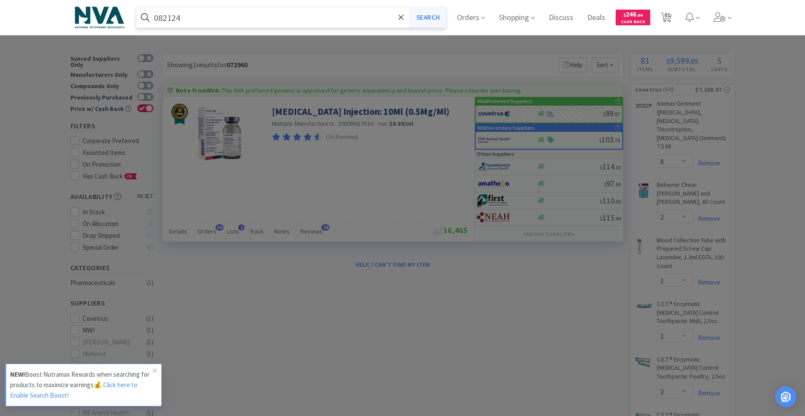
click at [436, 20] on button "Search" at bounding box center [427, 17] width 36 height 20
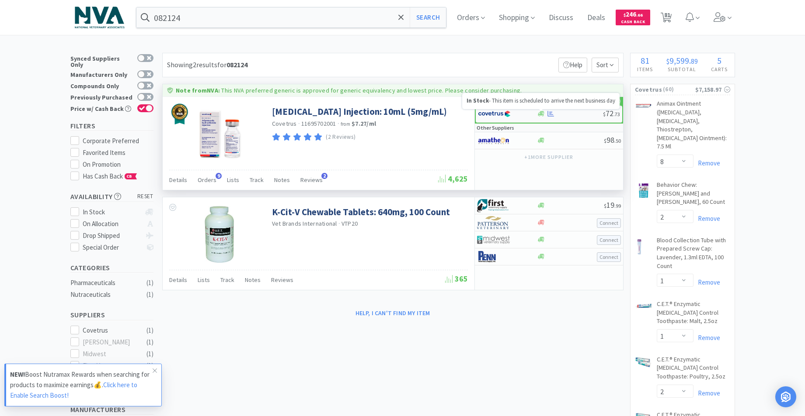
click at [539, 114] on icon at bounding box center [541, 113] width 7 height 5
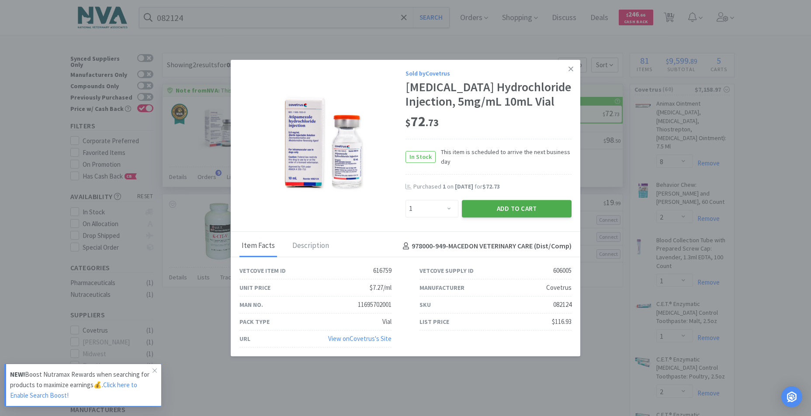
click at [512, 210] on button "Add to Cart" at bounding box center [517, 208] width 110 height 17
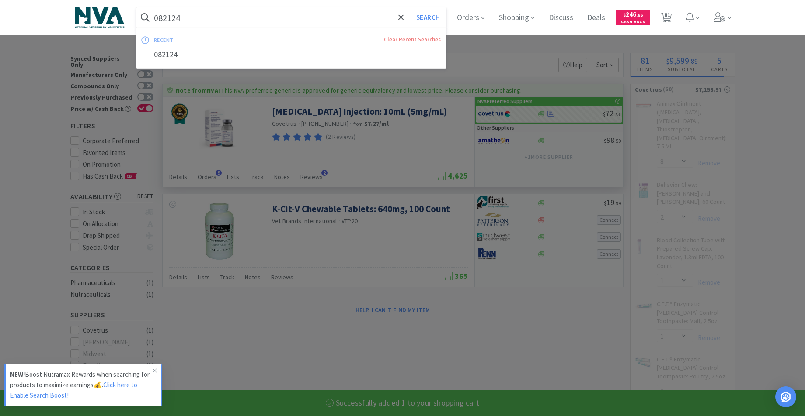
click at [214, 20] on input "082124" at bounding box center [291, 17] width 310 height 20
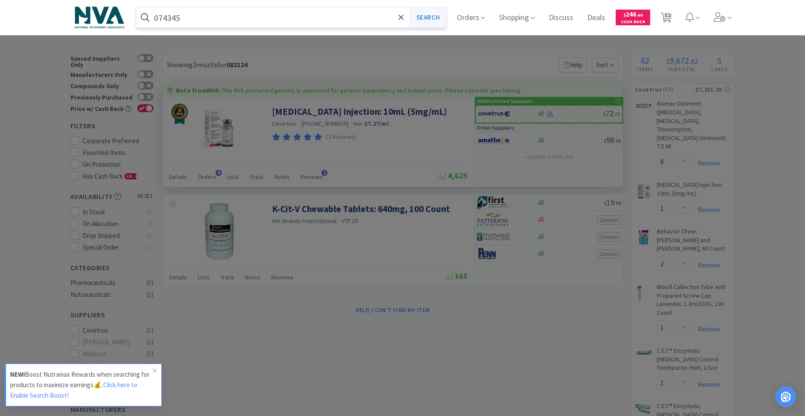
click at [423, 17] on button "Search" at bounding box center [427, 17] width 36 height 20
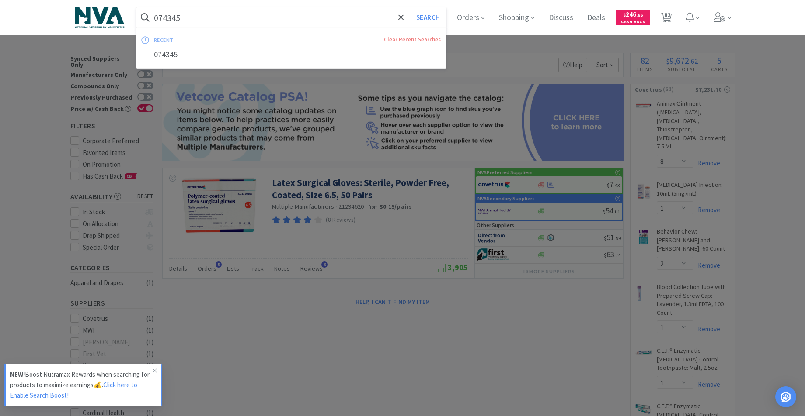
click at [271, 23] on input "074345" at bounding box center [291, 17] width 310 height 20
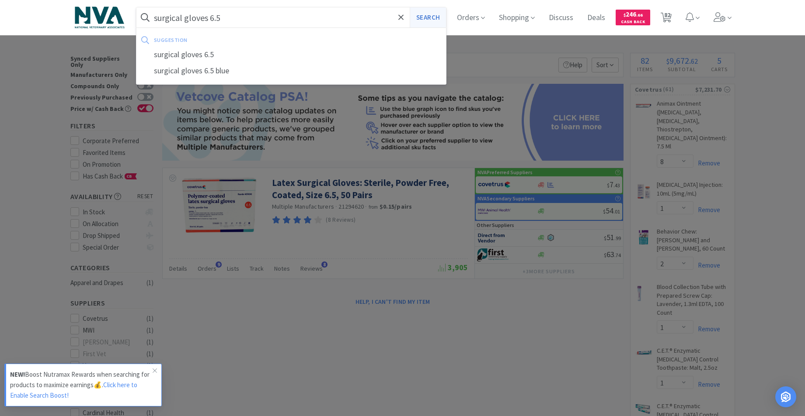
click at [433, 20] on button "Search" at bounding box center [427, 17] width 36 height 20
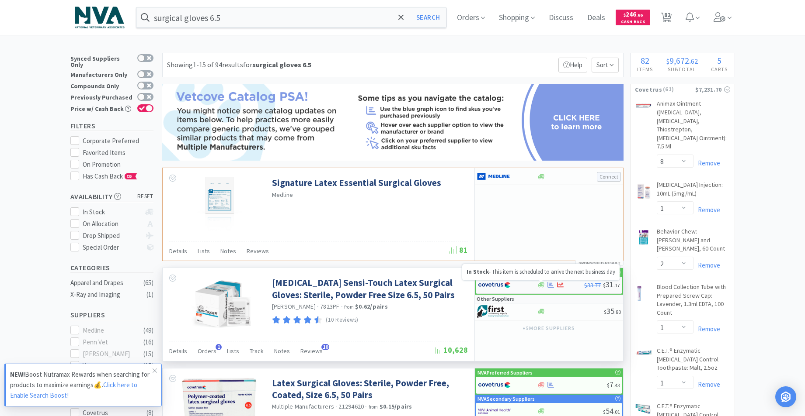
click at [540, 284] on icon at bounding box center [541, 285] width 7 height 5
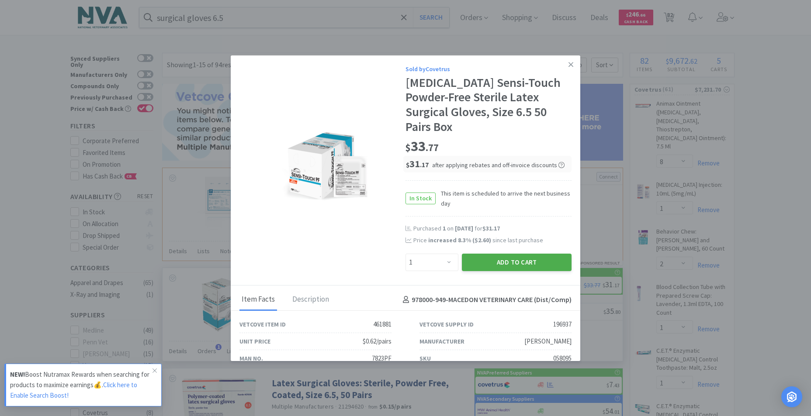
click at [512, 254] on button "Add to Cart" at bounding box center [517, 262] width 110 height 17
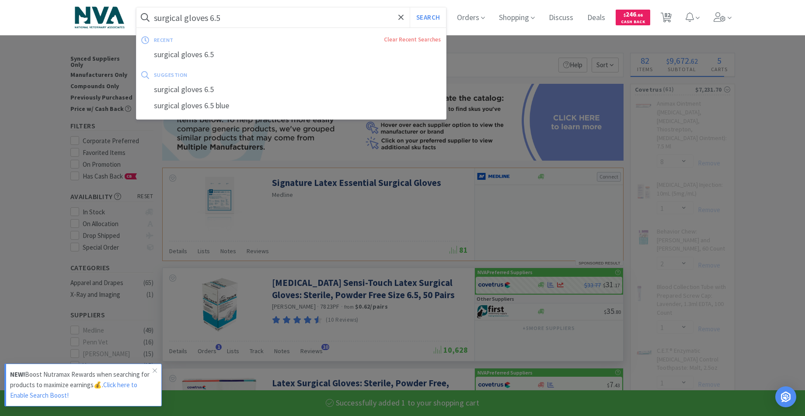
click at [262, 17] on input "surgical gloves 6.5" at bounding box center [291, 17] width 310 height 20
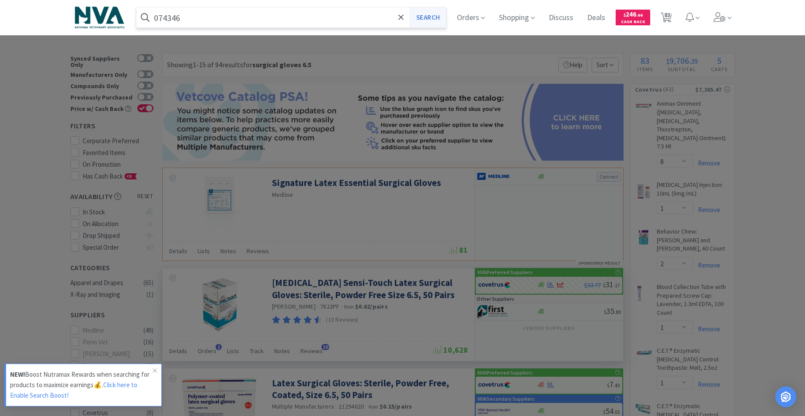
click at [439, 15] on button "Search" at bounding box center [427, 17] width 36 height 20
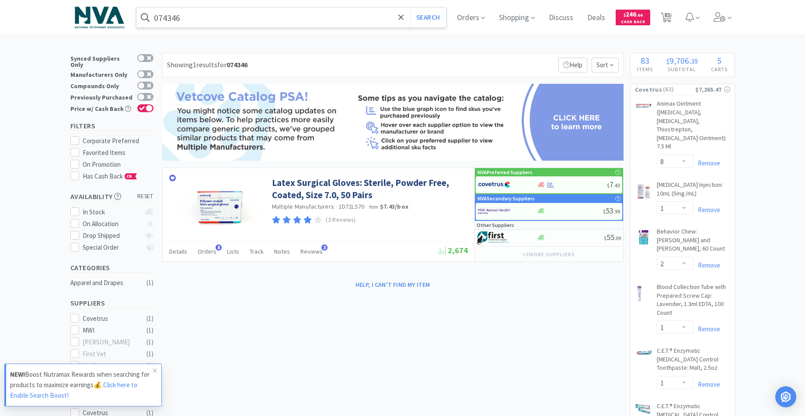
click at [223, 23] on input "074346" at bounding box center [291, 17] width 310 height 20
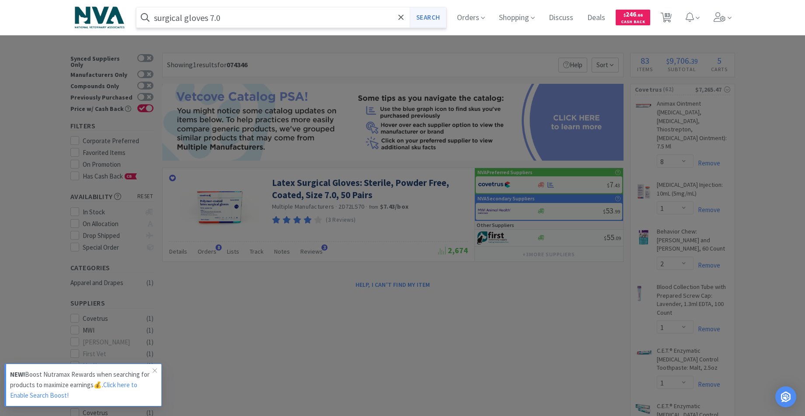
click at [439, 18] on button "Search" at bounding box center [427, 17] width 36 height 20
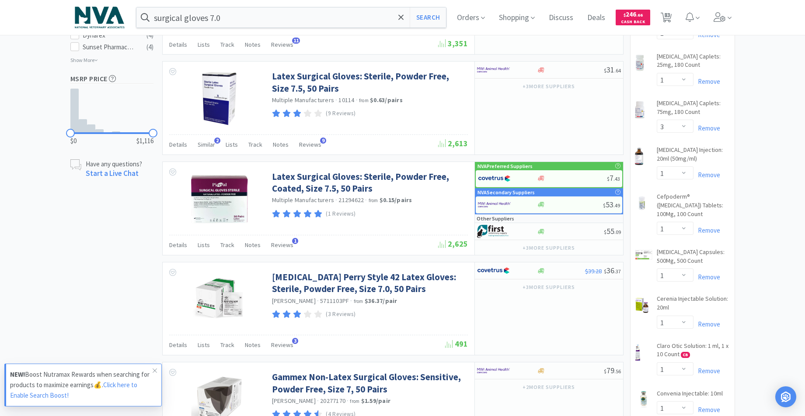
scroll to position [559, 0]
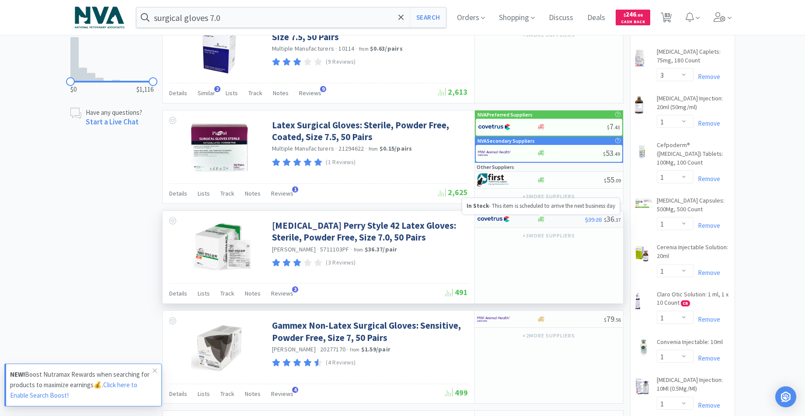
click at [538, 219] on icon at bounding box center [541, 219] width 7 height 7
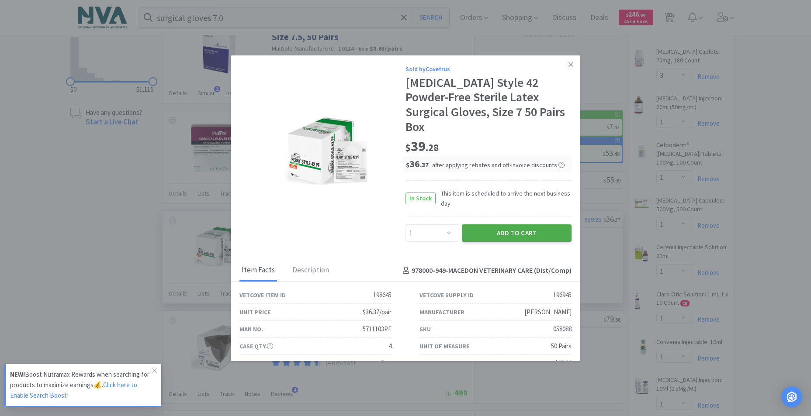
click at [515, 225] on button "Add to Cart" at bounding box center [517, 233] width 110 height 17
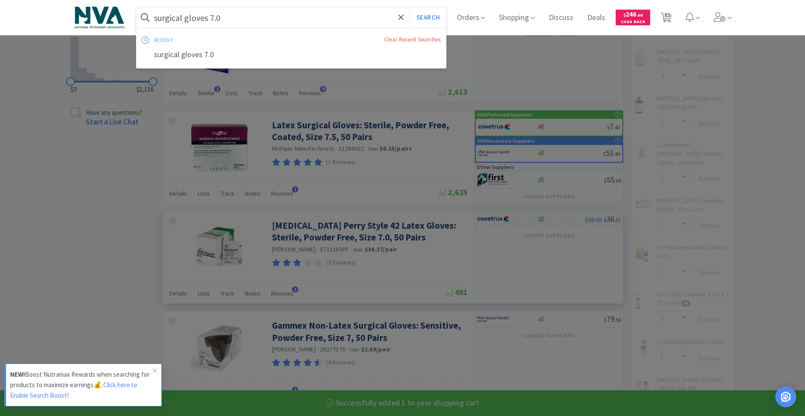
click at [286, 24] on input "surgical gloves 7.0" at bounding box center [291, 17] width 310 height 20
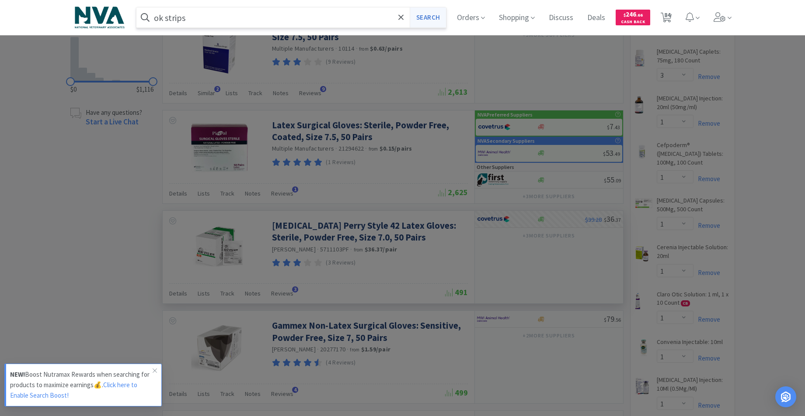
click at [442, 14] on button "Search" at bounding box center [427, 17] width 36 height 20
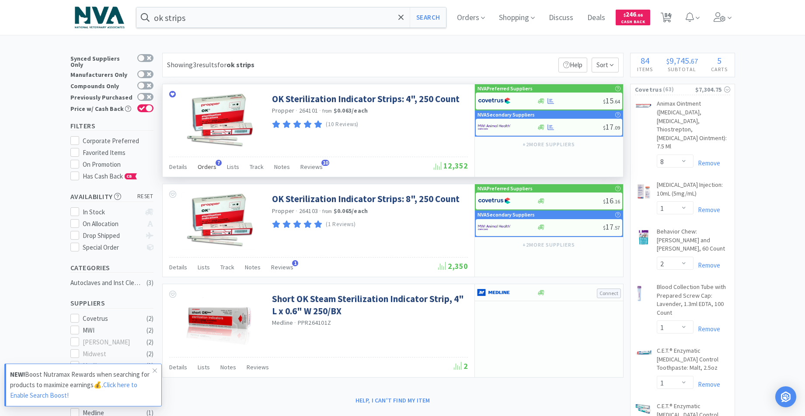
click at [210, 169] on span "Orders" at bounding box center [207, 167] width 19 height 8
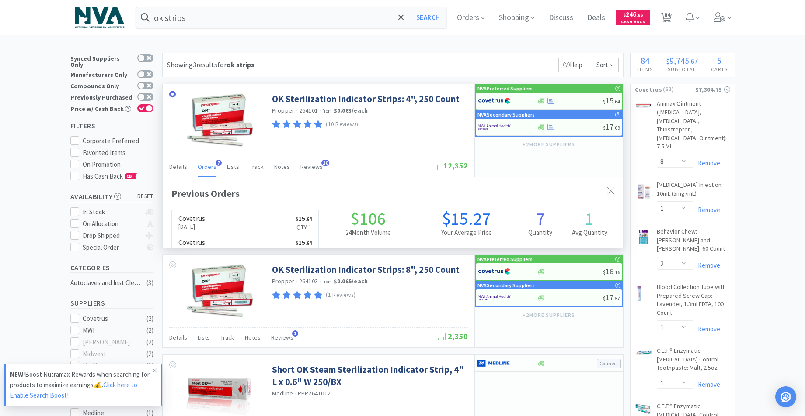
scroll to position [226, 460]
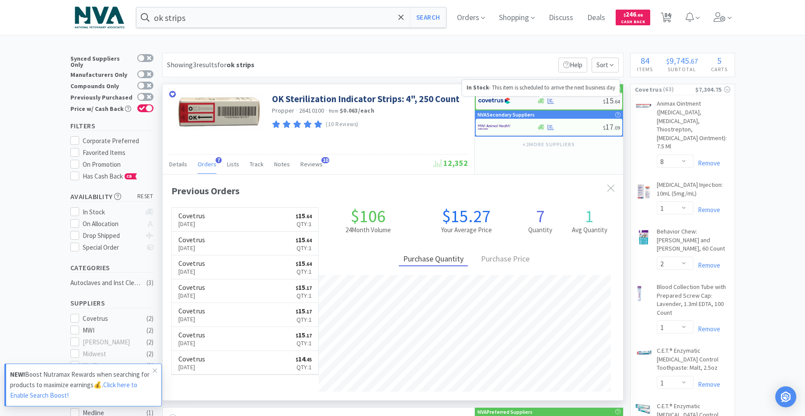
click at [542, 102] on icon at bounding box center [541, 100] width 7 height 5
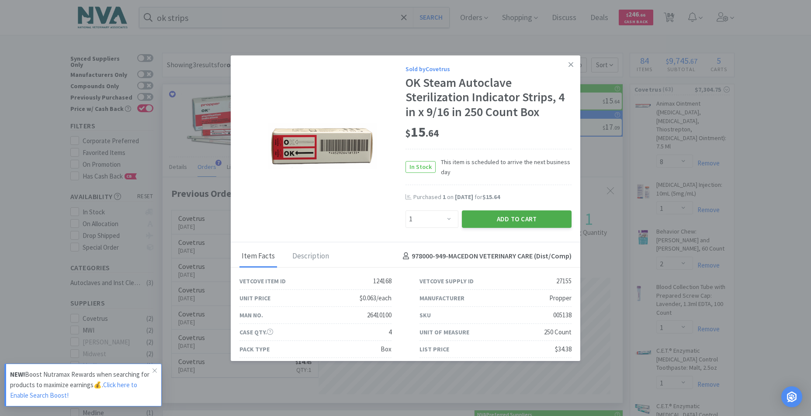
click at [506, 221] on button "Add to Cart" at bounding box center [517, 219] width 110 height 17
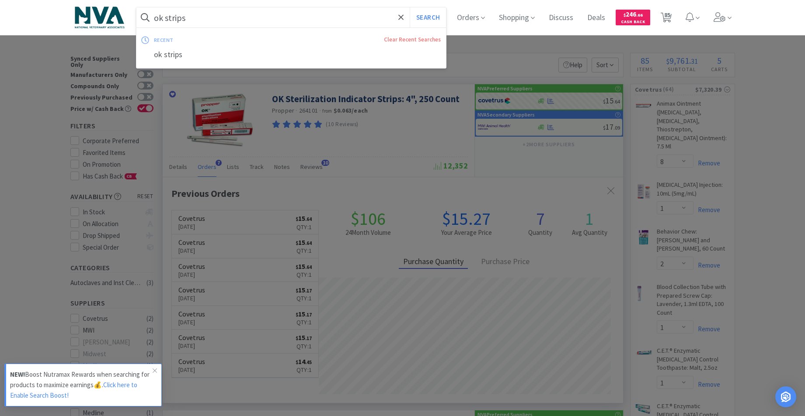
click at [210, 19] on input "ok strips" at bounding box center [291, 17] width 310 height 20
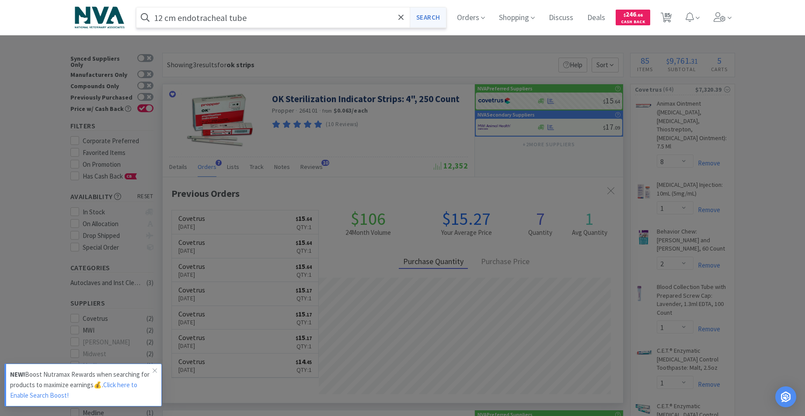
click at [426, 22] on button "Search" at bounding box center [427, 17] width 36 height 20
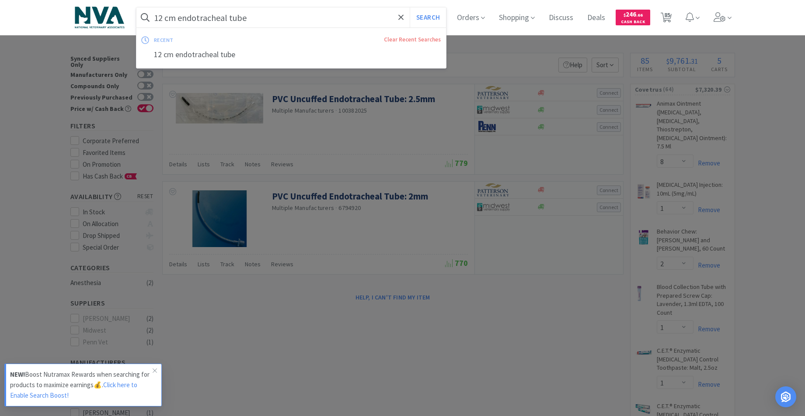
click at [310, 12] on input "12 cm endotracheal tube" at bounding box center [291, 17] width 310 height 20
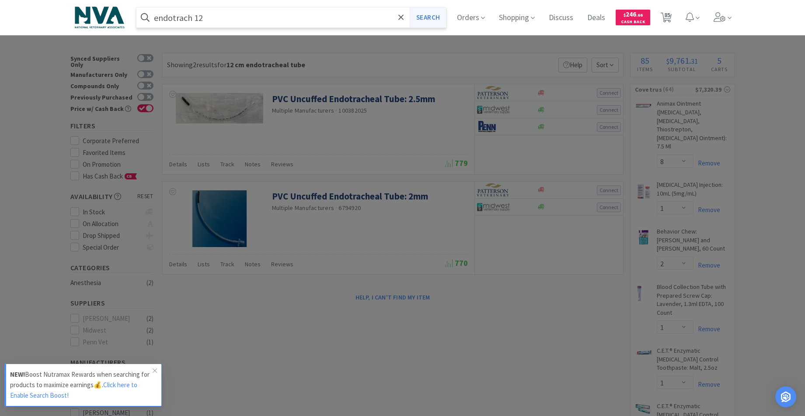
click at [444, 17] on button "Search" at bounding box center [427, 17] width 36 height 20
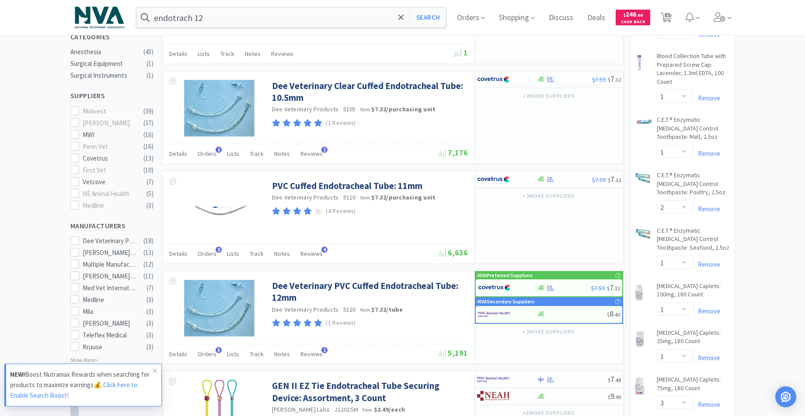
scroll to position [255, 0]
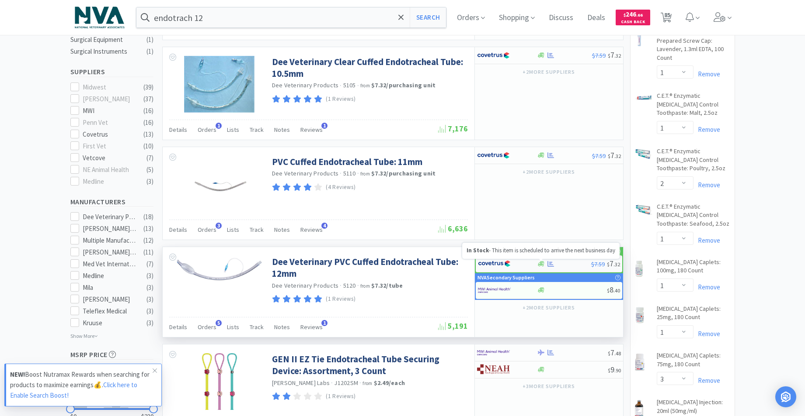
click at [540, 265] on icon at bounding box center [541, 263] width 7 height 5
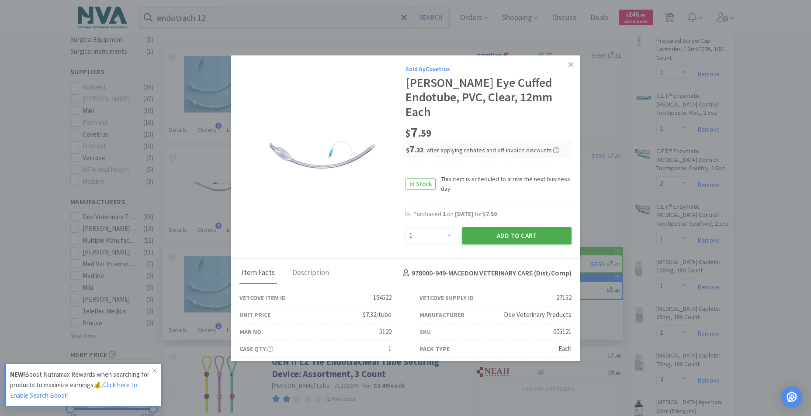
click at [505, 227] on button "Add to Cart" at bounding box center [517, 235] width 110 height 17
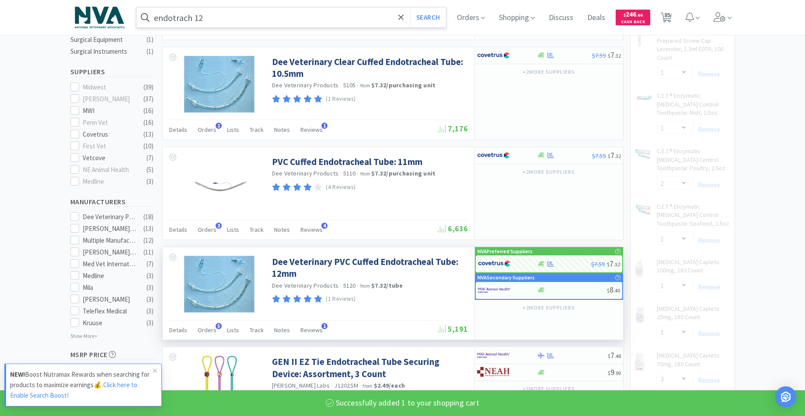
click at [227, 18] on input "endotrach 12" at bounding box center [291, 17] width 310 height 20
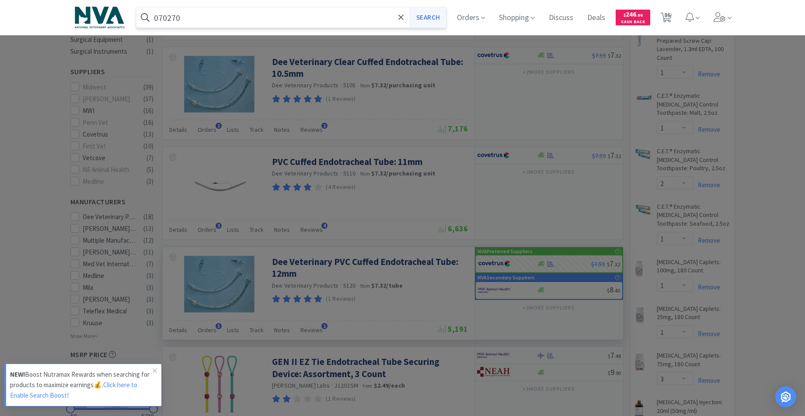
click at [444, 19] on button "Search" at bounding box center [427, 17] width 36 height 20
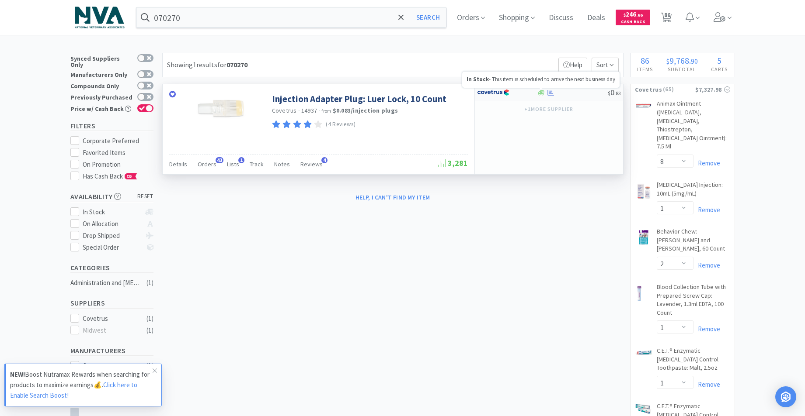
click at [544, 95] on icon at bounding box center [541, 93] width 7 height 7
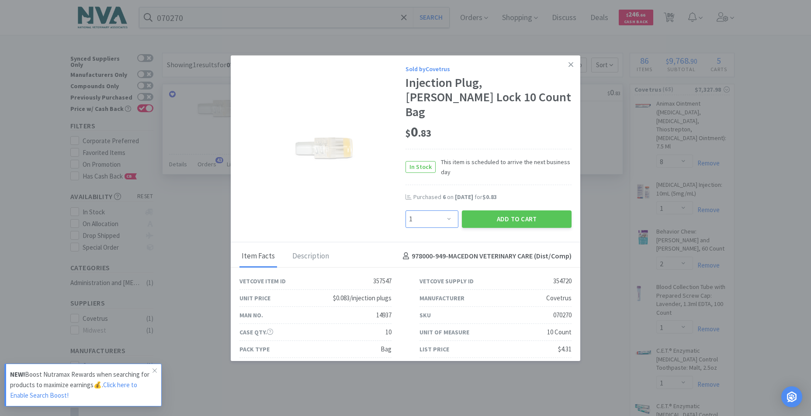
click at [446, 211] on select "Enter Quantity 1 2 3 4 5 6 7 8 9 10 11 12 13 14 15 16 17 18 19 20 Enter Quantity" at bounding box center [432, 219] width 53 height 17
click at [406, 211] on select "Enter Quantity 1 2 3 4 5 6 7 8 9 10 11 12 13 14 15 16 17 18 19 20 Enter Quantity" at bounding box center [432, 219] width 53 height 17
click at [499, 211] on button "Add to Cart" at bounding box center [517, 219] width 110 height 17
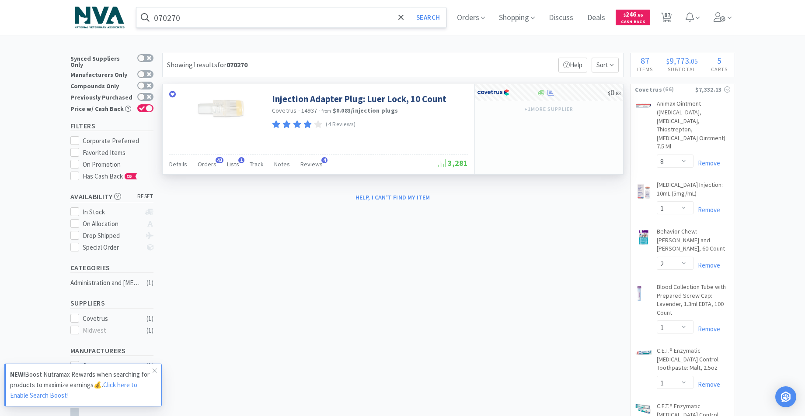
click at [204, 15] on input "070270" at bounding box center [291, 17] width 310 height 20
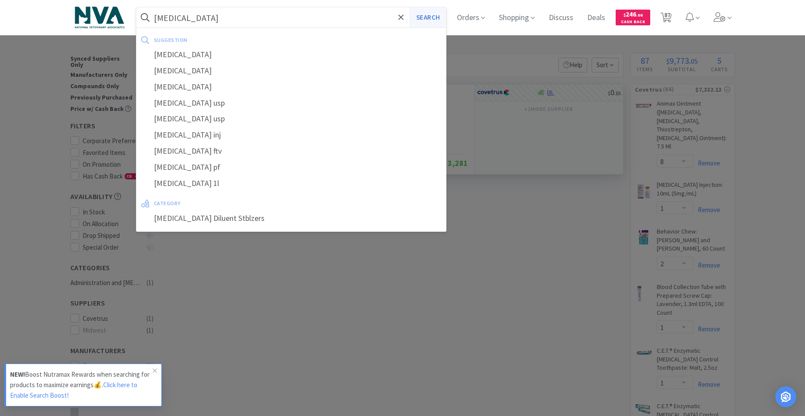
click at [429, 16] on button "Search" at bounding box center [427, 17] width 36 height 20
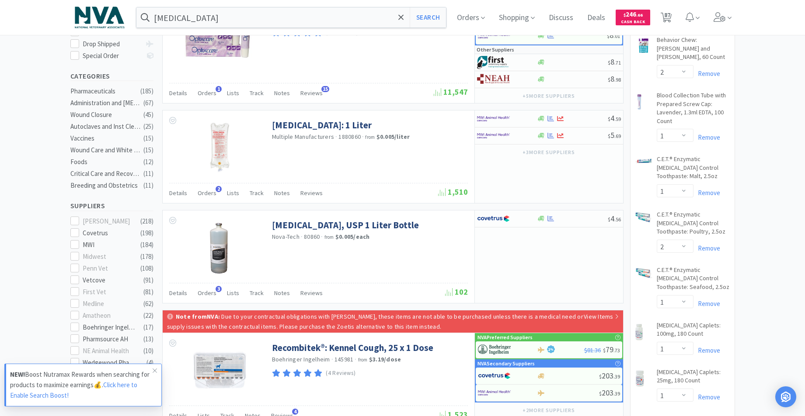
scroll to position [207, 0]
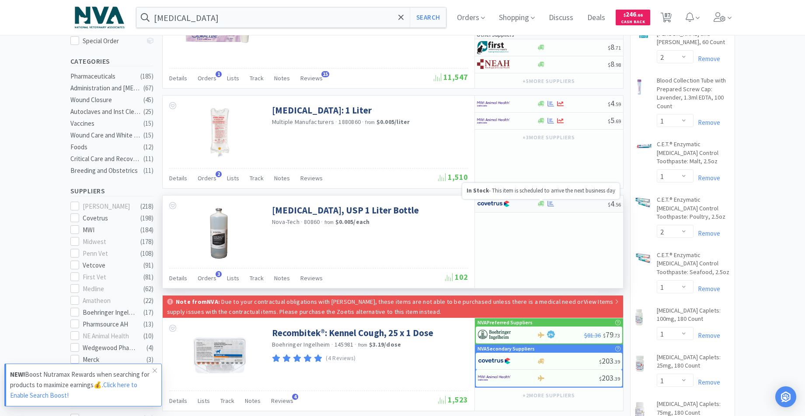
click at [541, 201] on icon at bounding box center [541, 203] width 7 height 5
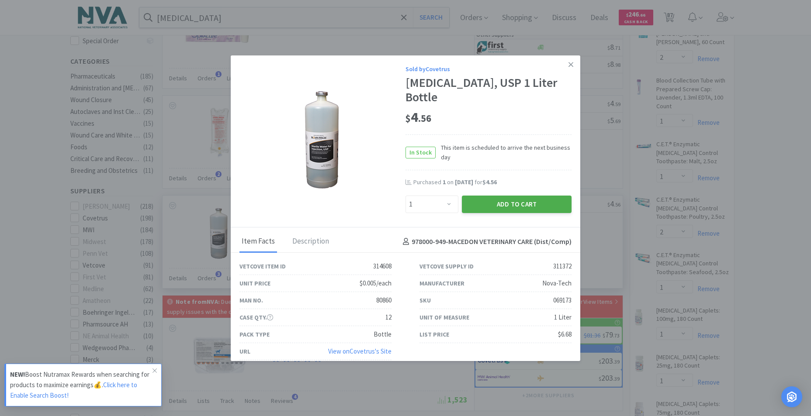
click at [512, 204] on button "Add to Cart" at bounding box center [517, 204] width 110 height 17
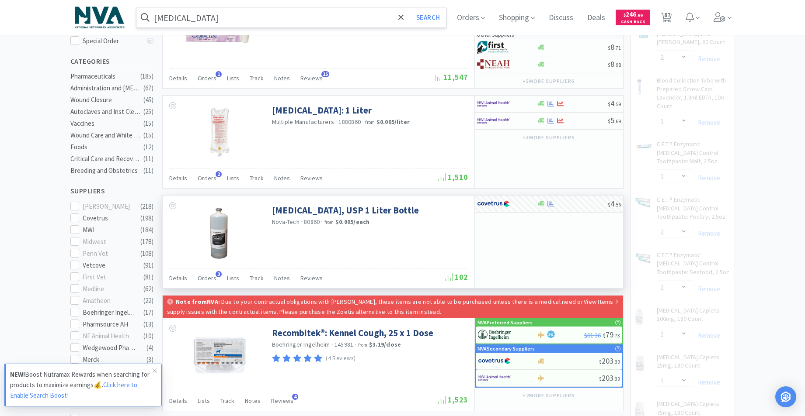
click at [233, 18] on input "[MEDICAL_DATA]" at bounding box center [291, 17] width 310 height 20
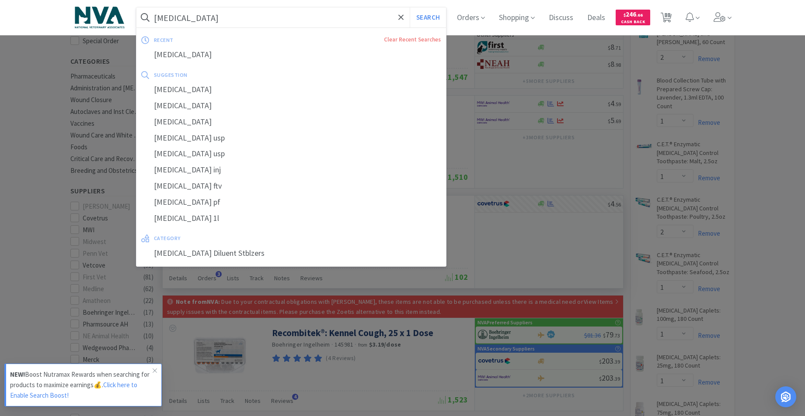
click at [233, 18] on input "[MEDICAL_DATA]" at bounding box center [291, 17] width 310 height 20
click at [230, 17] on input "[MEDICAL_DATA]" at bounding box center [291, 17] width 310 height 20
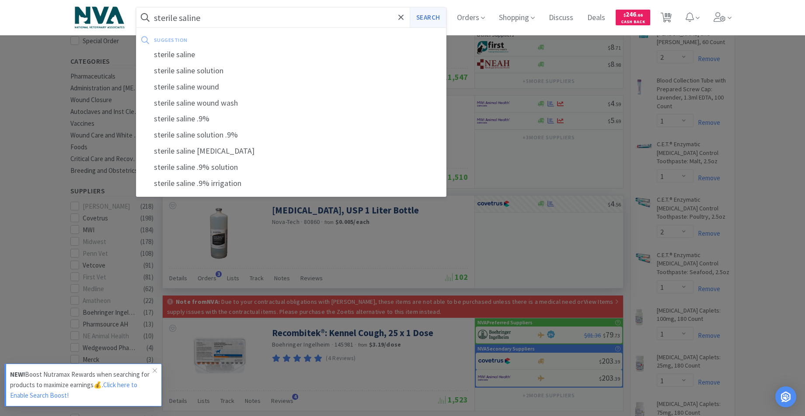
click at [444, 20] on button "Search" at bounding box center [427, 17] width 36 height 20
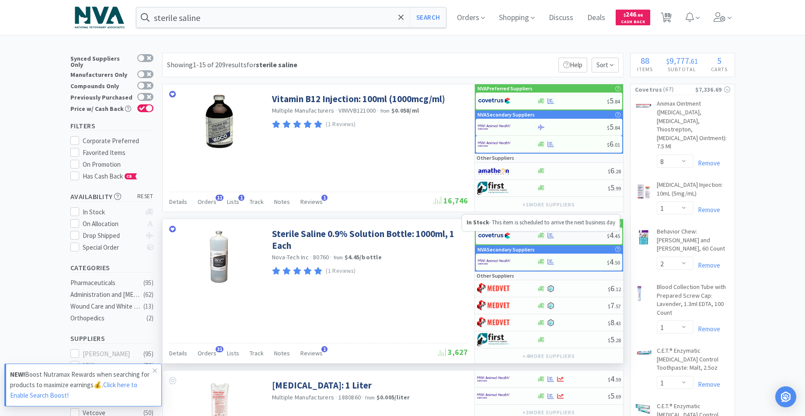
click at [539, 237] on icon at bounding box center [541, 235] width 7 height 5
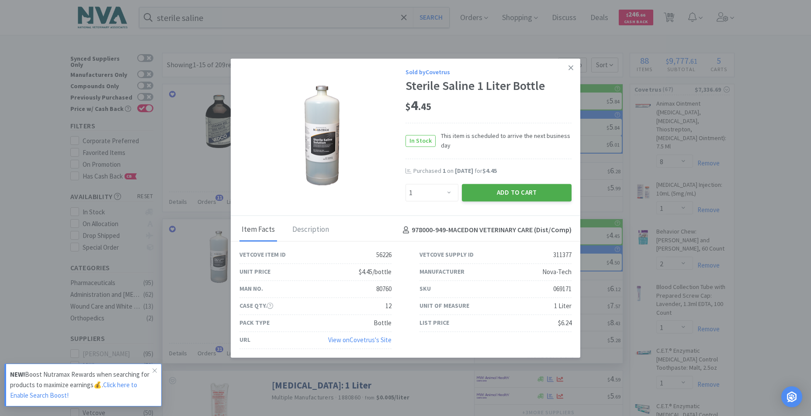
click at [523, 193] on button "Add to Cart" at bounding box center [517, 192] width 110 height 17
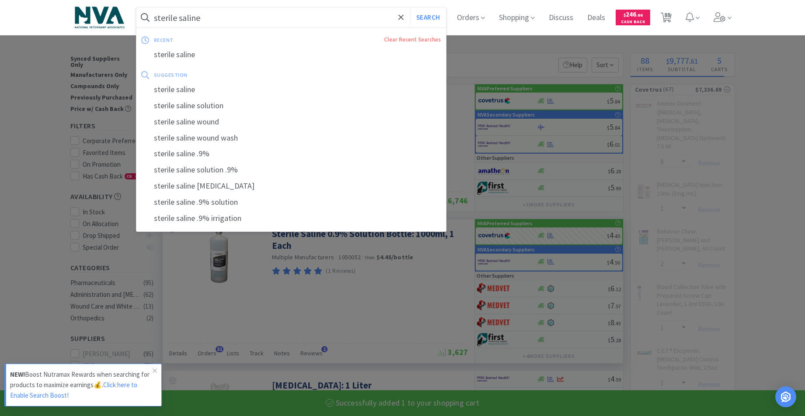
click at [242, 24] on input "sterile saline" at bounding box center [291, 17] width 310 height 20
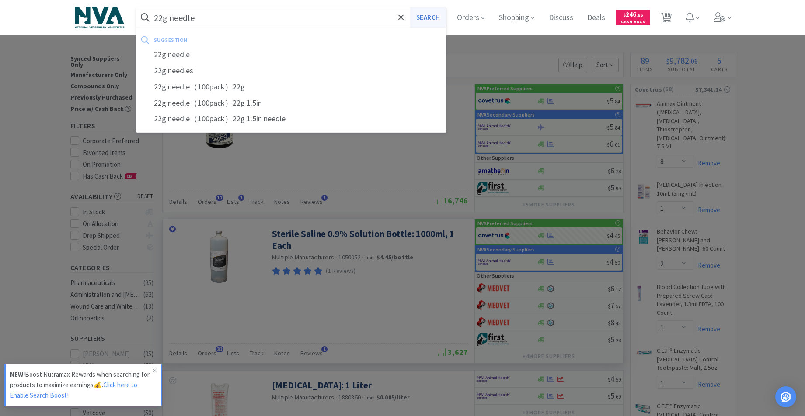
click at [440, 20] on button "Search" at bounding box center [427, 17] width 36 height 20
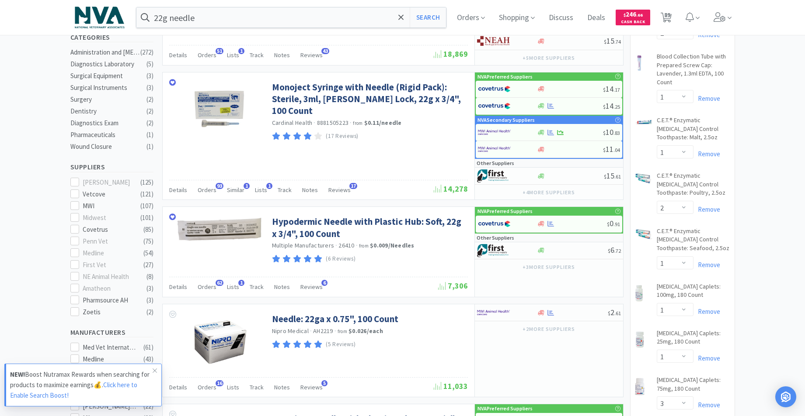
scroll to position [296, 0]
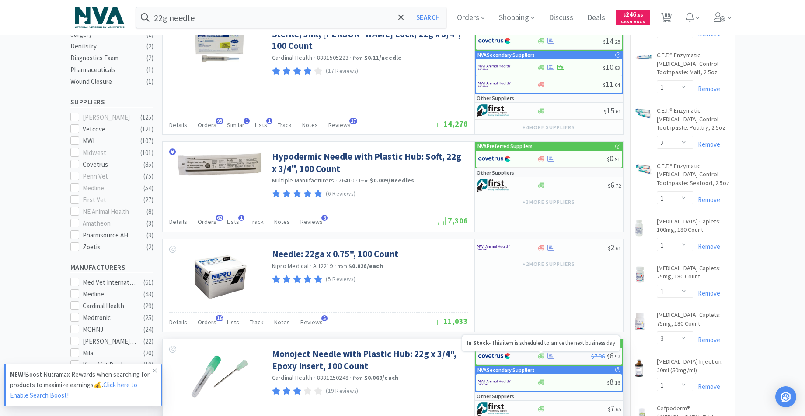
click at [541, 354] on icon at bounding box center [541, 356] width 7 height 5
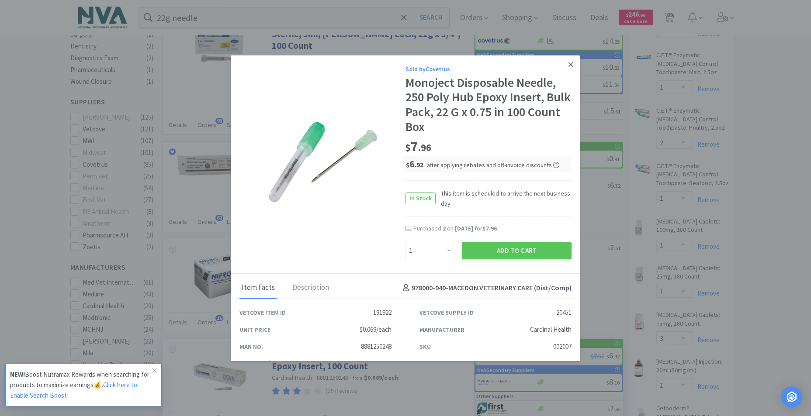
click at [569, 65] on icon at bounding box center [571, 64] width 5 height 5
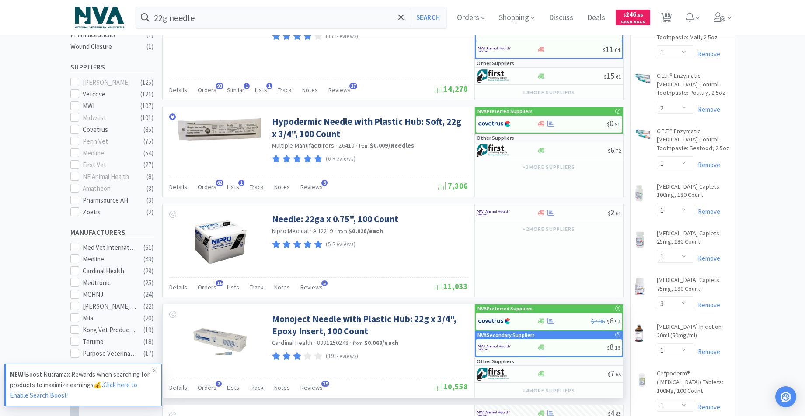
scroll to position [348, 0]
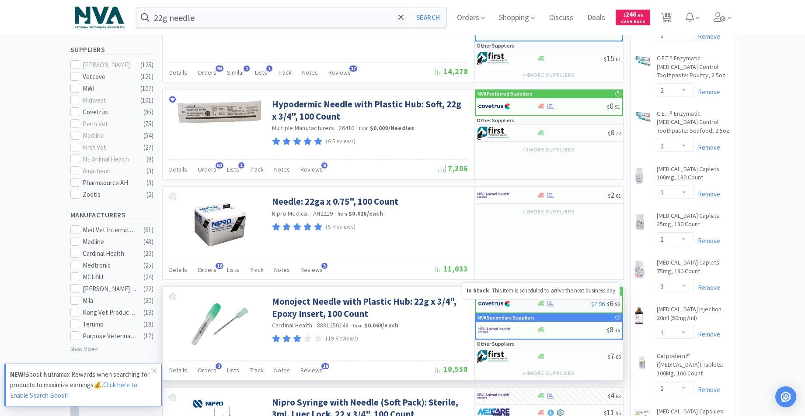
click at [541, 303] on icon at bounding box center [541, 304] width 7 height 5
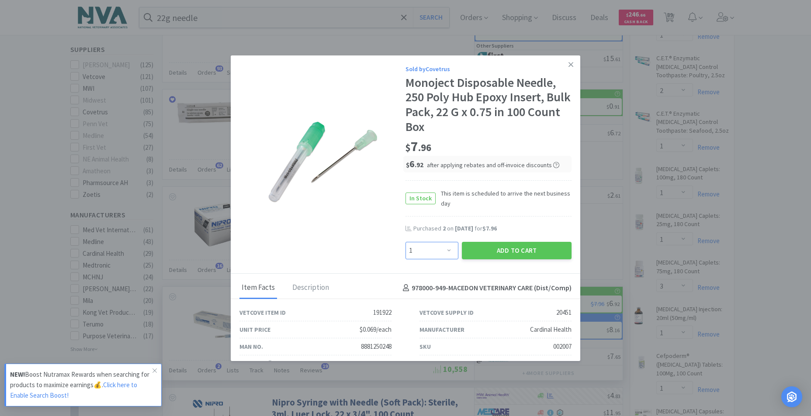
click at [446, 251] on select "Enter Quantity 1 2 3 4 5 6 7 8 9 10 11 12 13 14 15 16 17 18 19 20 Enter Quantity" at bounding box center [432, 250] width 53 height 17
click at [406, 242] on select "Enter Quantity 1 2 3 4 5 6 7 8 9 10 11 12 13 14 15 16 17 18 19 20 Enter Quantity" at bounding box center [432, 250] width 53 height 17
click at [492, 252] on button "Add to Cart" at bounding box center [517, 250] width 110 height 17
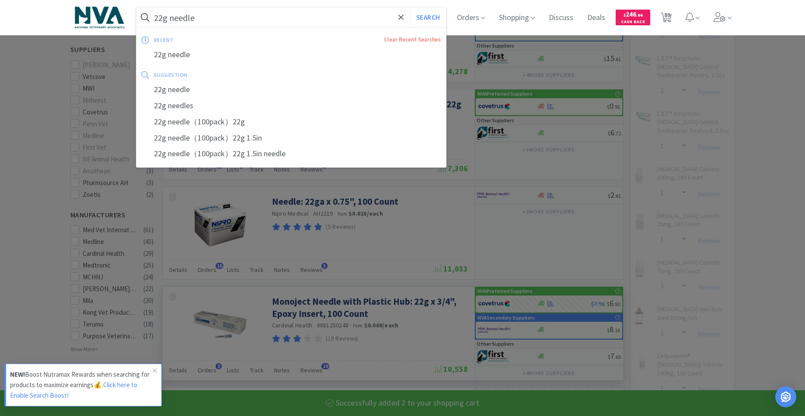
click at [298, 21] on input "22g needle" at bounding box center [291, 17] width 310 height 20
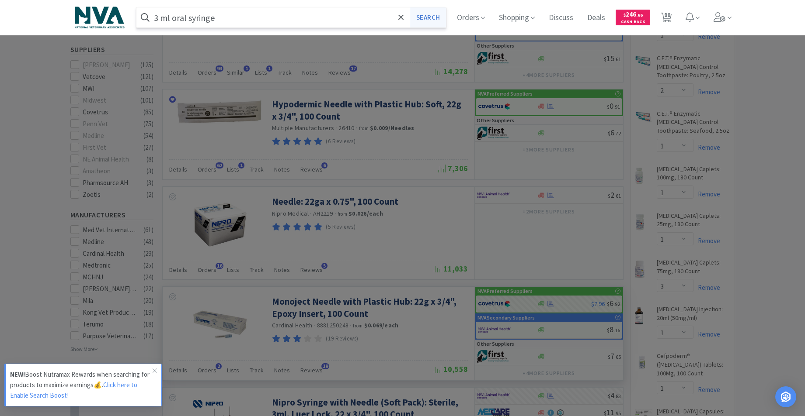
click at [427, 15] on button "Search" at bounding box center [427, 17] width 36 height 20
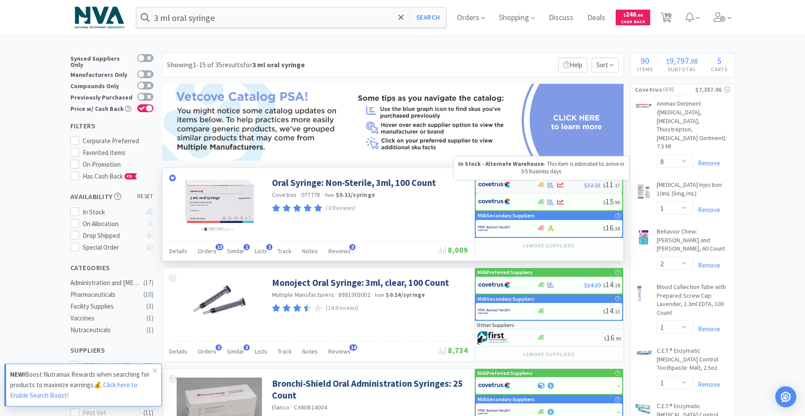
click at [542, 183] on icon at bounding box center [541, 184] width 7 height 5
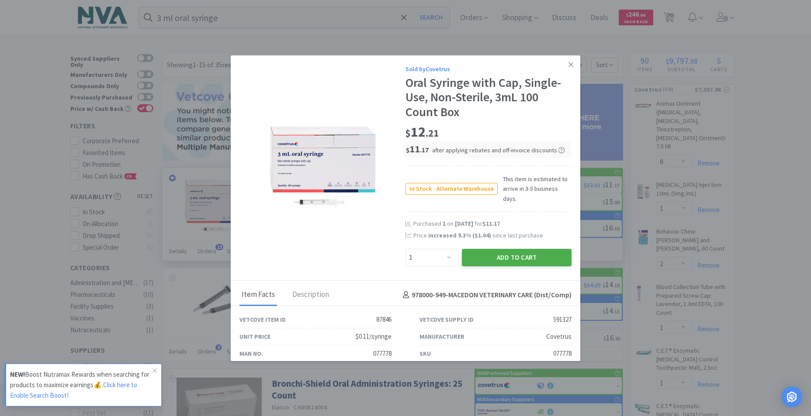
click at [496, 249] on button "Add to Cart" at bounding box center [517, 257] width 110 height 17
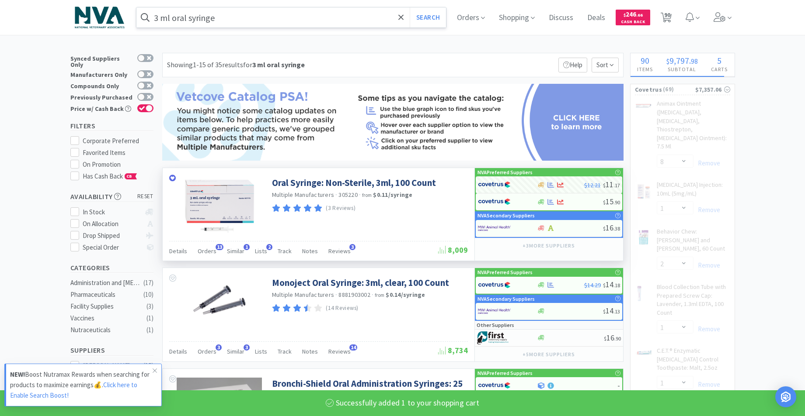
click at [257, 25] on input "3 ml oral syringe" at bounding box center [291, 17] width 310 height 20
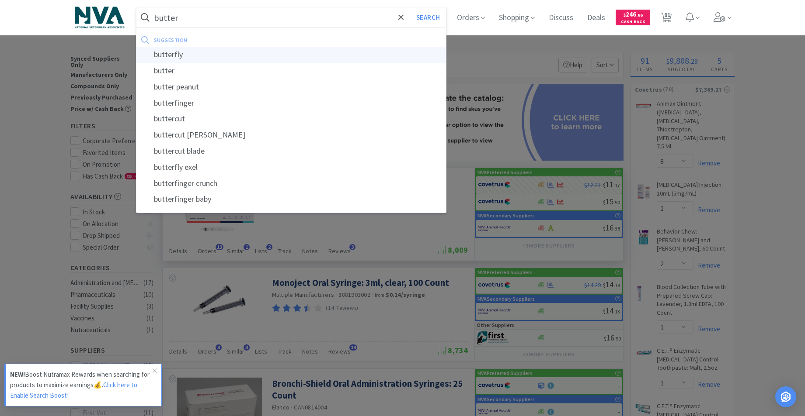
click at [182, 54] on div "butterfly" at bounding box center [291, 55] width 310 height 16
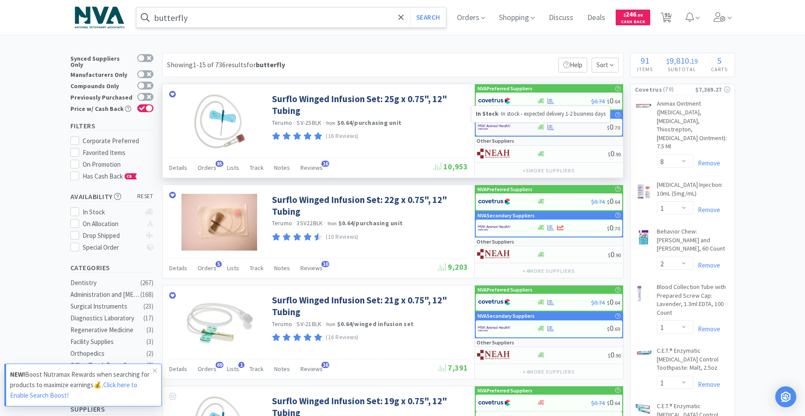
click at [540, 128] on icon at bounding box center [541, 127] width 7 height 5
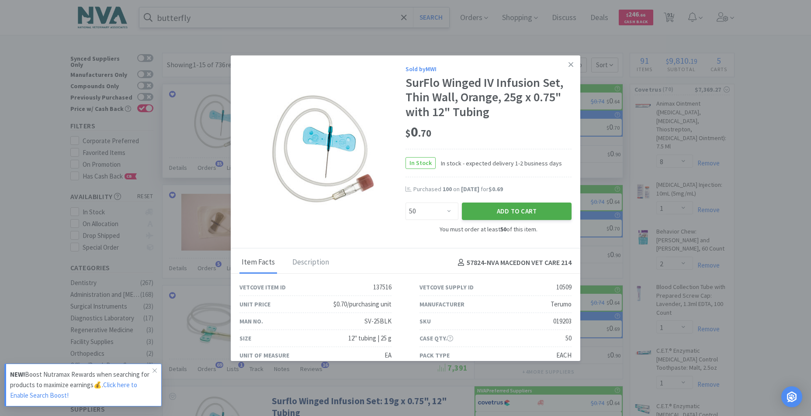
click at [496, 211] on button "Add to Cart" at bounding box center [517, 211] width 110 height 17
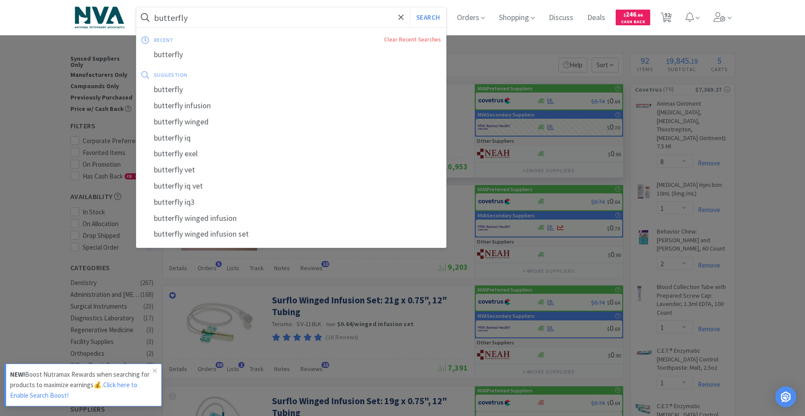
click at [214, 21] on input "butterfly" at bounding box center [291, 17] width 310 height 20
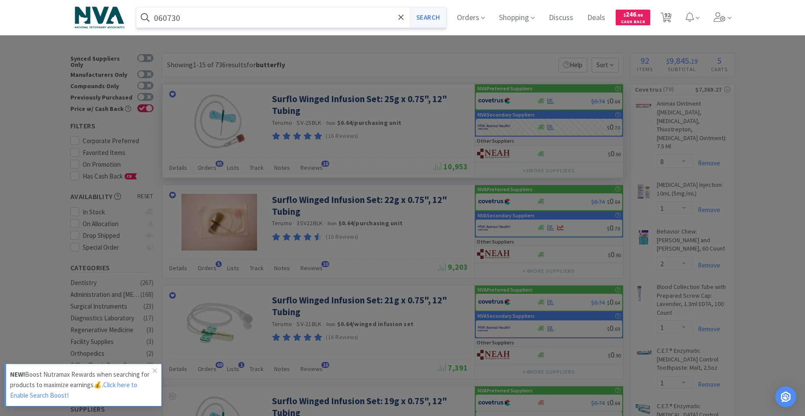
click at [434, 21] on button "Search" at bounding box center [427, 17] width 36 height 20
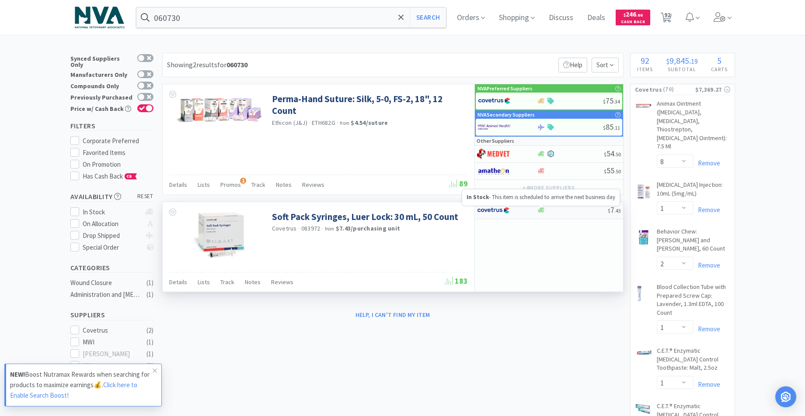
click at [538, 208] on icon at bounding box center [541, 210] width 7 height 7
click at [189, 19] on input "060730" at bounding box center [291, 17] width 310 height 20
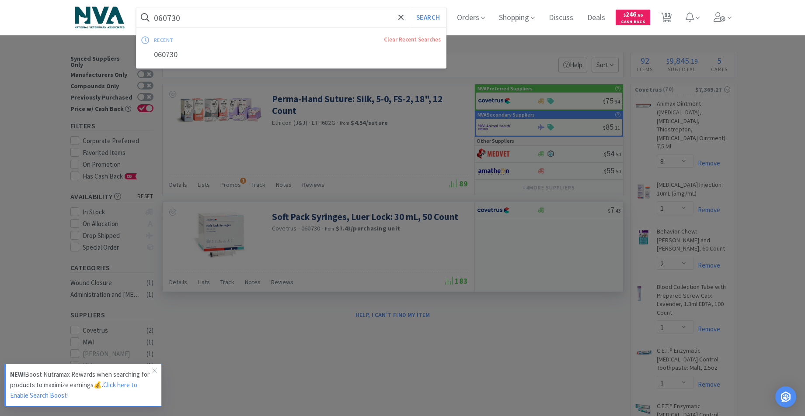
click at [189, 19] on input "060730" at bounding box center [291, 17] width 310 height 20
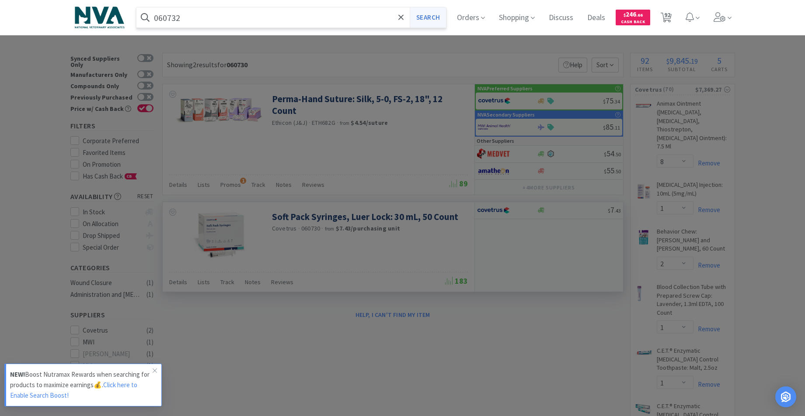
click at [421, 19] on button "Search" at bounding box center [427, 17] width 36 height 20
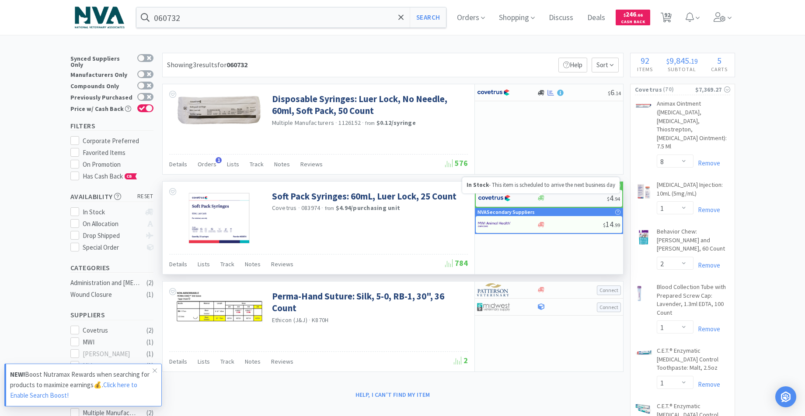
click at [541, 198] on icon at bounding box center [541, 198] width 7 height 5
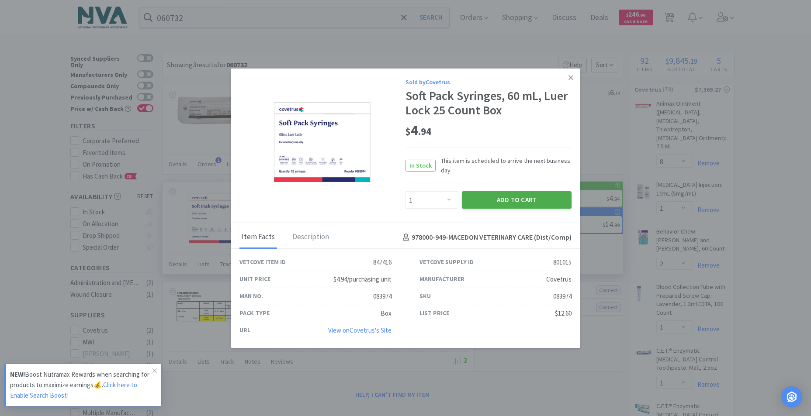
click at [518, 203] on button "Add to Cart" at bounding box center [517, 199] width 110 height 17
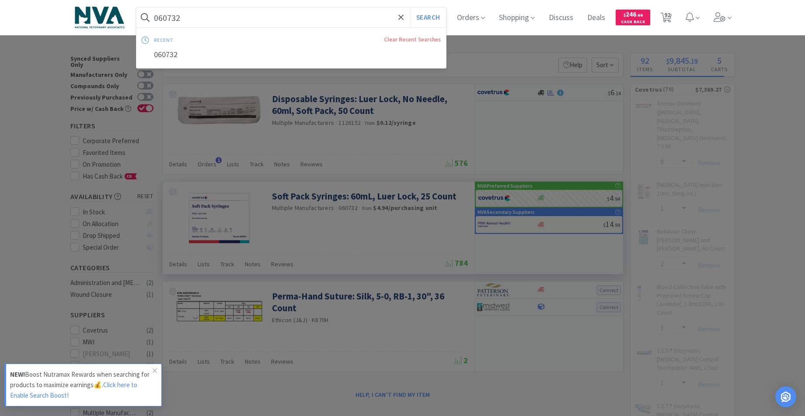
click at [240, 22] on input "060732" at bounding box center [291, 17] width 310 height 20
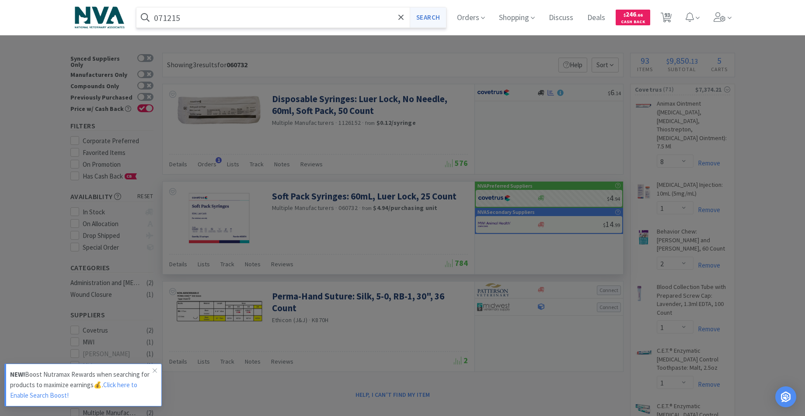
click at [431, 23] on button "Search" at bounding box center [427, 17] width 36 height 20
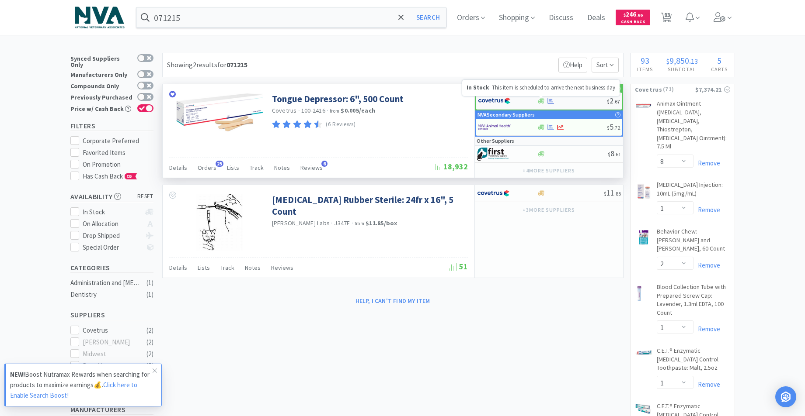
click at [543, 98] on icon at bounding box center [541, 101] width 7 height 7
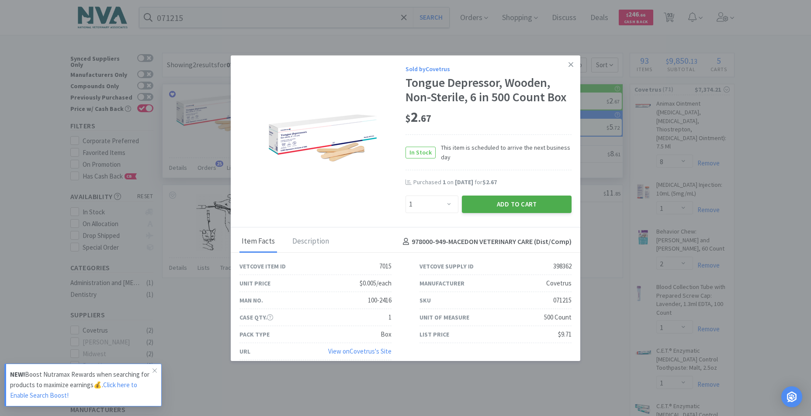
click at [513, 206] on button "Add to Cart" at bounding box center [517, 204] width 110 height 17
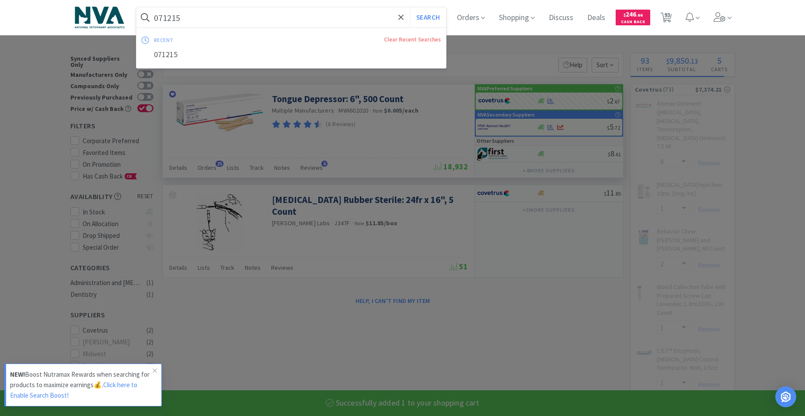
click at [260, 18] on input "071215" at bounding box center [291, 17] width 310 height 20
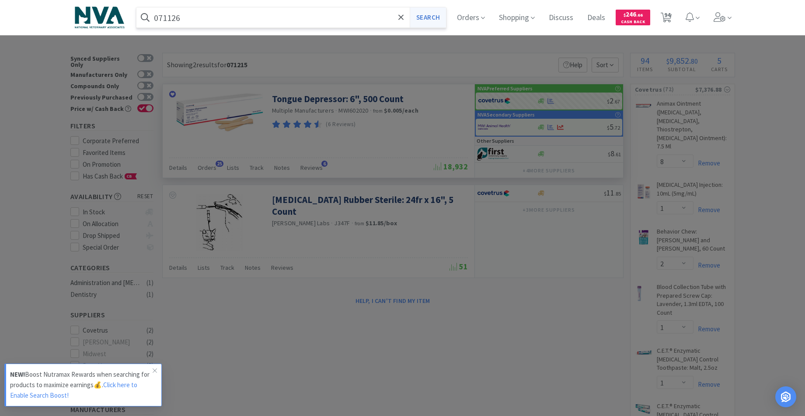
click at [442, 23] on button "Search" at bounding box center [427, 17] width 36 height 20
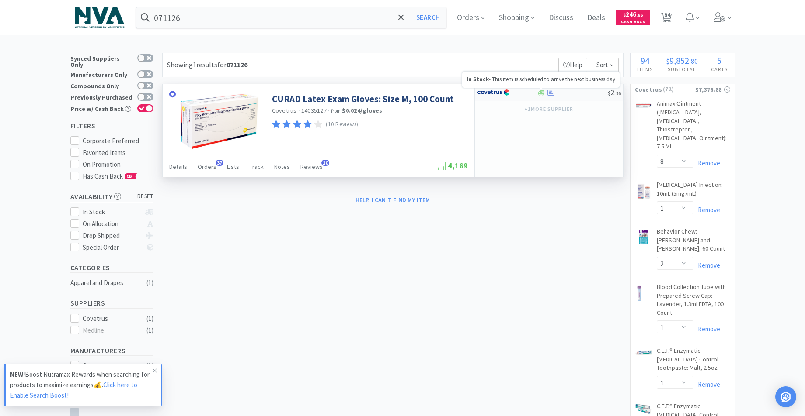
click at [544, 93] on icon at bounding box center [541, 92] width 7 height 5
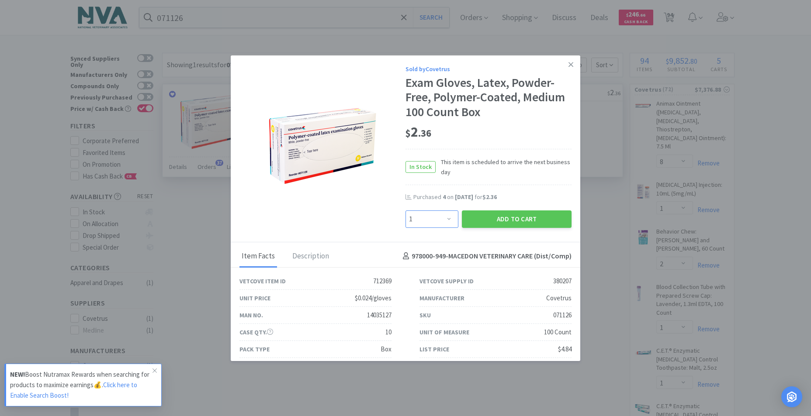
click at [450, 218] on select "Enter Quantity 1 2 3 4 5 6 7 8 9 10 11 12 13 14 15 16 17 18 19 20 Enter Quantity" at bounding box center [432, 219] width 53 height 17
click at [406, 211] on select "Enter Quantity 1 2 3 4 5 6 7 8 9 10 11 12 13 14 15 16 17 18 19 20 Enter Quantity" at bounding box center [432, 219] width 53 height 17
click at [517, 220] on button "Add to Cart" at bounding box center [517, 219] width 110 height 17
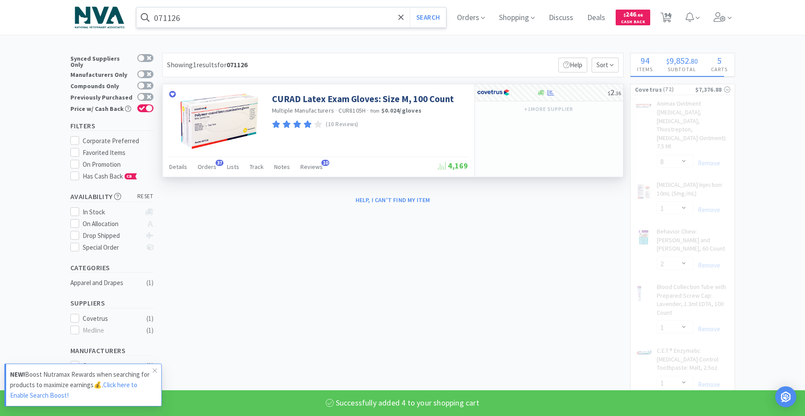
click at [231, 25] on input "071126" at bounding box center [291, 17] width 310 height 20
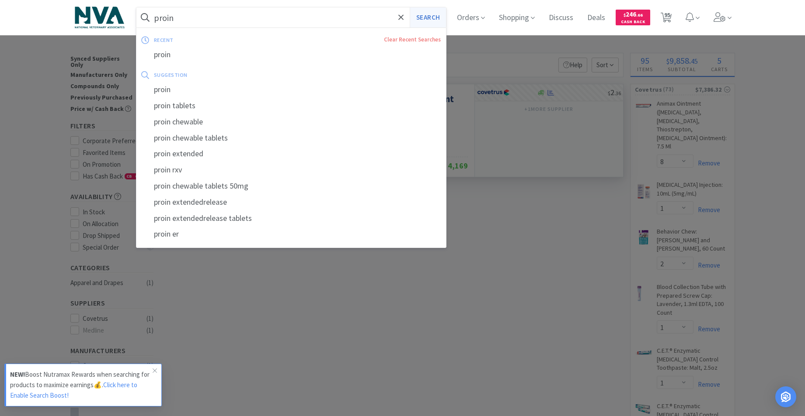
click at [435, 15] on button "Search" at bounding box center [427, 17] width 36 height 20
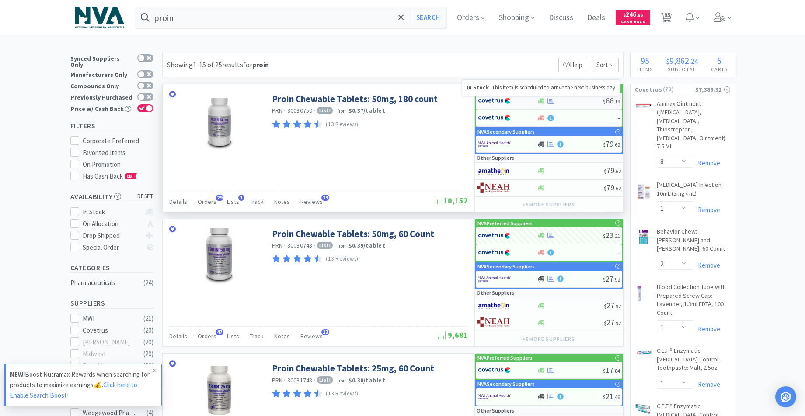
click at [543, 101] on icon at bounding box center [541, 100] width 7 height 5
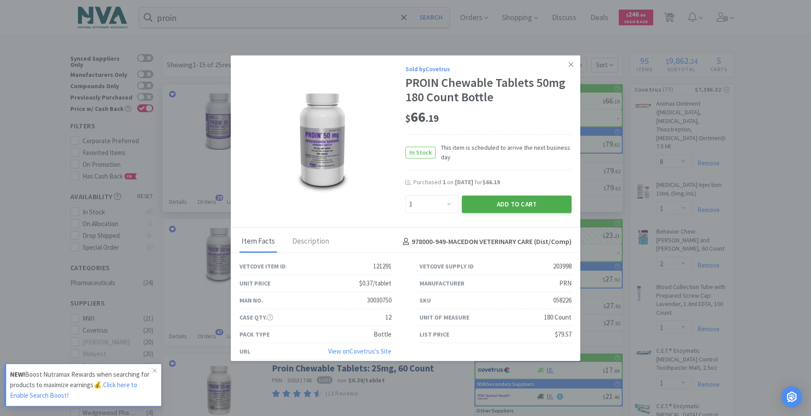
click at [516, 201] on button "Add to Cart" at bounding box center [517, 204] width 110 height 17
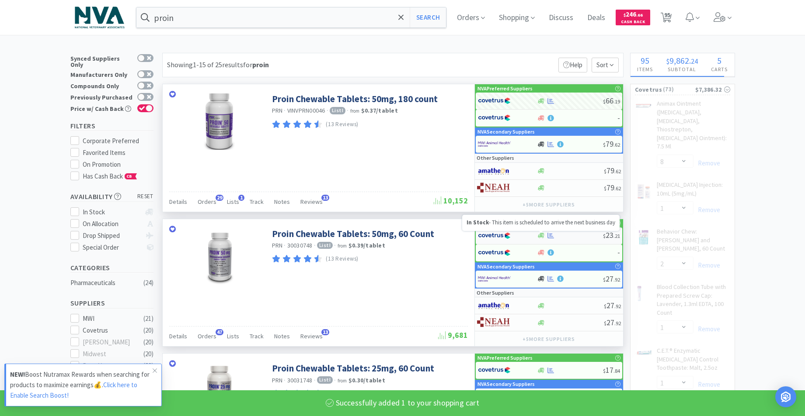
click at [542, 236] on icon at bounding box center [541, 235] width 7 height 5
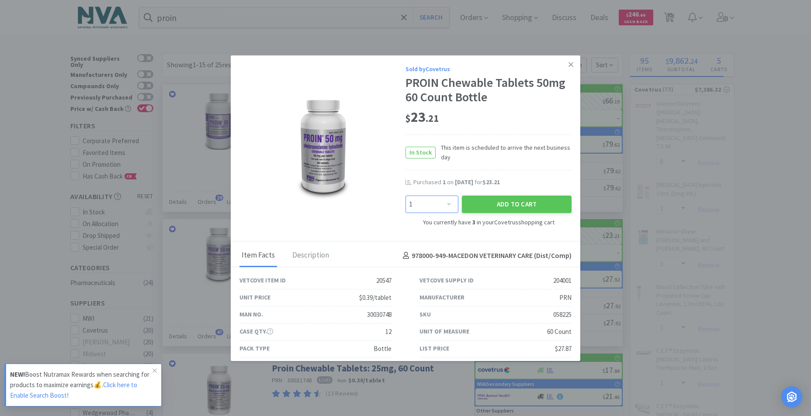
click at [446, 204] on select "Enter Quantity 1 2 3 4 5 6 7 8 9 10 11 12 13 14 15 16 17 18 19 20 Enter Quantity" at bounding box center [432, 204] width 53 height 17
click at [406, 196] on select "Enter Quantity 1 2 3 4 5 6 7 8 9 10 11 12 13 14 15 16 17 18 19 20 Enter Quantity" at bounding box center [432, 204] width 53 height 17
click at [481, 203] on button "Add to Cart" at bounding box center [517, 204] width 110 height 17
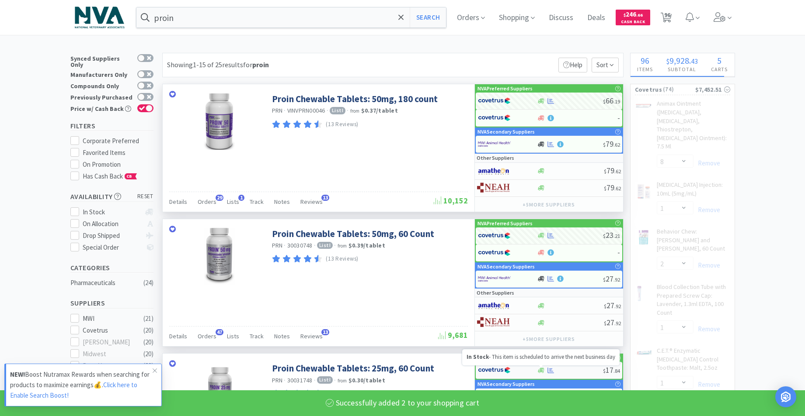
click at [539, 370] on icon at bounding box center [541, 371] width 7 height 7
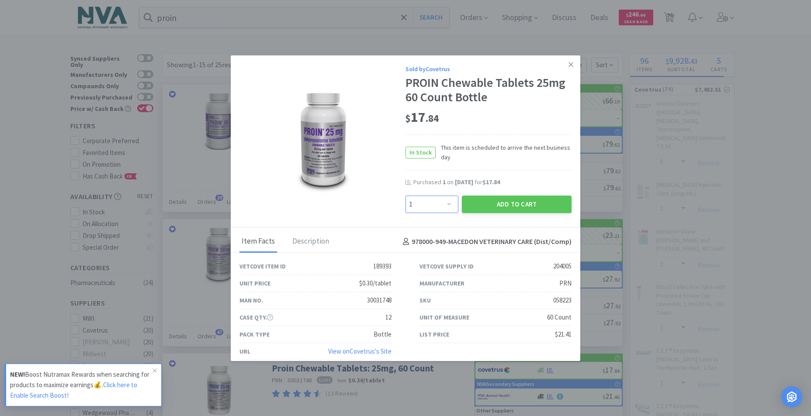
click at [444, 203] on select "Enter Quantity 1 2 3 4 5 6 7 8 9 10 11 12 13 14 15 16 17 18 19 20 Enter Quantity" at bounding box center [432, 204] width 53 height 17
click at [406, 196] on select "Enter Quantity 1 2 3 4 5 6 7 8 9 10 11 12 13 14 15 16 17 18 19 20 Enter Quantity" at bounding box center [432, 204] width 53 height 17
click at [490, 206] on button "Add to Cart" at bounding box center [517, 204] width 110 height 17
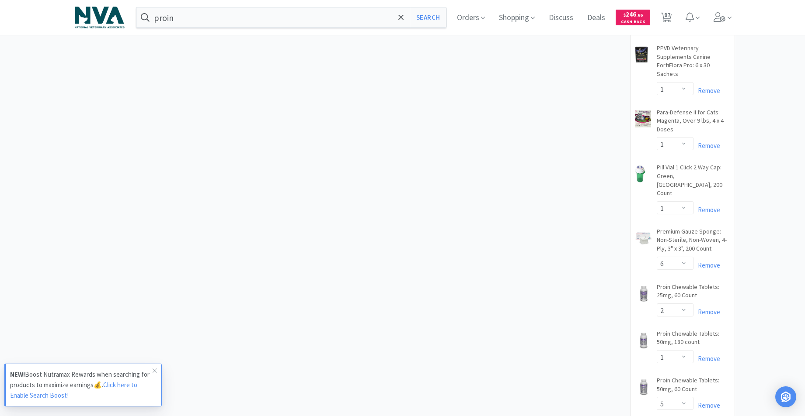
scroll to position [2386, 0]
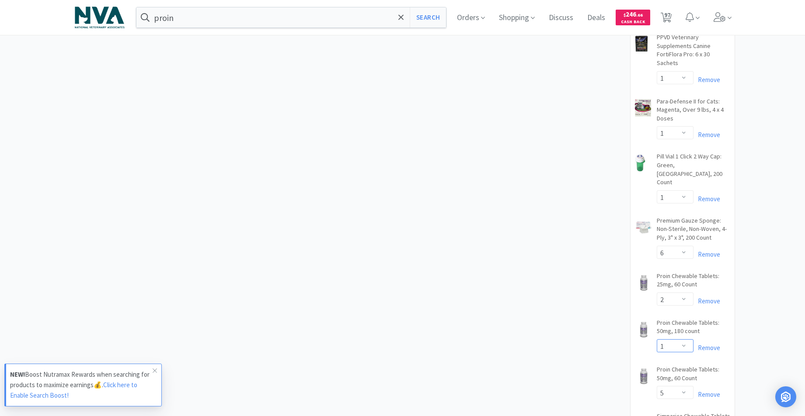
click at [681, 340] on select "Enter Quantity 1 2 3 4 5 6 7 8 9 10 11 12 13 14 15 16 17 18 19 20 Enter Quantity" at bounding box center [674, 346] width 37 height 13
click at [656, 340] on select "Enter Quantity 1 2 3 4 5 6 7 8 9 10 11 12 13 14 15 16 17 18 19 20 Enter Quantity" at bounding box center [674, 346] width 37 height 13
click at [262, 17] on input "proin" at bounding box center [291, 17] width 310 height 20
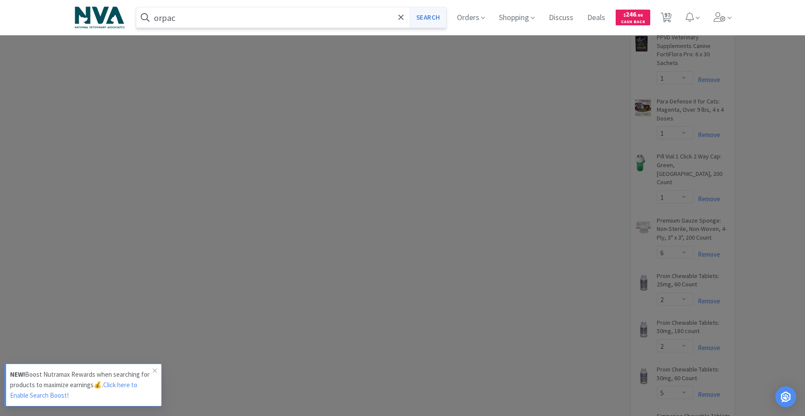
click at [436, 17] on button "Search" at bounding box center [427, 17] width 36 height 20
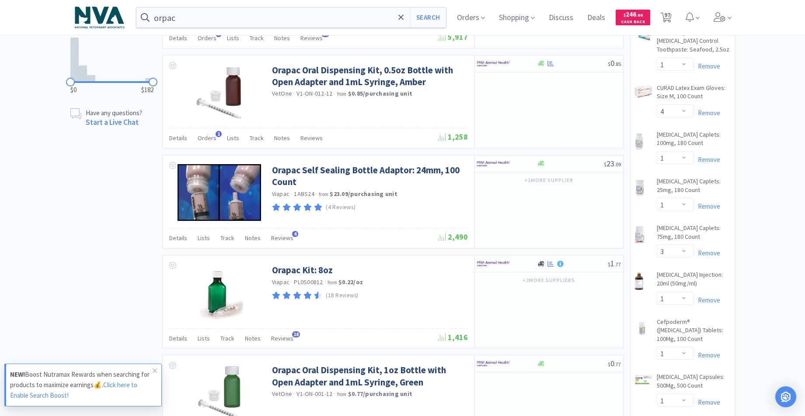
scroll to position [419, 0]
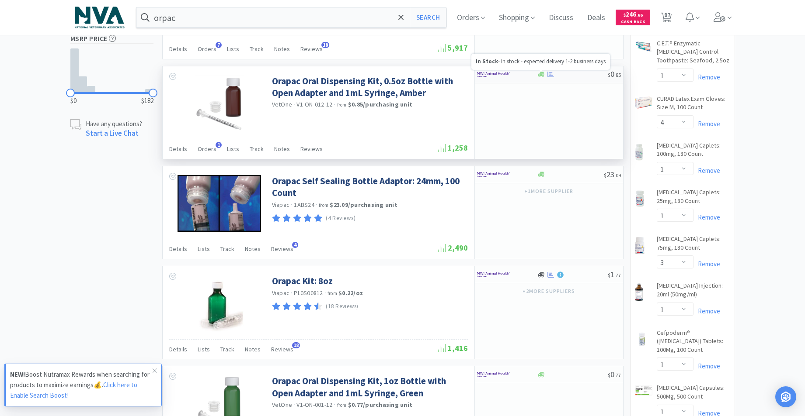
click at [540, 73] on icon at bounding box center [541, 74] width 7 height 5
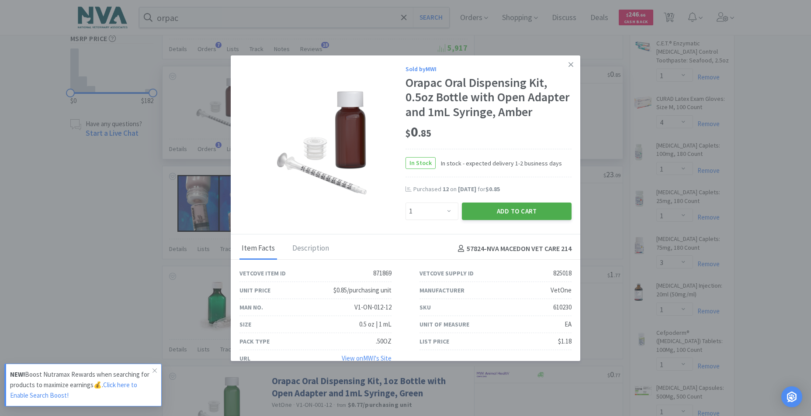
click at [498, 220] on button "Add to Cart" at bounding box center [517, 211] width 110 height 17
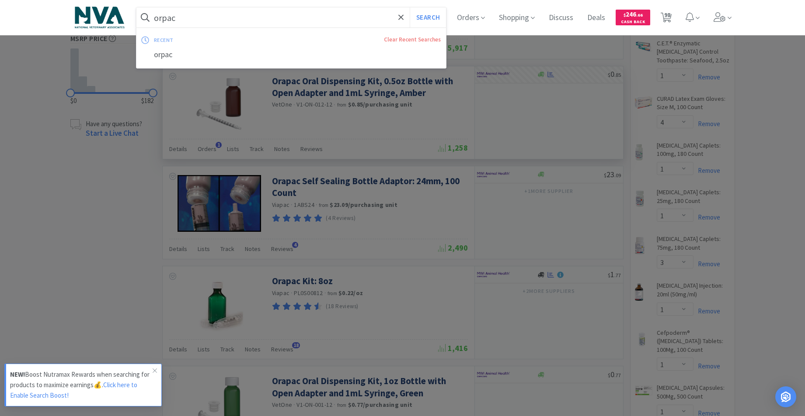
click at [230, 26] on input "orpac" at bounding box center [291, 17] width 310 height 20
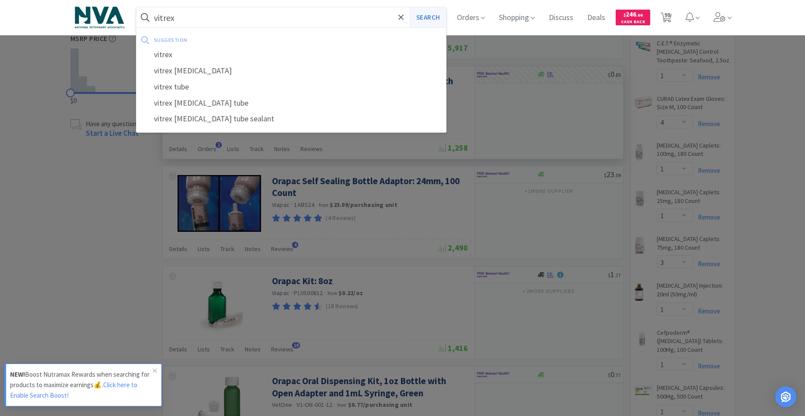
click at [429, 13] on button "Search" at bounding box center [427, 17] width 36 height 20
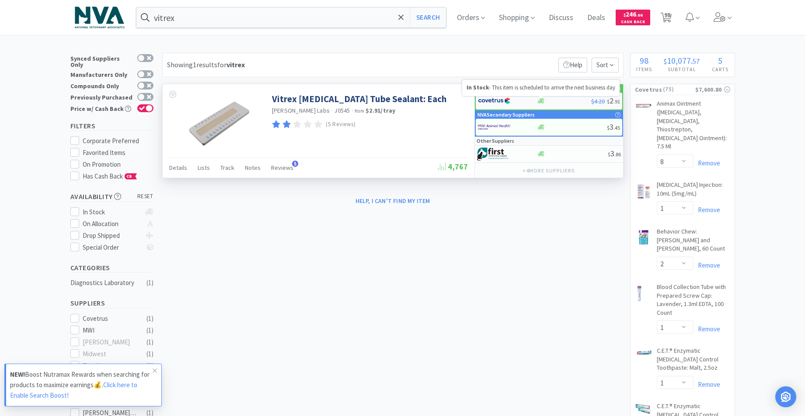
click at [541, 101] on icon at bounding box center [541, 100] width 7 height 5
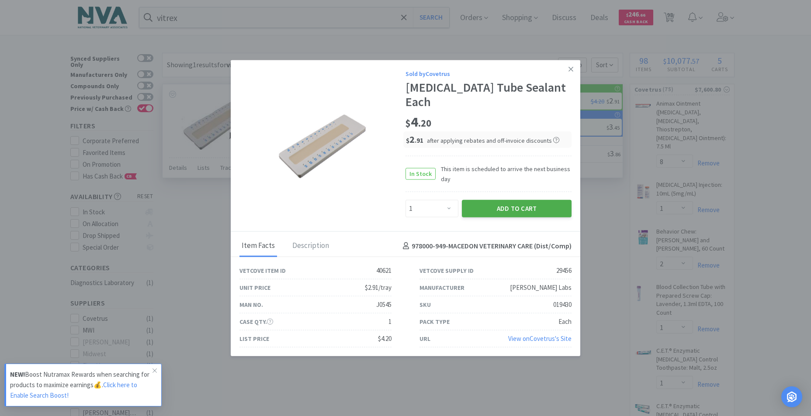
click at [520, 200] on button "Add to Cart" at bounding box center [517, 208] width 110 height 17
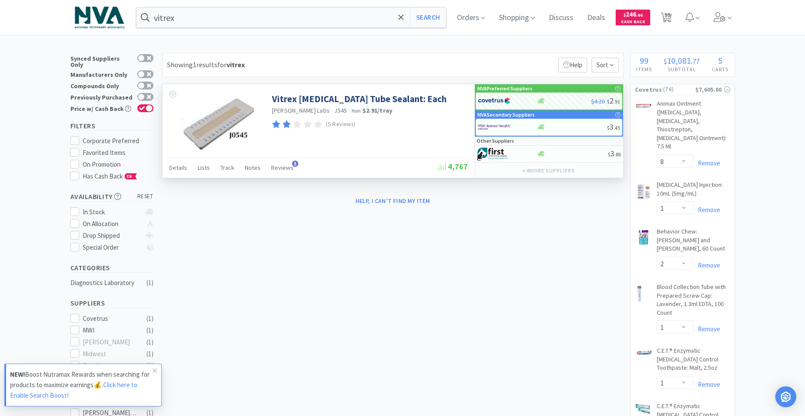
drag, startPoint x: 797, startPoint y: 265, endPoint x: 791, endPoint y: 255, distance: 11.5
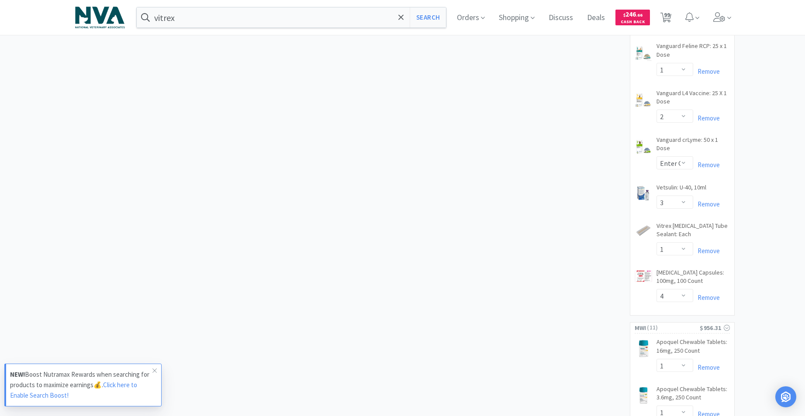
scroll to position [3550, 0]
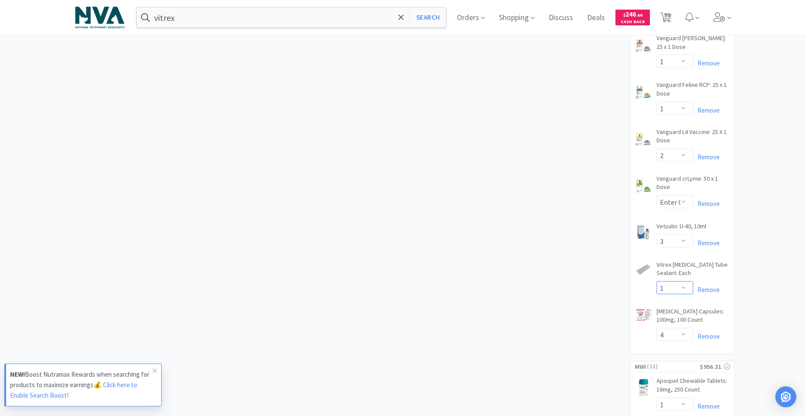
click at [685, 281] on select "Enter Quantity 1 2 3 4 5 6 7 8 9 10 11 12 13 14 15 16 17 18 19 20 Enter Quantity" at bounding box center [675, 287] width 37 height 13
click at [657, 281] on select "Enter Quantity 1 2 3 4 5 6 7 8 9 10 11 12 13 14 15 16 17 18 19 20 Enter Quantity" at bounding box center [675, 287] width 37 height 13
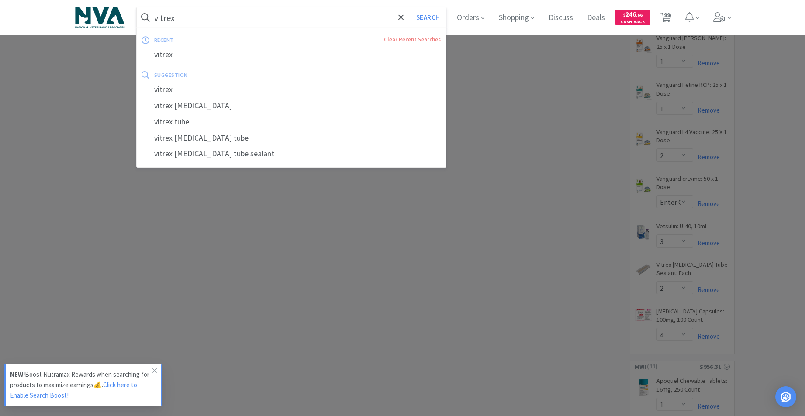
click at [322, 20] on input "vitrex" at bounding box center [292, 17] width 310 height 20
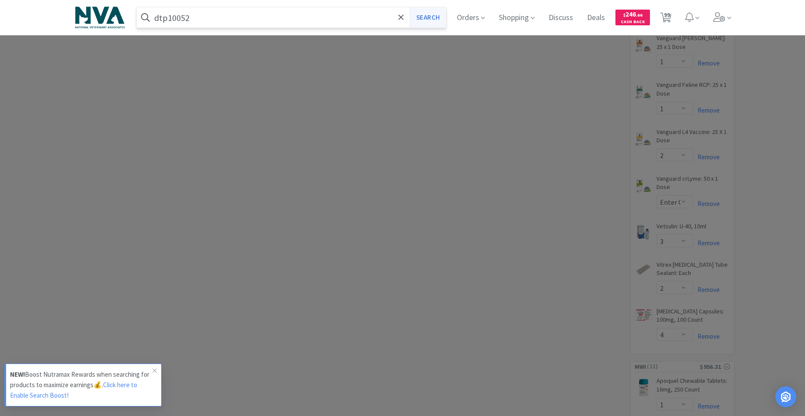
click at [439, 25] on button "Search" at bounding box center [428, 17] width 36 height 20
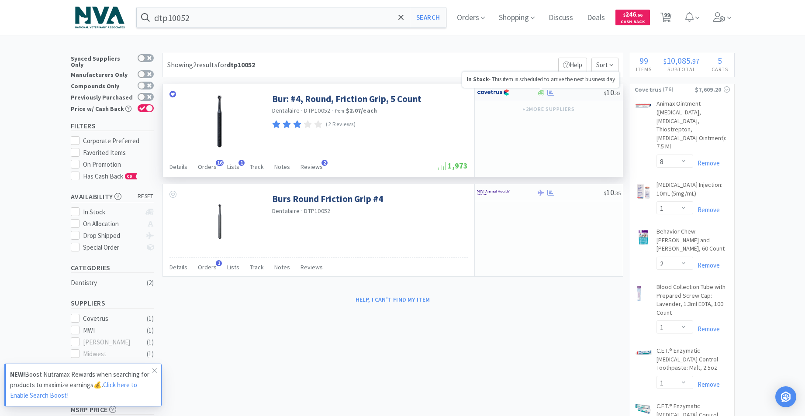
click at [540, 92] on icon at bounding box center [541, 93] width 7 height 7
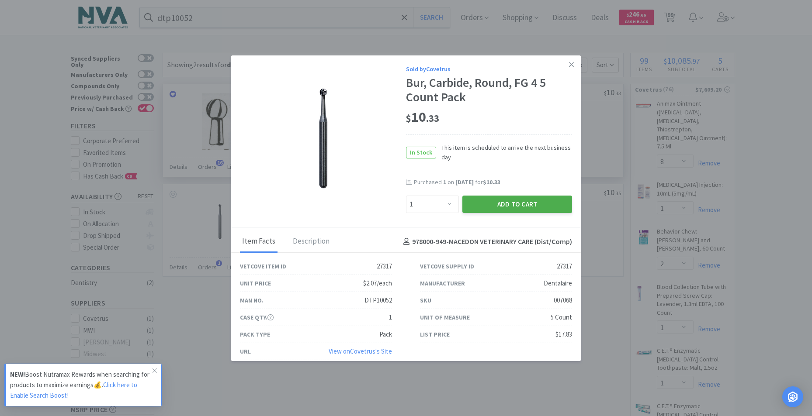
click at [513, 203] on button "Add to Cart" at bounding box center [517, 204] width 110 height 17
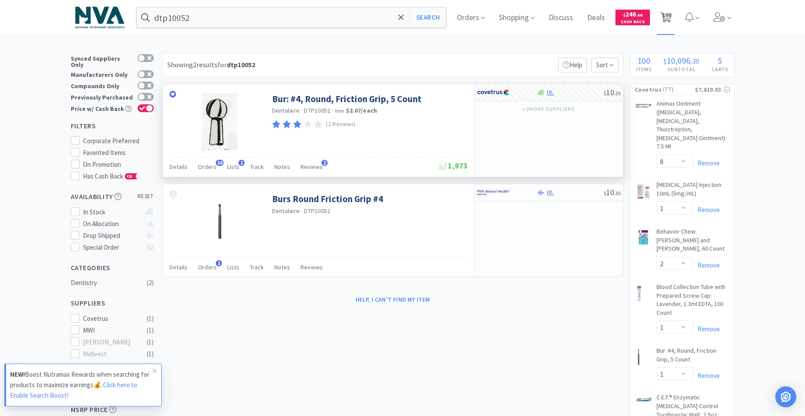
click at [672, 18] on span "100" at bounding box center [666, 14] width 9 height 35
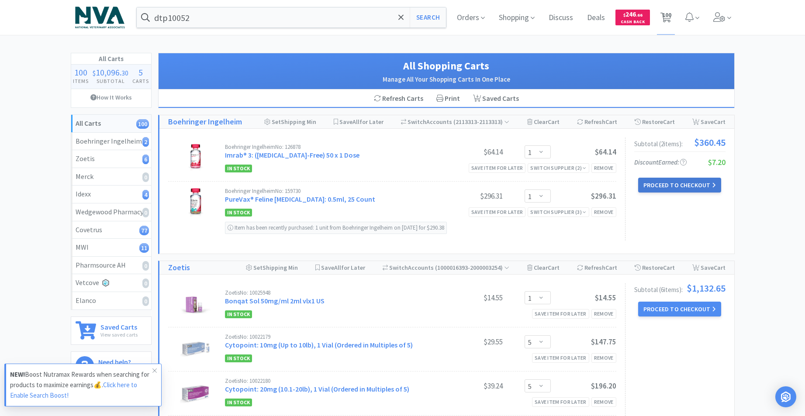
click at [680, 181] on button "Proceed to Checkout" at bounding box center [679, 185] width 83 height 15
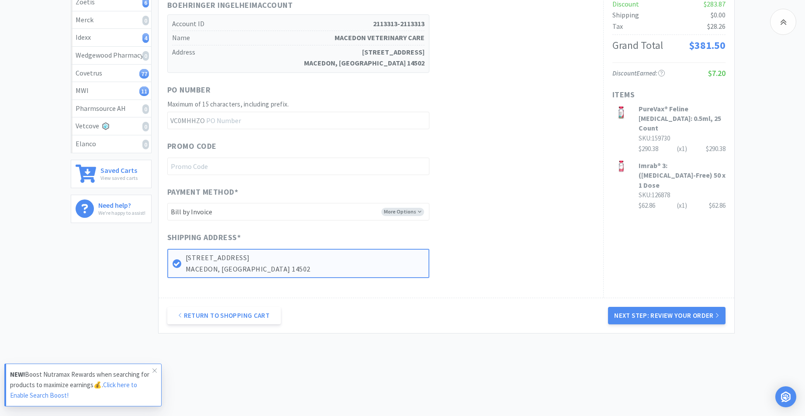
scroll to position [164, 0]
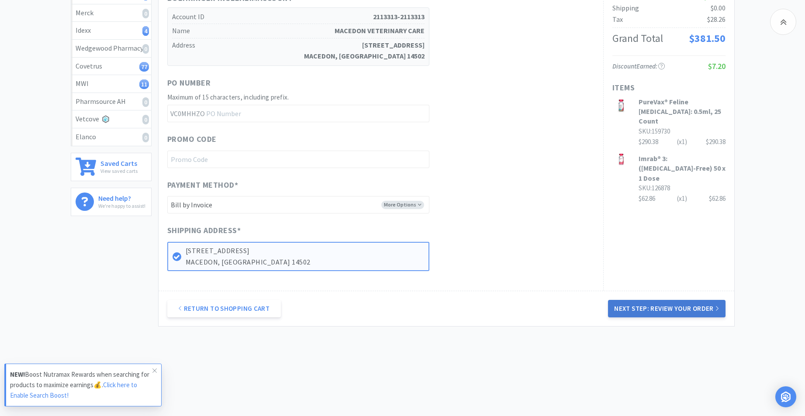
click at [641, 306] on button "Next Step: Review Your Order" at bounding box center [666, 308] width 117 height 17
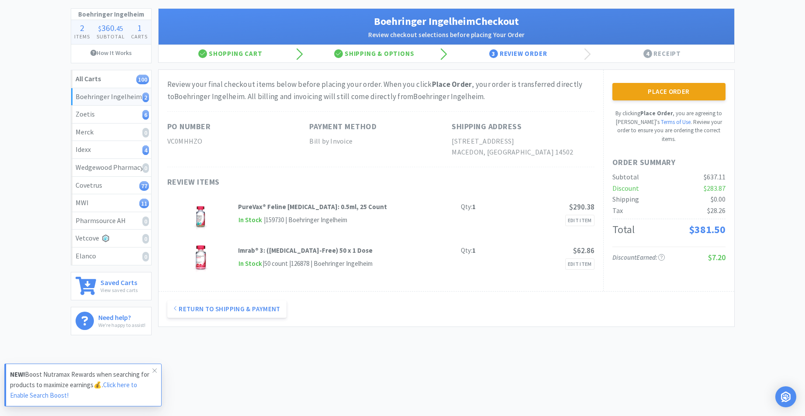
scroll to position [0, 0]
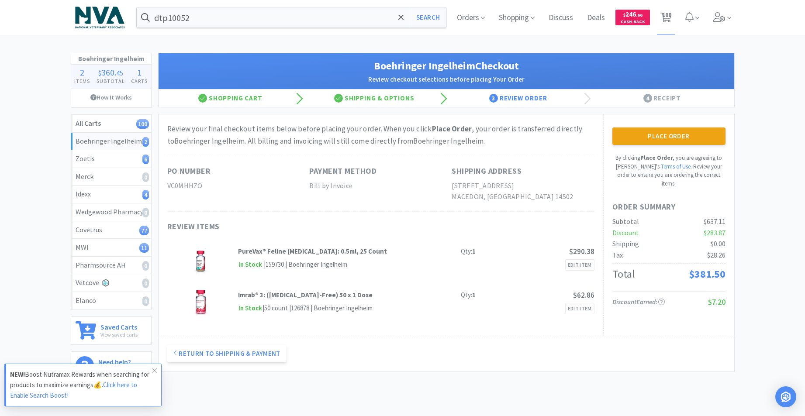
click at [654, 137] on button "Place Order" at bounding box center [669, 136] width 113 height 17
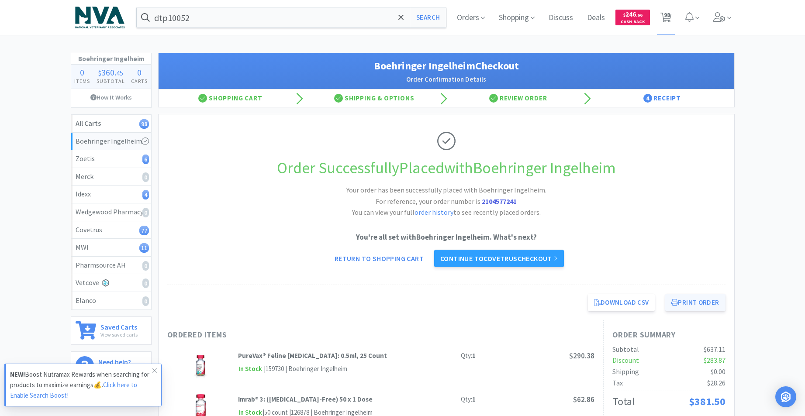
click at [702, 305] on button "Print Order" at bounding box center [696, 302] width 60 height 17
click at [479, 259] on link "Continue to Covetrus checkout" at bounding box center [499, 258] width 130 height 17
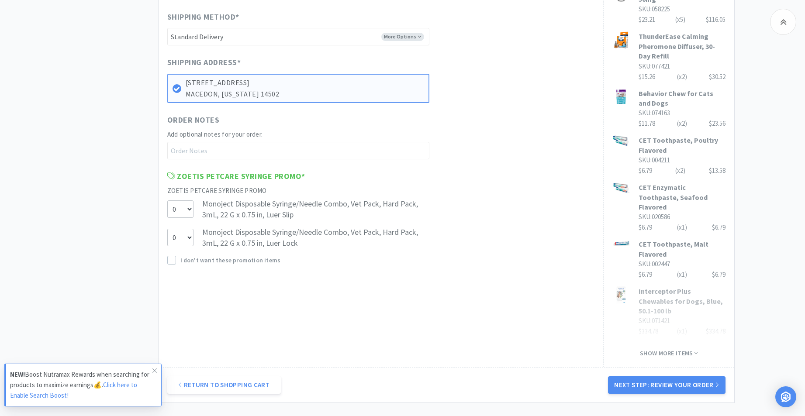
scroll to position [501, 0]
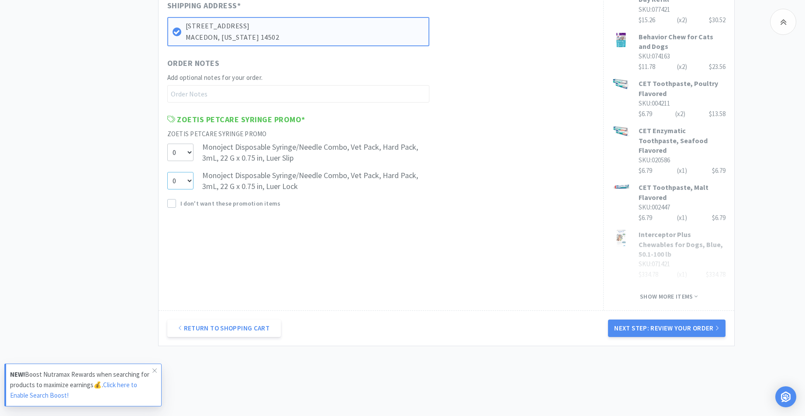
click at [189, 182] on select "0 1" at bounding box center [180, 180] width 26 height 17
click at [167, 172] on select "0 1" at bounding box center [180, 180] width 26 height 17
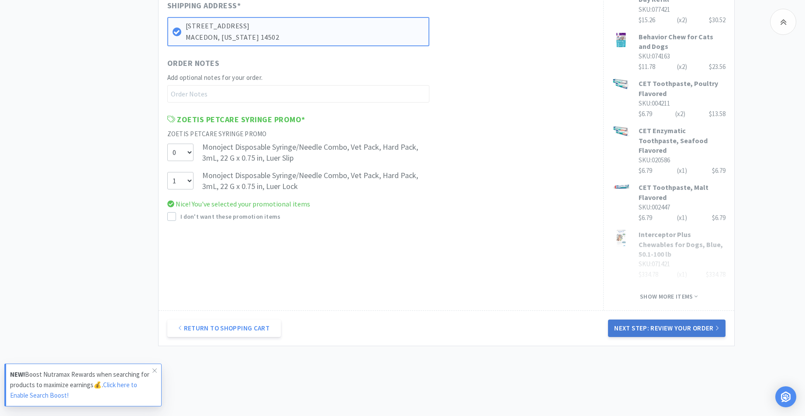
click at [656, 320] on button "Next Step: Review Your Order" at bounding box center [666, 328] width 117 height 17
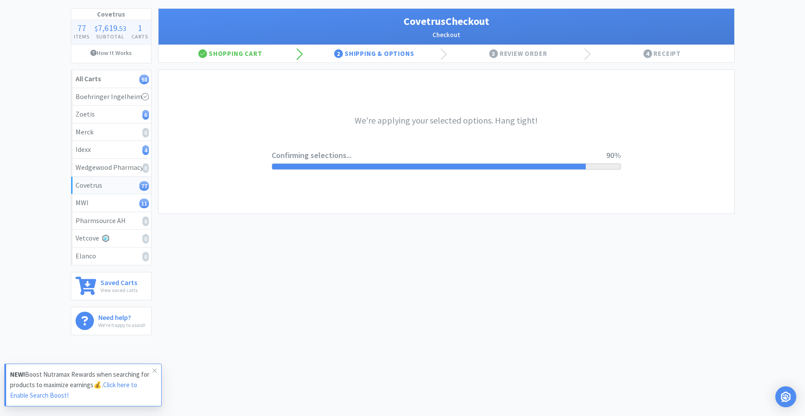
scroll to position [0, 0]
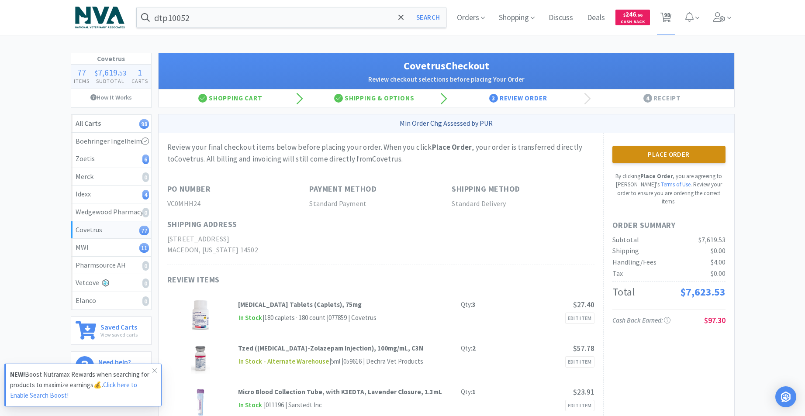
click at [673, 154] on button "Place Order" at bounding box center [669, 154] width 113 height 17
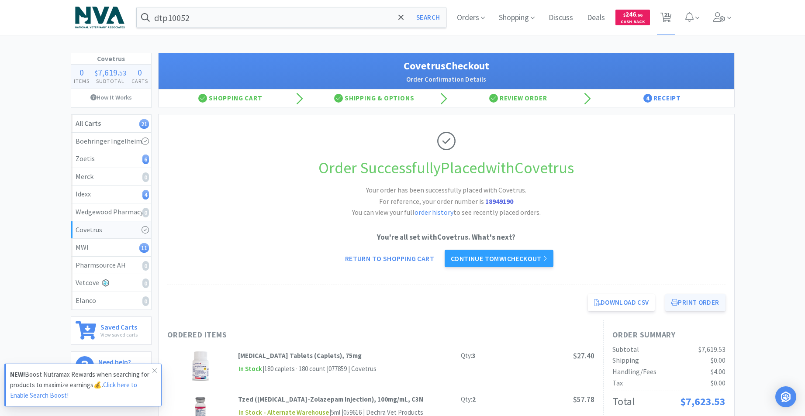
click at [702, 302] on button "Print Order" at bounding box center [696, 302] width 60 height 17
click at [524, 259] on link "Continue to MWI checkout" at bounding box center [499, 258] width 109 height 17
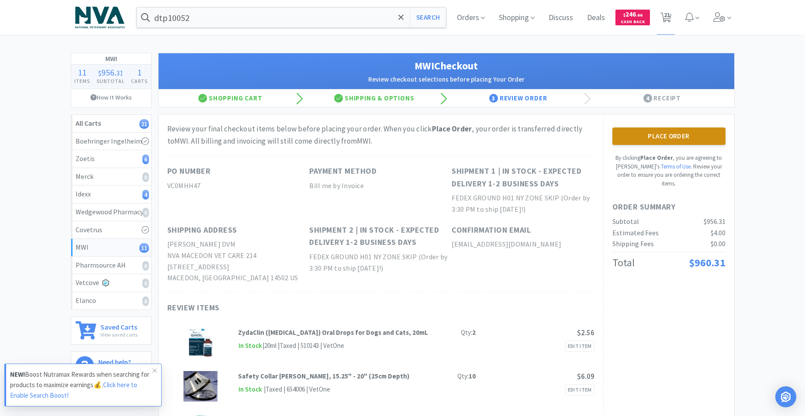
click at [643, 136] on button "Place Order" at bounding box center [669, 136] width 113 height 17
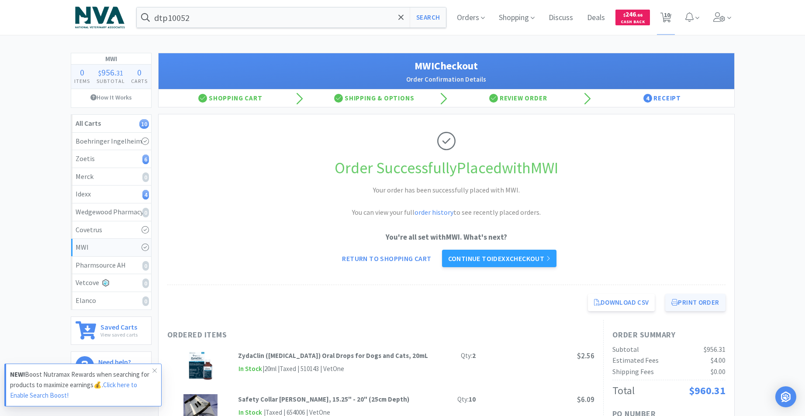
click at [699, 300] on button "Print Order" at bounding box center [696, 302] width 60 height 17
click at [524, 257] on link "Continue to Idexx checkout" at bounding box center [499, 258] width 114 height 17
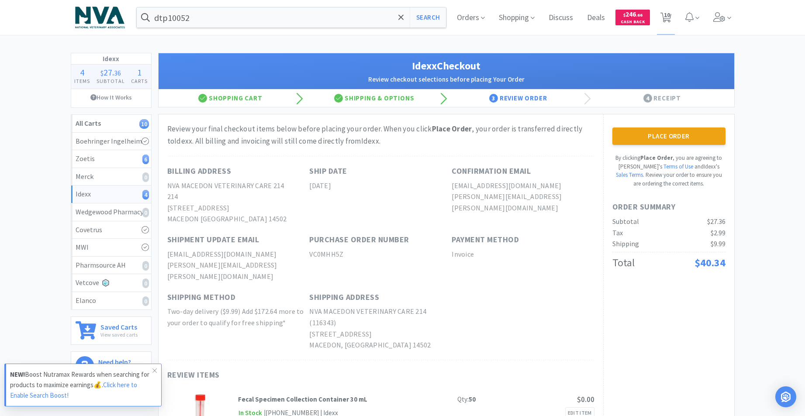
click at [676, 139] on button "Place Order" at bounding box center [669, 136] width 113 height 17
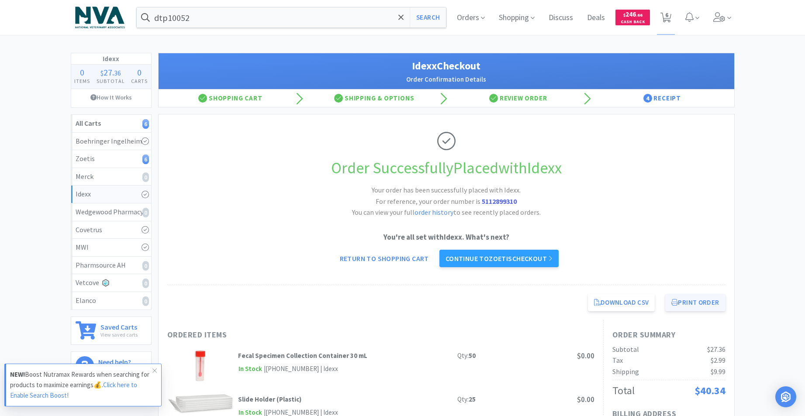
click at [704, 307] on button "Print Order" at bounding box center [696, 302] width 60 height 17
click at [495, 257] on link "Continue to Zoetis checkout" at bounding box center [499, 258] width 119 height 17
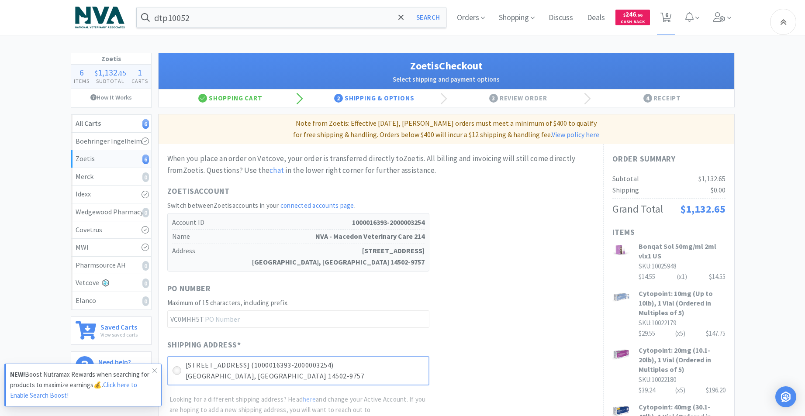
click at [174, 368] on icon at bounding box center [176, 371] width 7 height 7
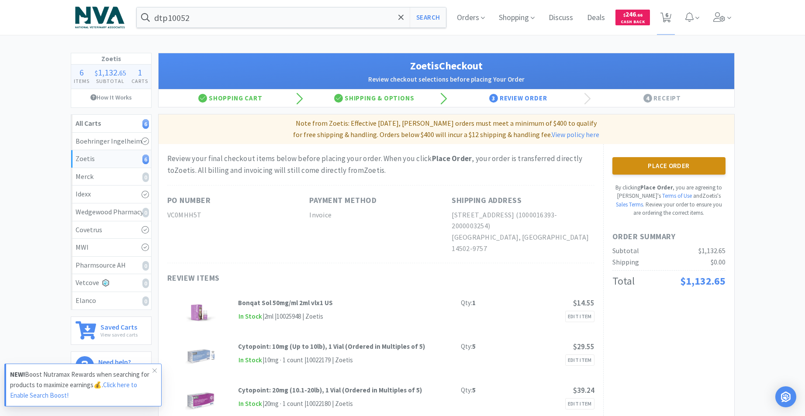
click at [670, 165] on button "Place Order" at bounding box center [669, 165] width 113 height 17
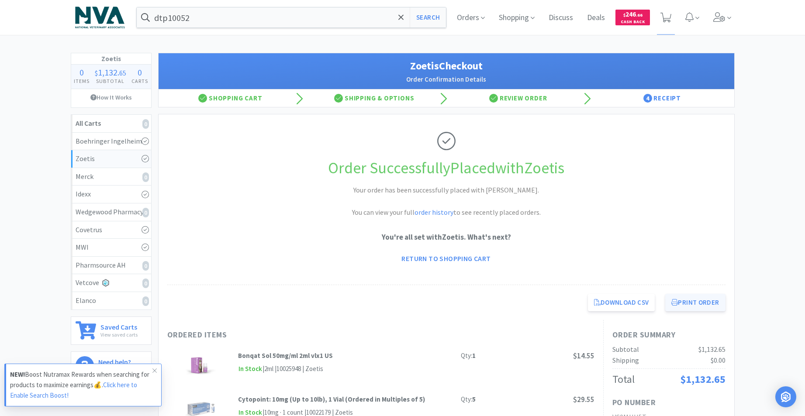
click at [700, 304] on button "Print Order" at bounding box center [696, 302] width 60 height 17
